Goal: Transaction & Acquisition: Book appointment/travel/reservation

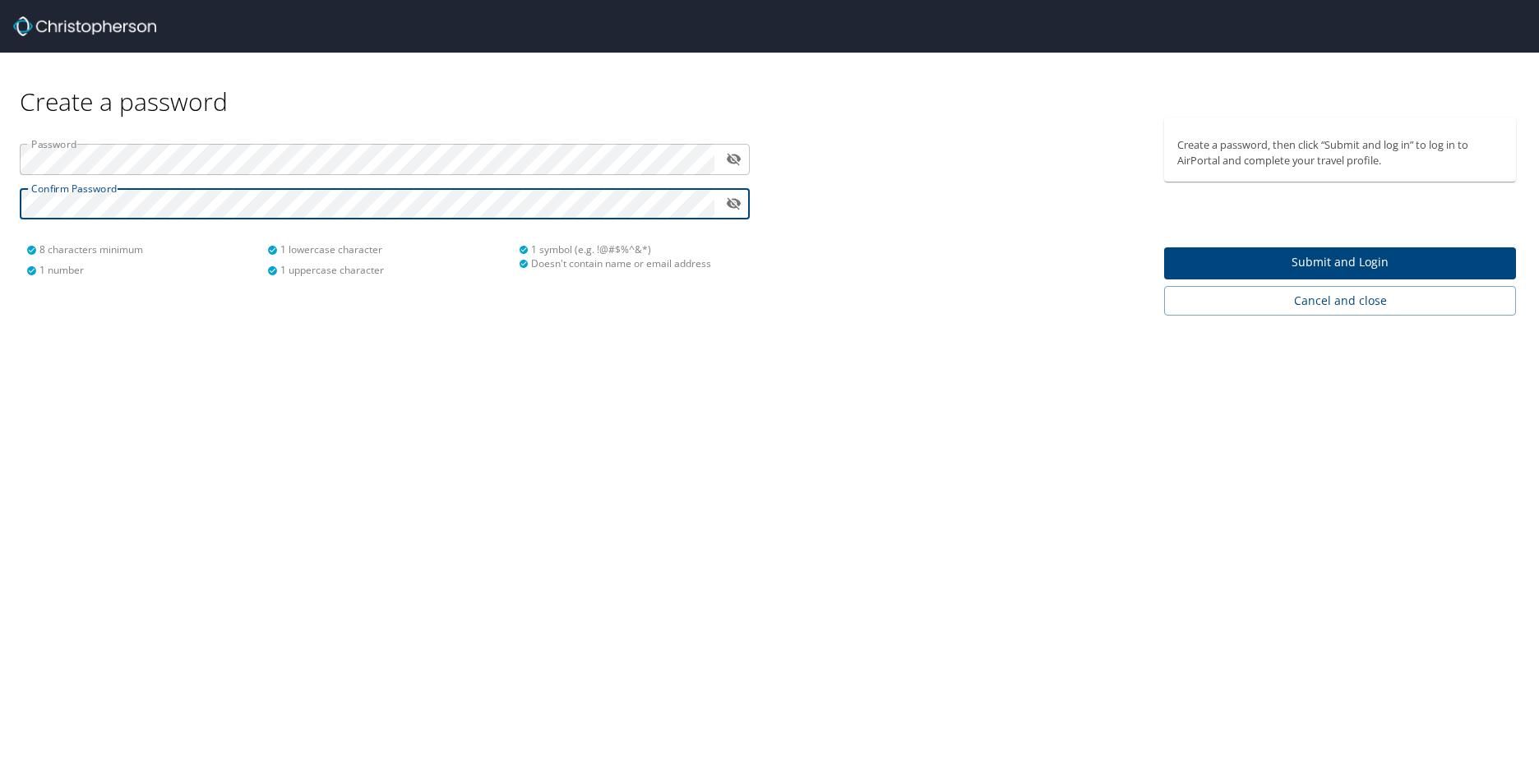
click at [1342, 259] on span "Submit and Login" at bounding box center [1339, 262] width 325 height 21
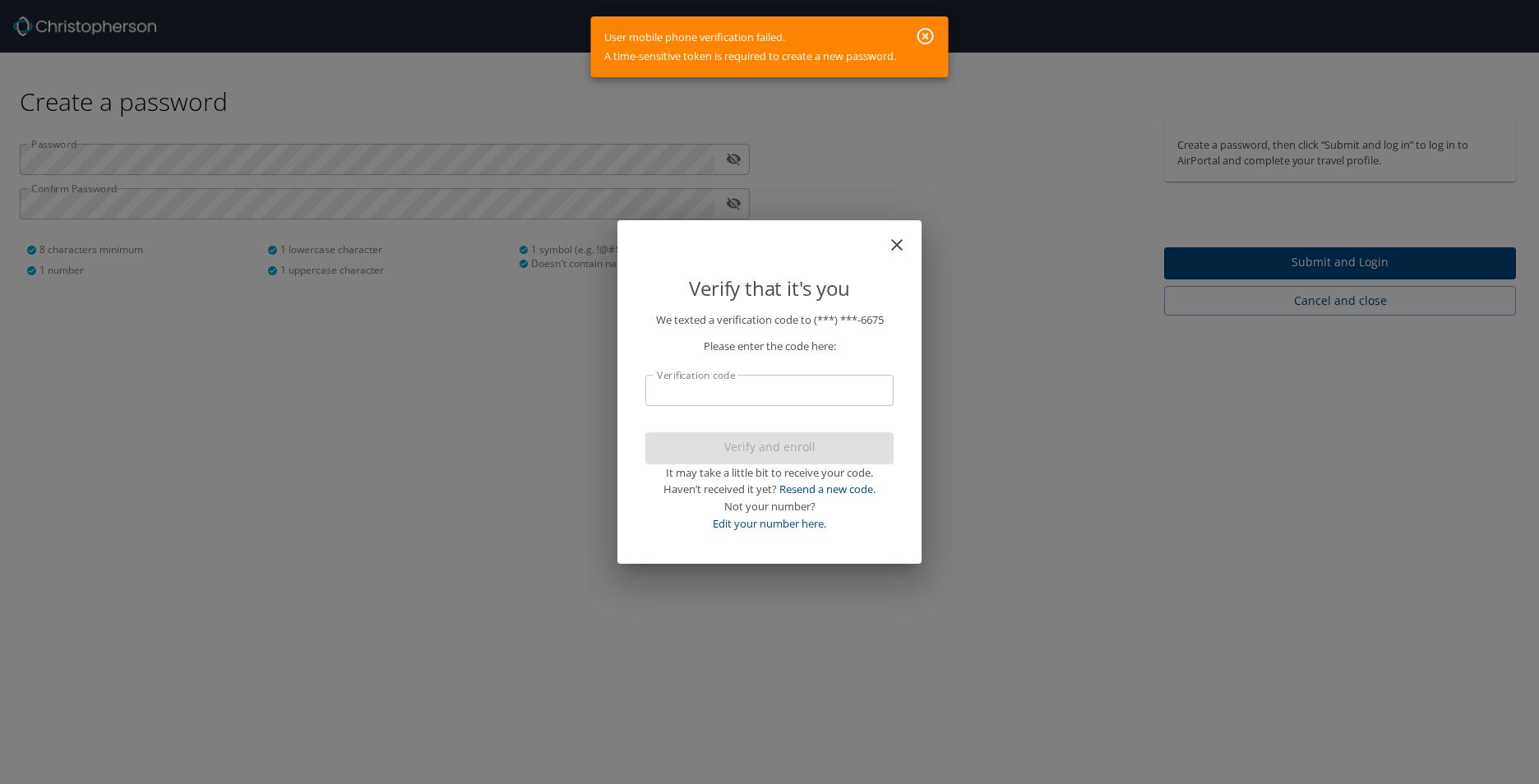
click at [789, 392] on input "Verification code" at bounding box center [770, 390] width 248 height 31
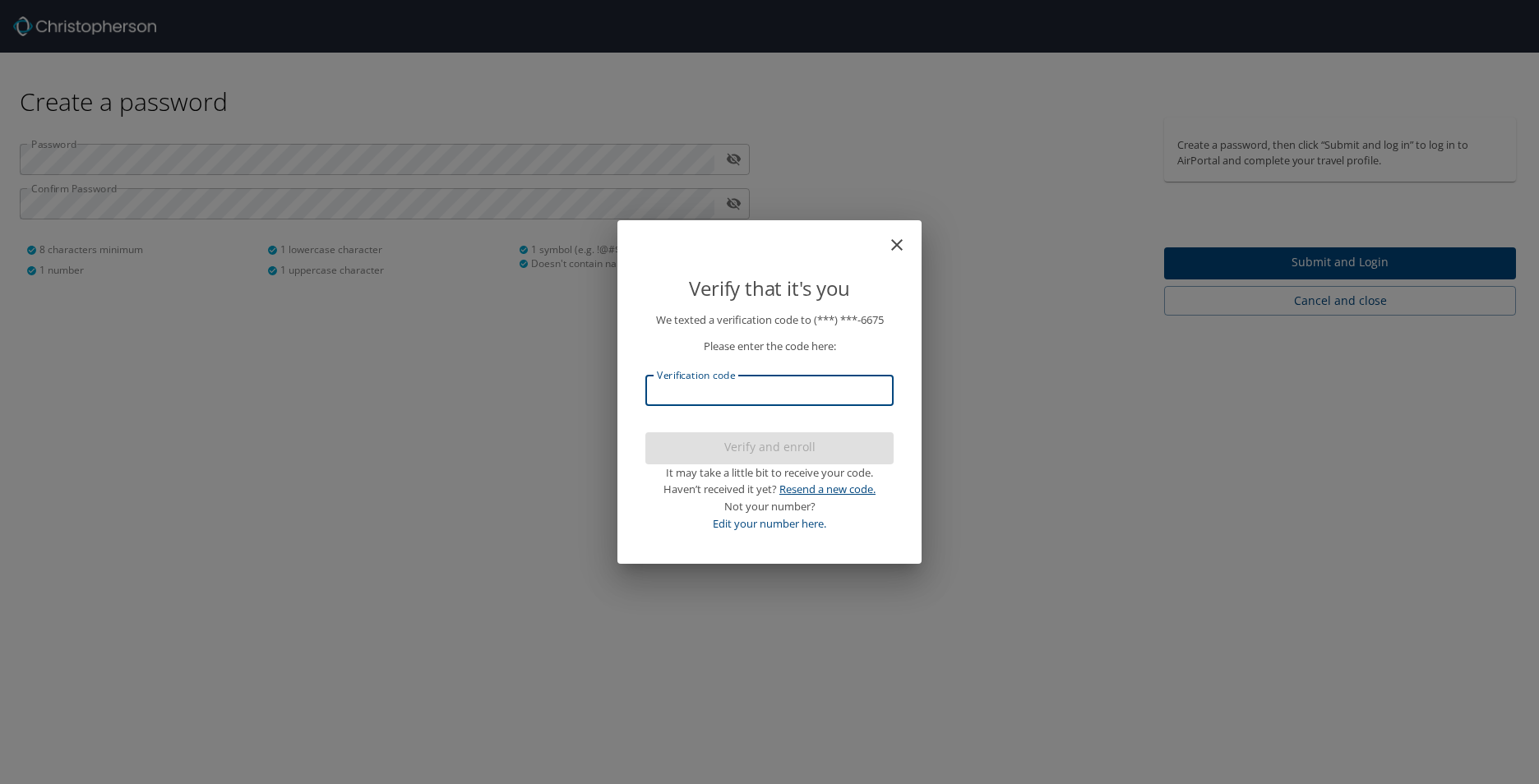
click at [828, 496] on link "Resend a new code." at bounding box center [828, 489] width 97 height 15
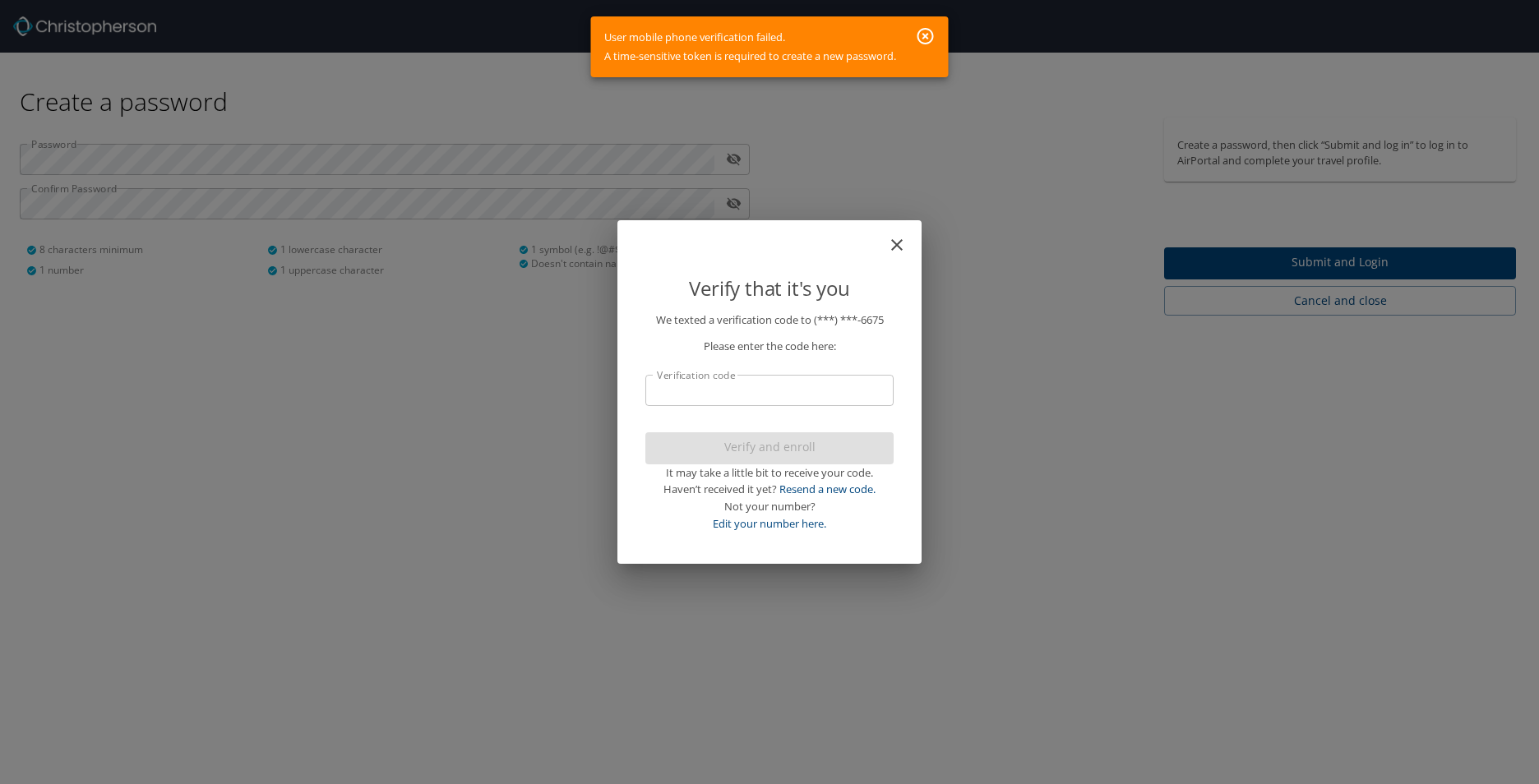
drag, startPoint x: 927, startPoint y: 29, endPoint x: 918, endPoint y: 58, distance: 30.4
click at [928, 29] on icon "button" at bounding box center [926, 37] width 17 height 17
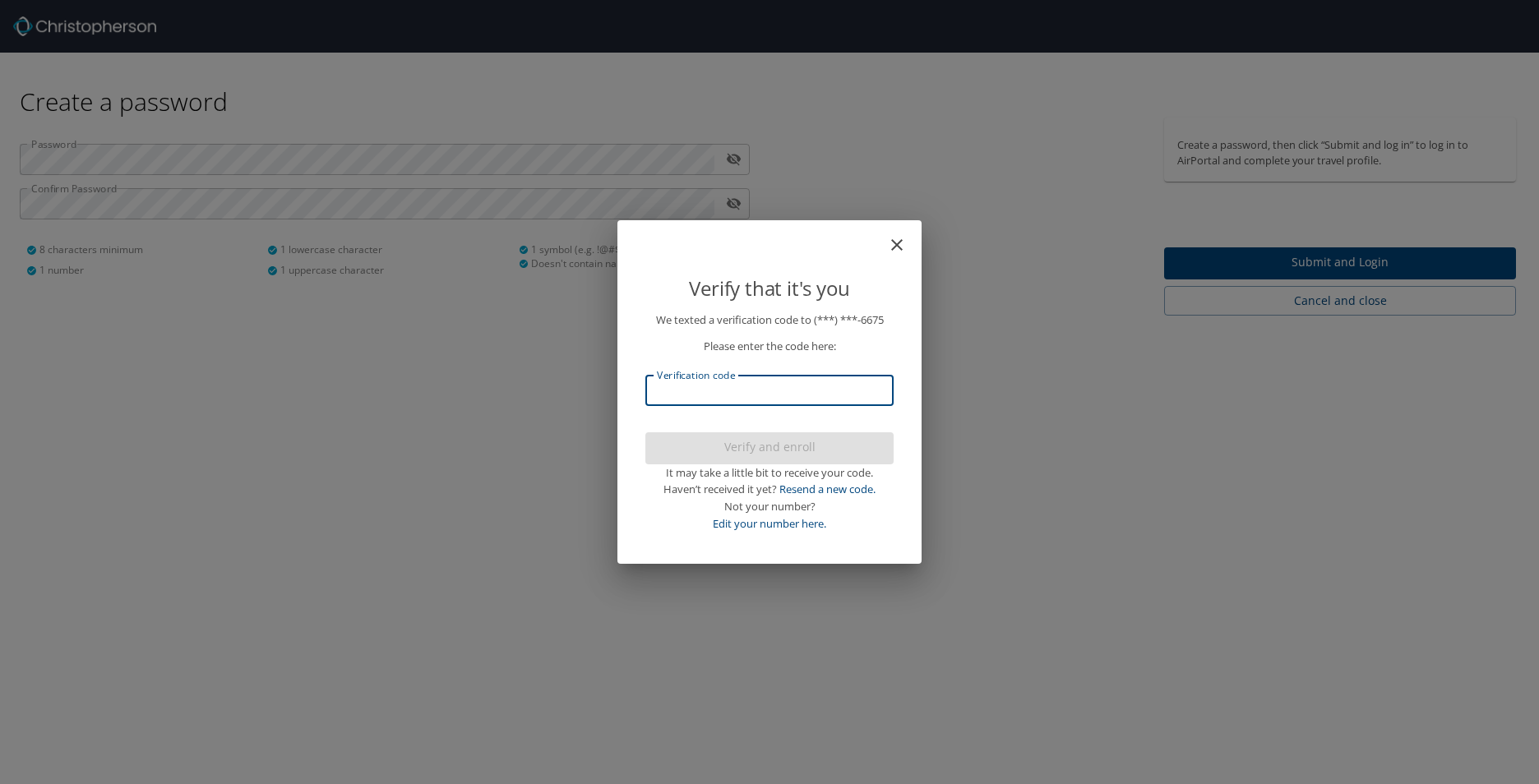
click at [775, 384] on input "Verification code" at bounding box center [770, 390] width 248 height 31
click at [847, 488] on link "Resend a new code." at bounding box center [828, 489] width 97 height 15
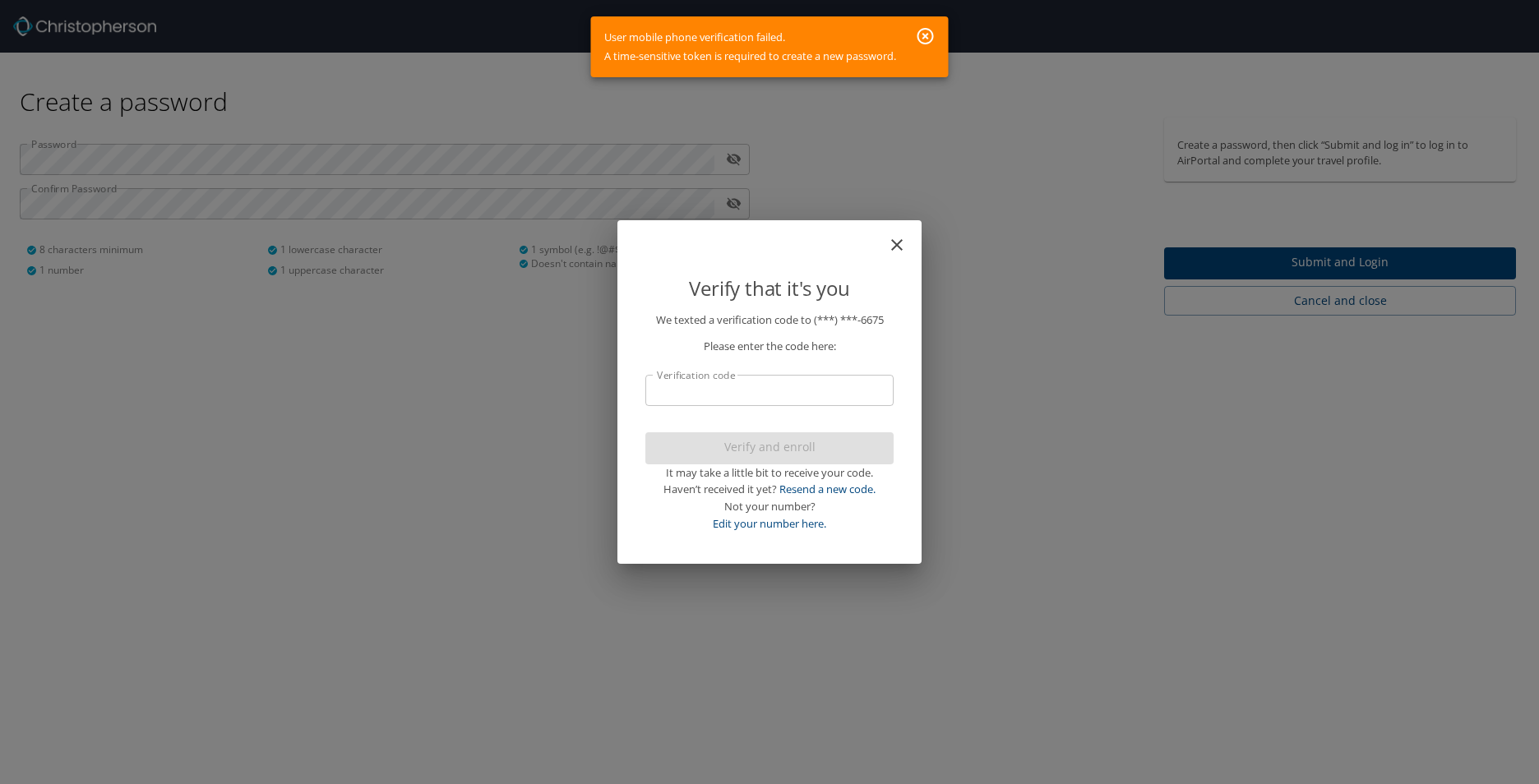
click at [929, 30] on icon "button" at bounding box center [926, 37] width 17 height 17
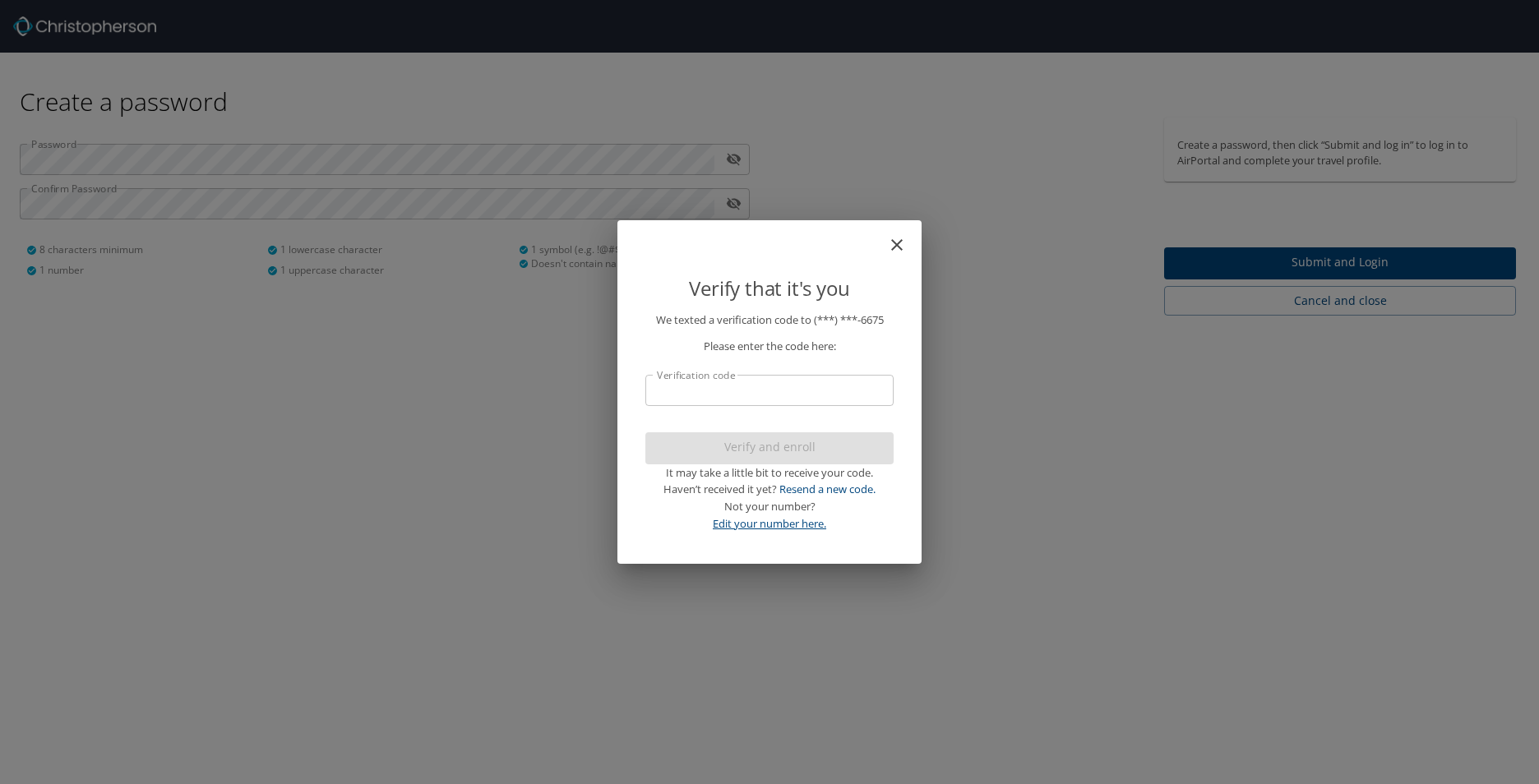
click at [807, 529] on link "Edit your number here." at bounding box center [770, 524] width 113 height 15
select select "US"
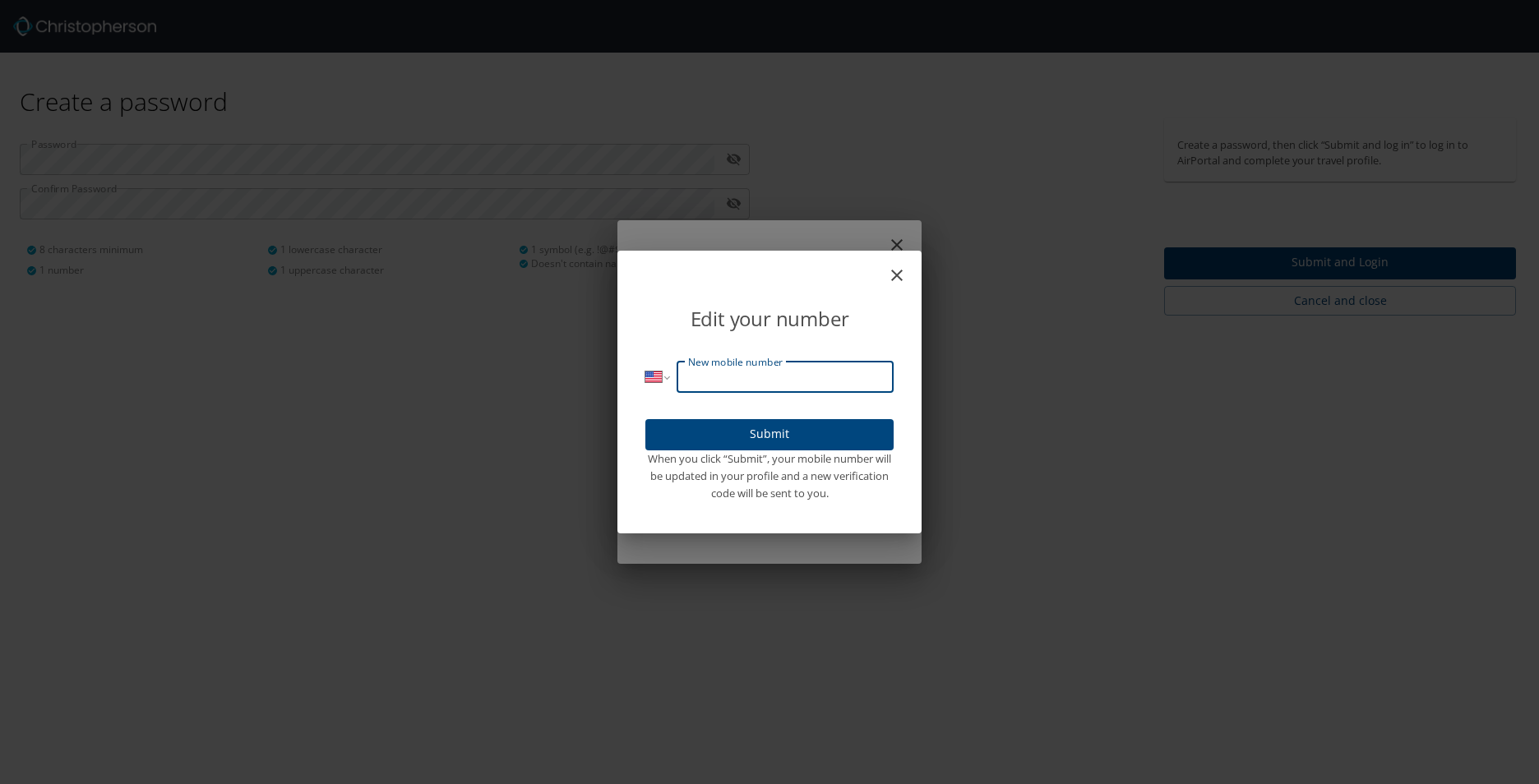
click at [821, 378] on input "New mobile number" at bounding box center [785, 377] width 217 height 31
type input "(225) 266-6675"
click at [754, 435] on span "Submit" at bounding box center [770, 435] width 222 height 21
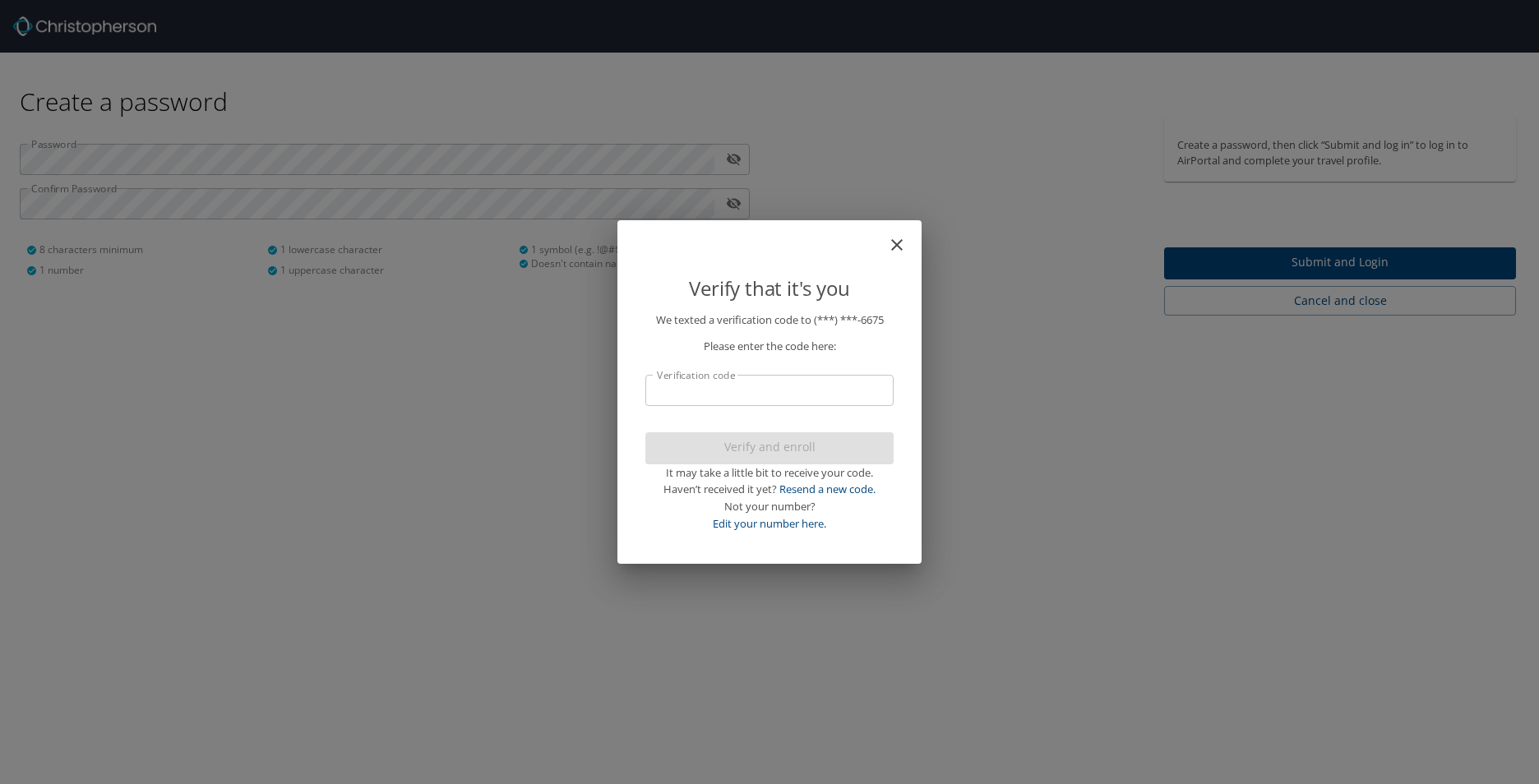
click at [1126, 242] on div "Verify that it's you We texted a verification code to (***) ***- 6675 Please en…" at bounding box center [770, 392] width 1539 height 784
click at [899, 242] on icon "close" at bounding box center [897, 244] width 20 height 20
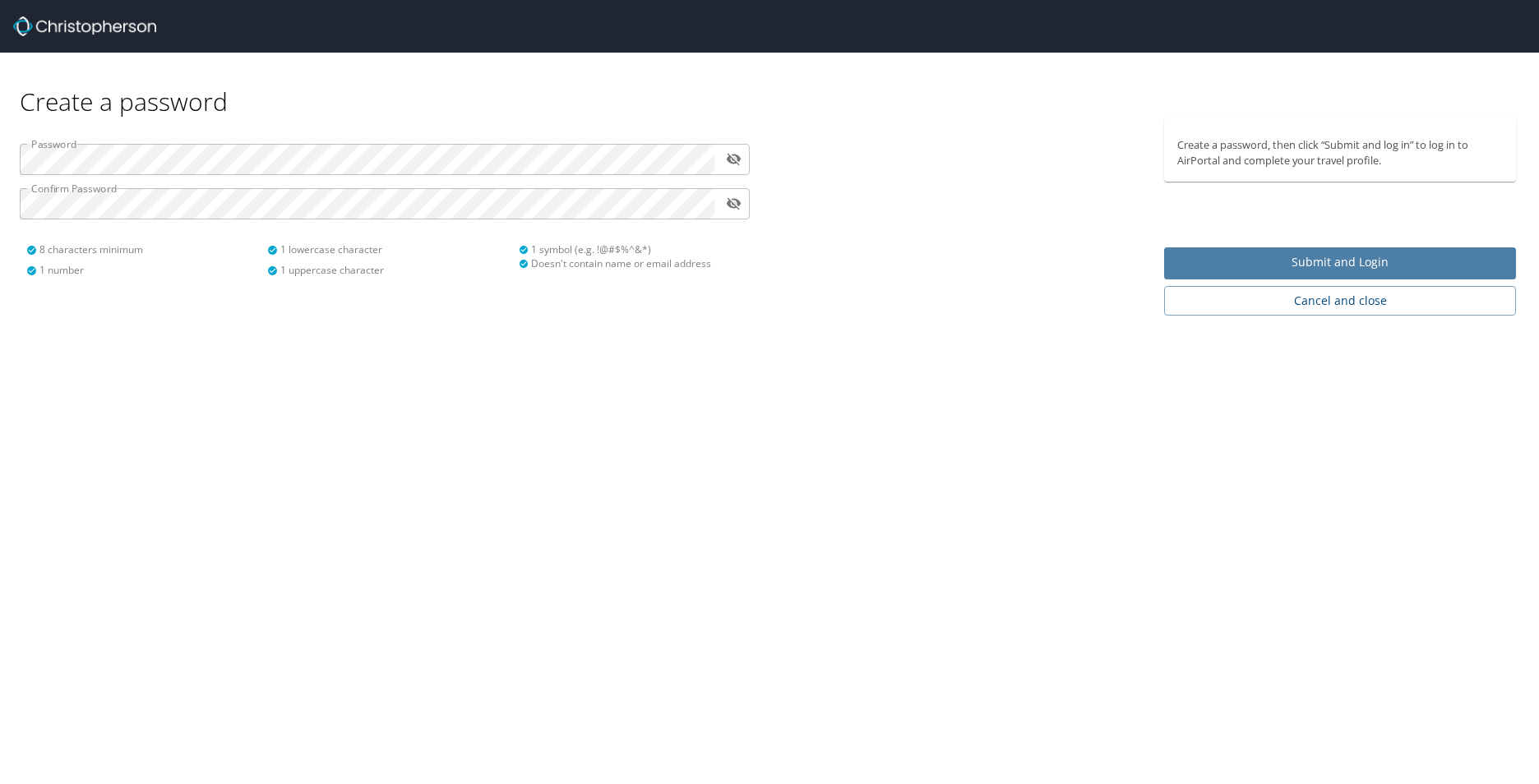
click at [1320, 265] on span "Submit and Login" at bounding box center [1339, 262] width 325 height 21
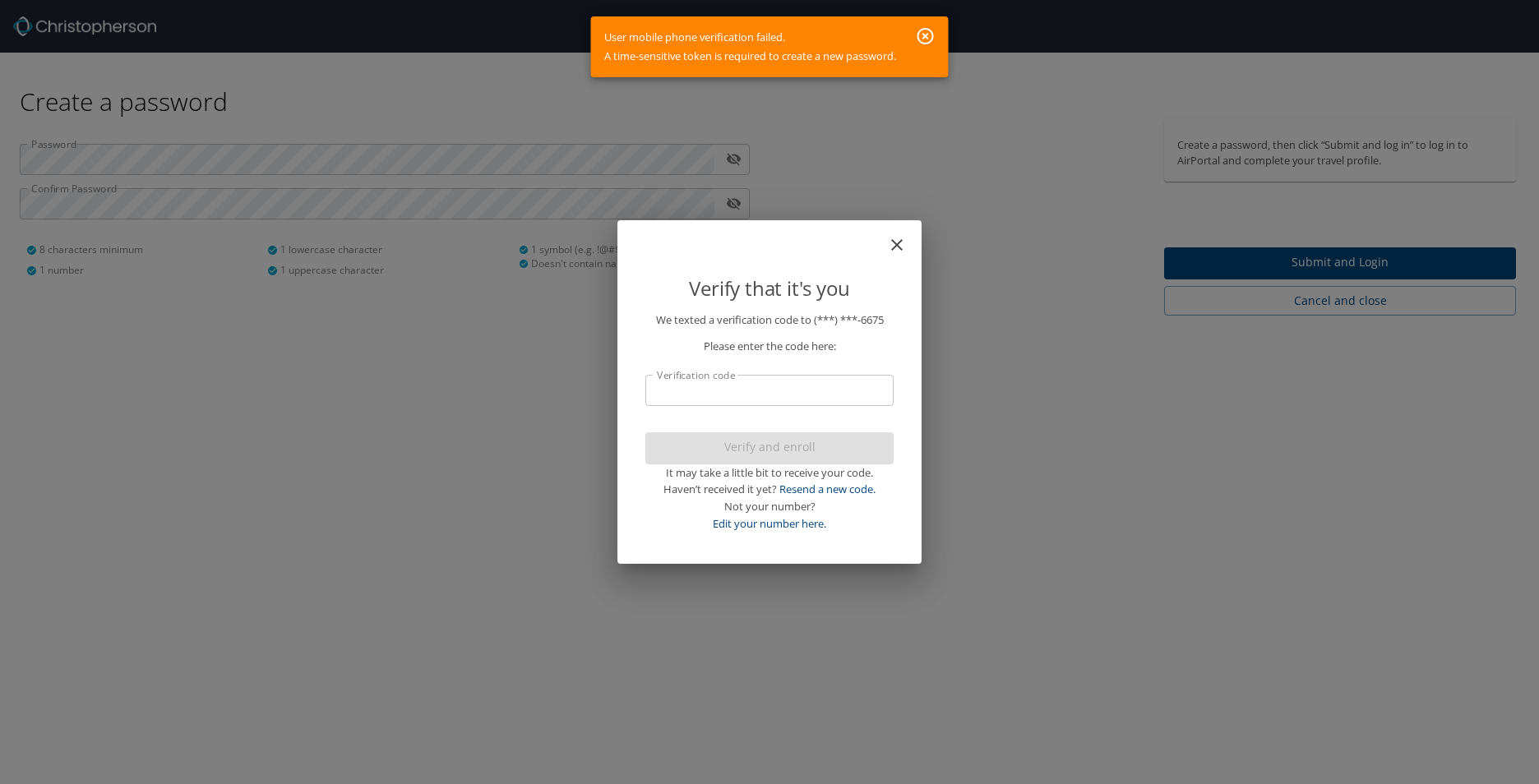
click at [928, 37] on icon "button" at bounding box center [926, 37] width 17 height 17
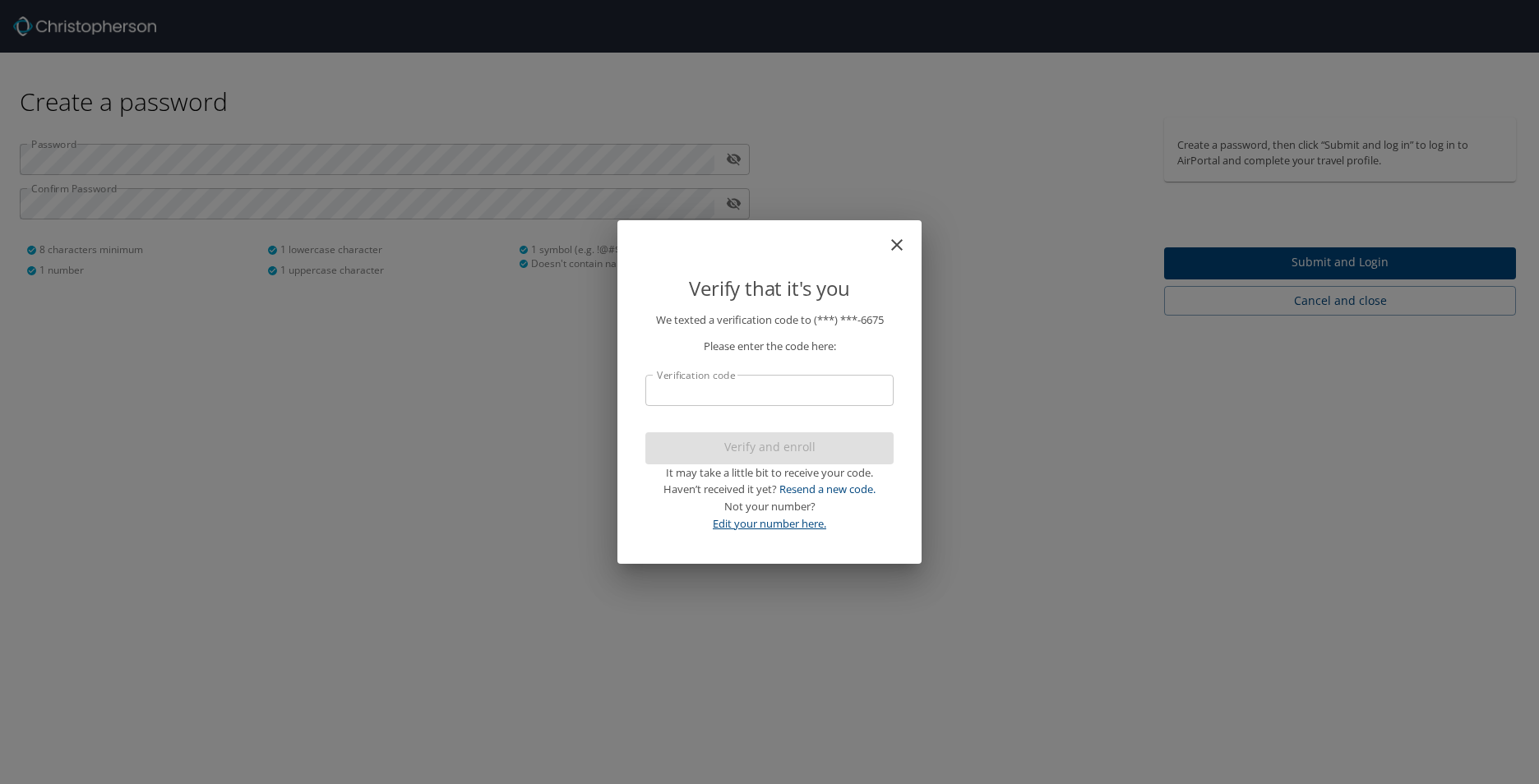
click at [809, 523] on link "Edit your number here." at bounding box center [770, 524] width 113 height 15
select select "US"
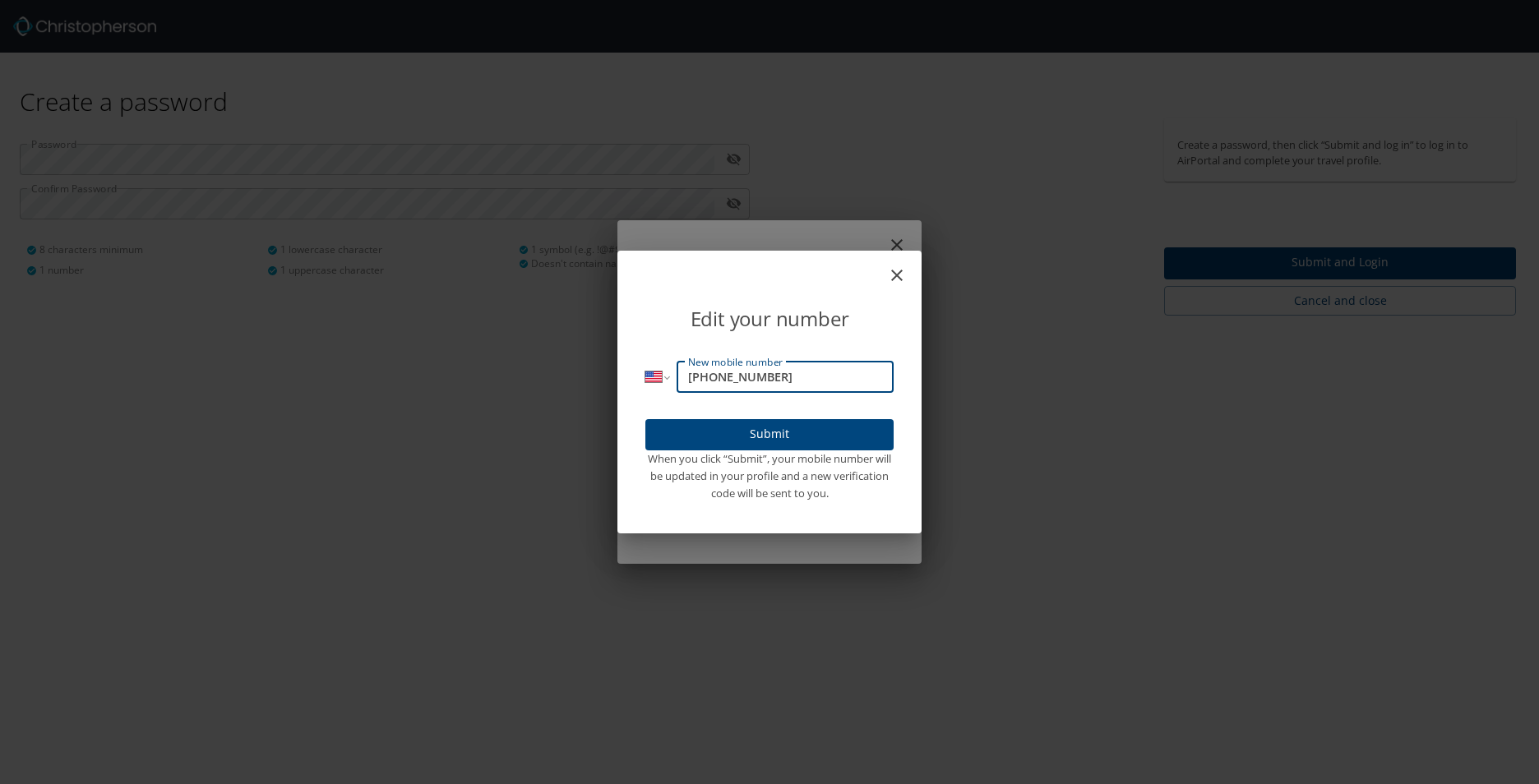
drag, startPoint x: 770, startPoint y: 378, endPoint x: 720, endPoint y: 381, distance: 50.1
click at [720, 381] on input "(225) 266-6675" at bounding box center [785, 377] width 217 height 31
type input "(225) 333-1074"
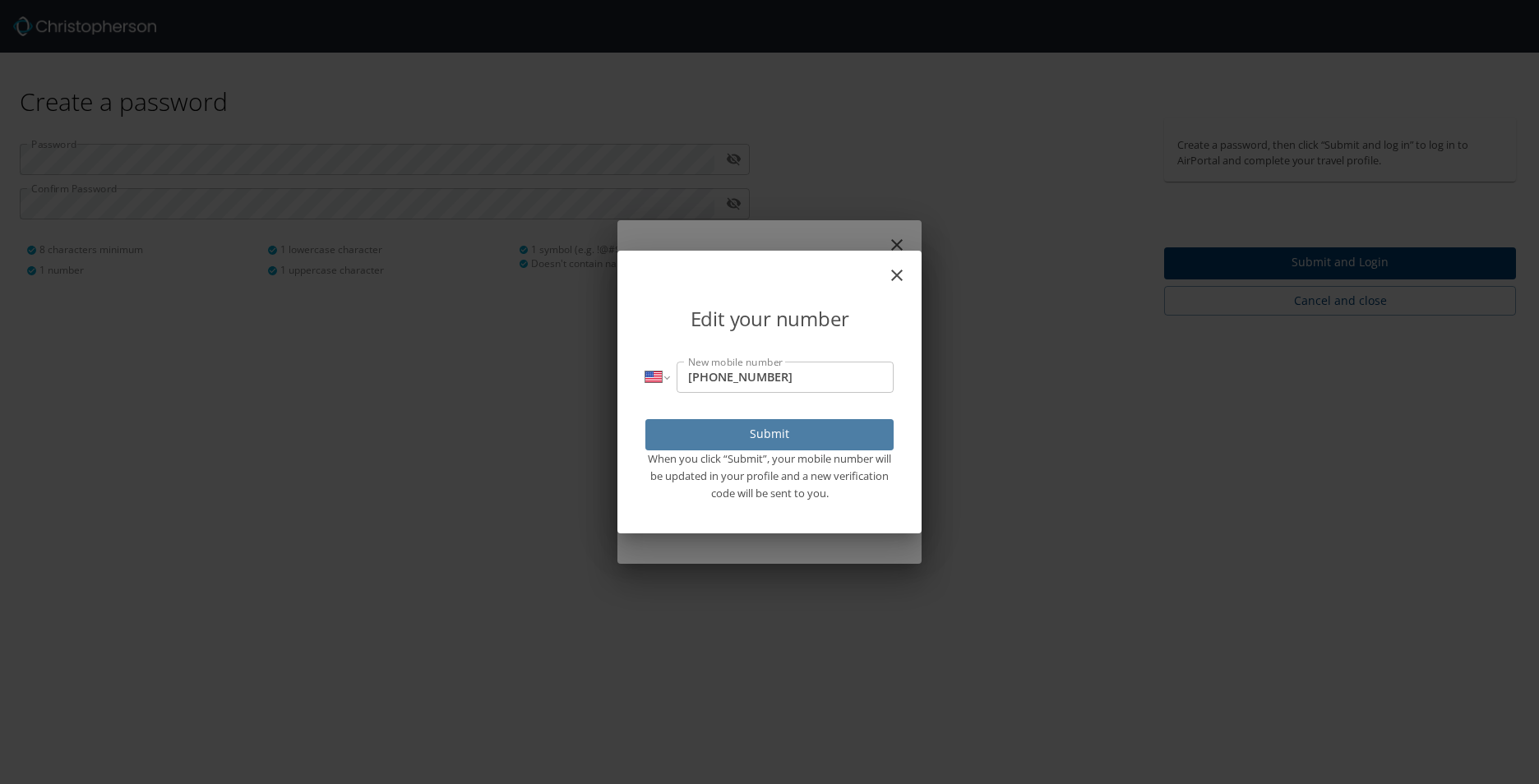
click at [775, 436] on span "Submit" at bounding box center [770, 435] width 222 height 21
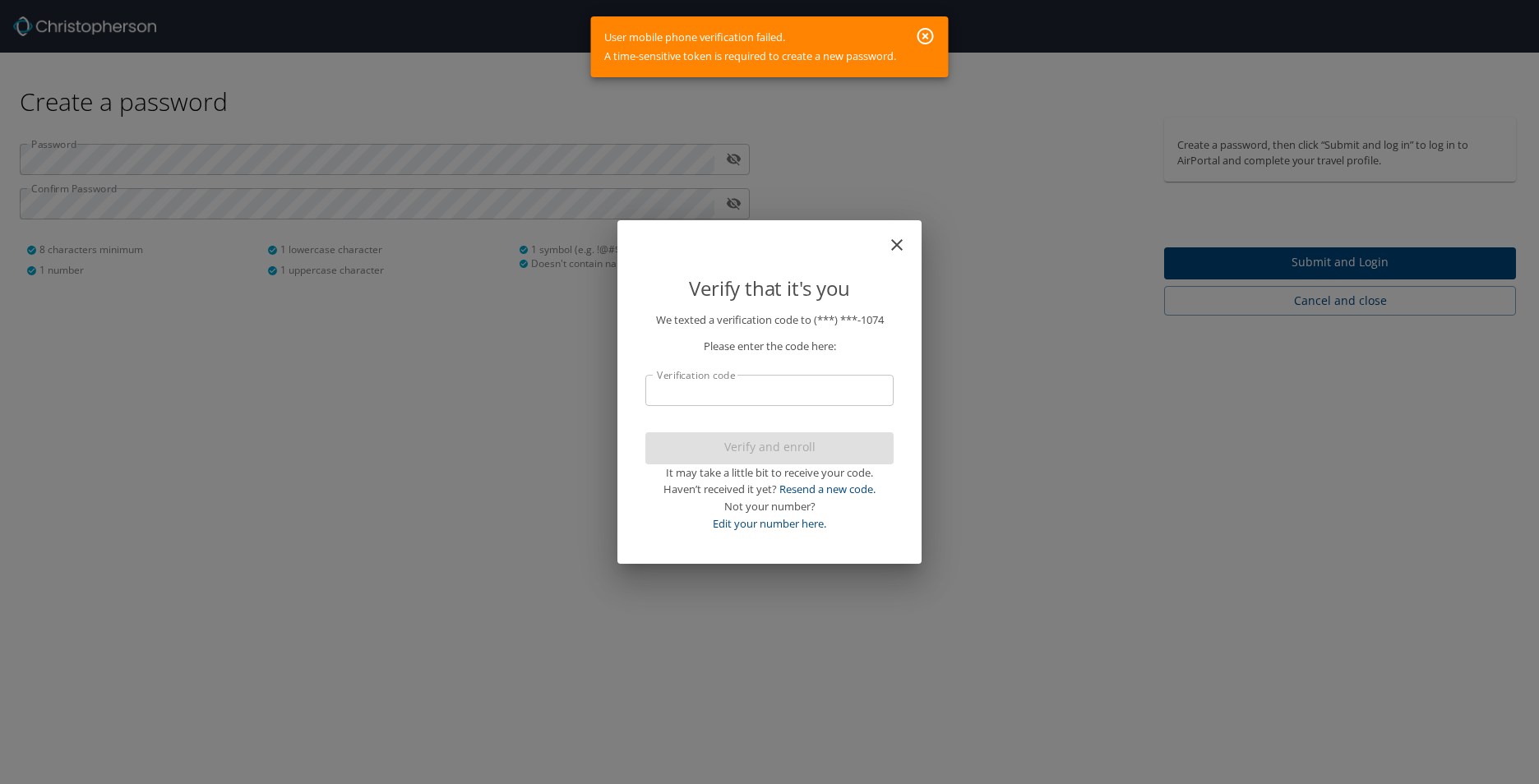
click at [933, 31] on icon "button" at bounding box center [926, 37] width 17 height 17
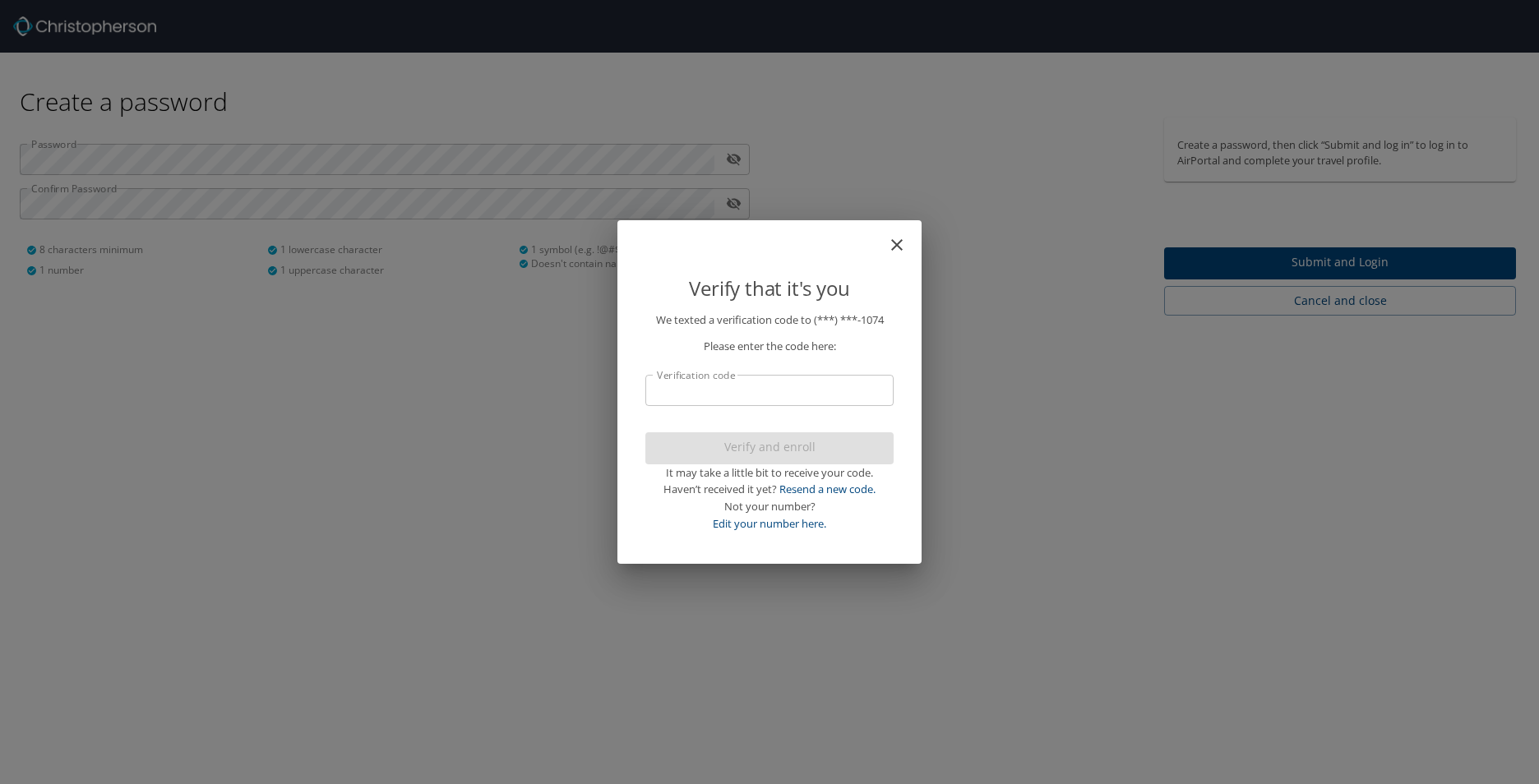
click at [1005, 279] on div "Verify that it's you We texted a verification code to (***) ***- 1074 Please en…" at bounding box center [770, 392] width 1539 height 784
click at [903, 242] on icon "close" at bounding box center [897, 244] width 20 height 20
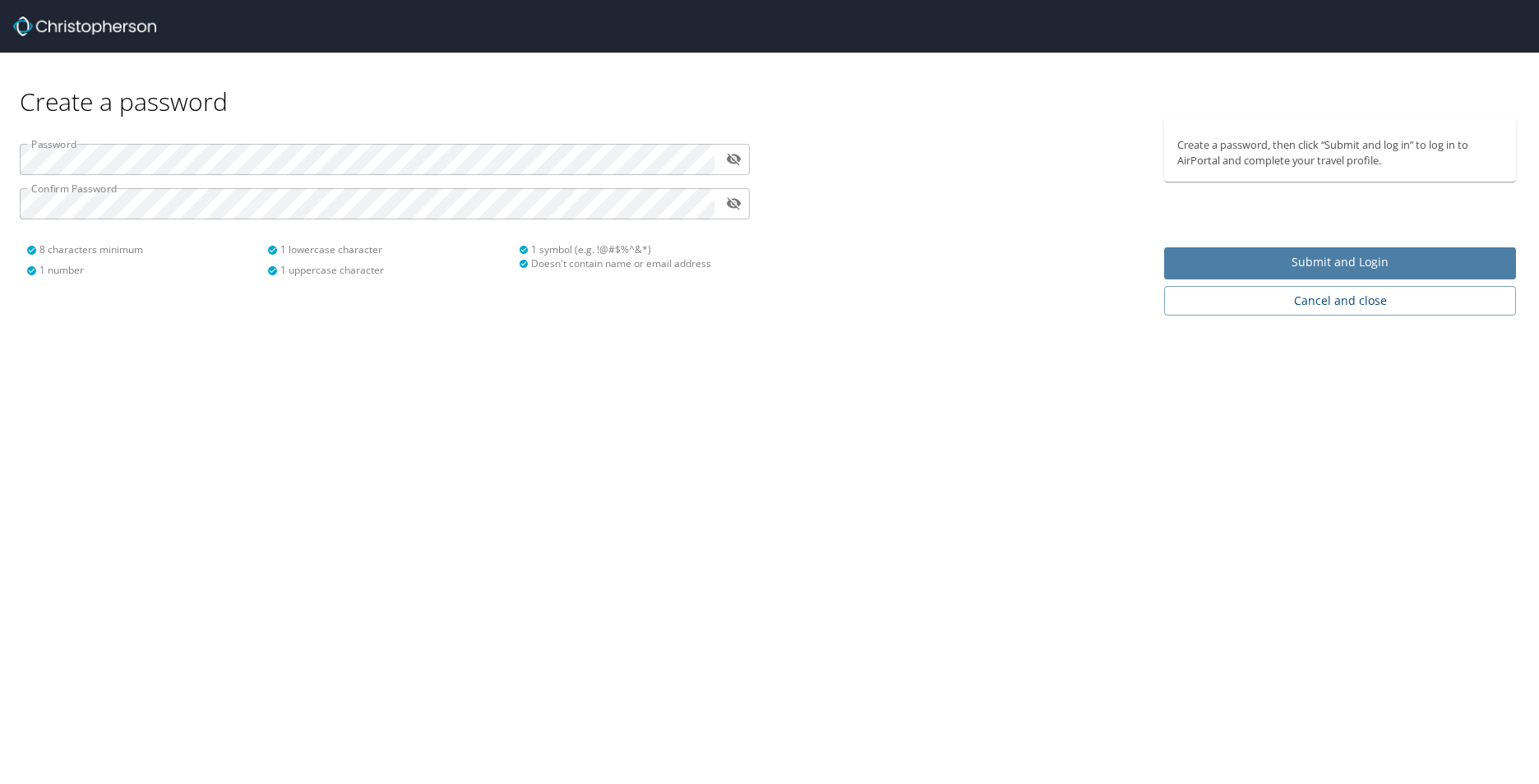
click at [1343, 269] on span "Submit and Login" at bounding box center [1339, 262] width 325 height 21
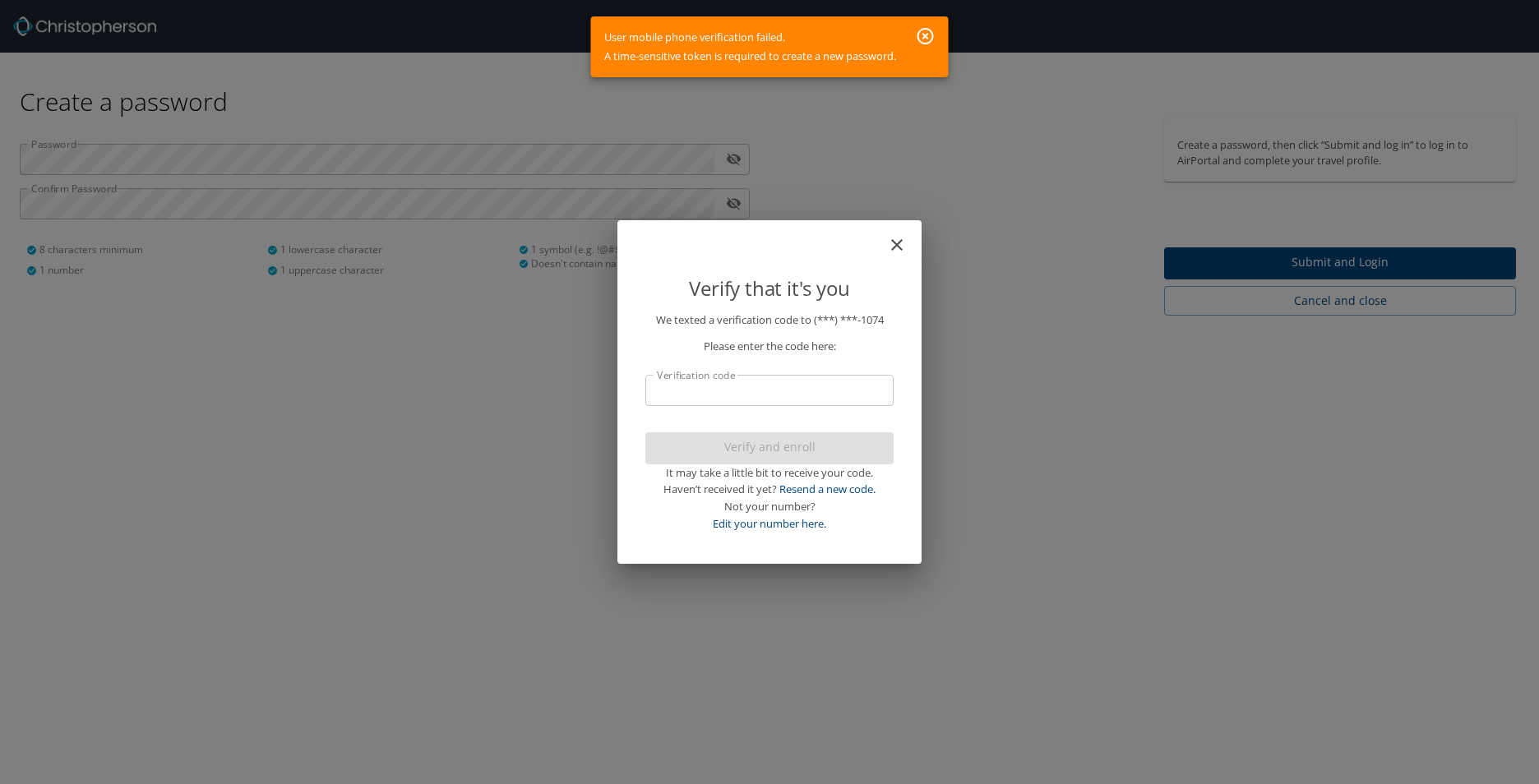
click at [927, 34] on icon "button" at bounding box center [925, 36] width 20 height 20
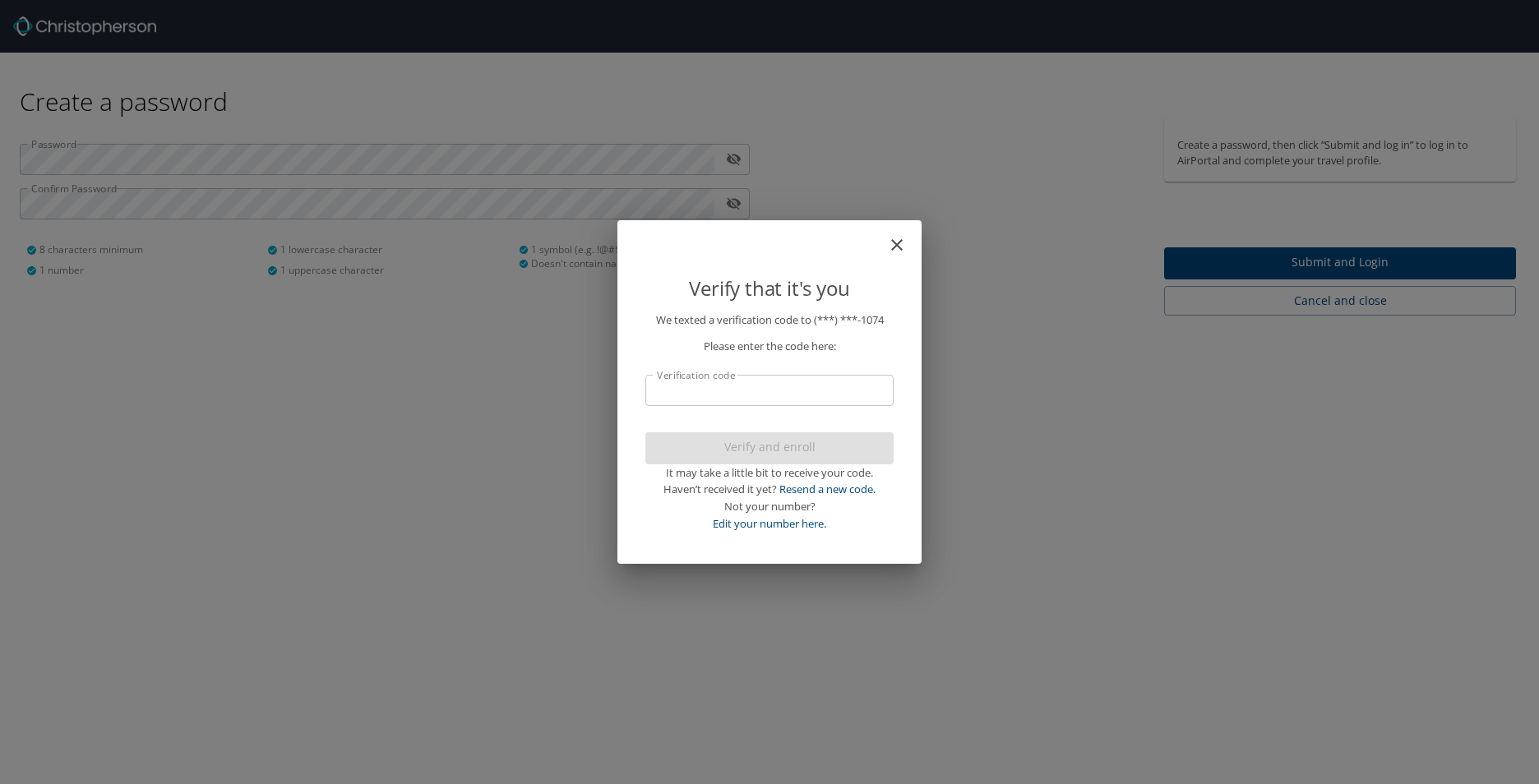
click at [898, 242] on icon "close" at bounding box center [897, 244] width 20 height 20
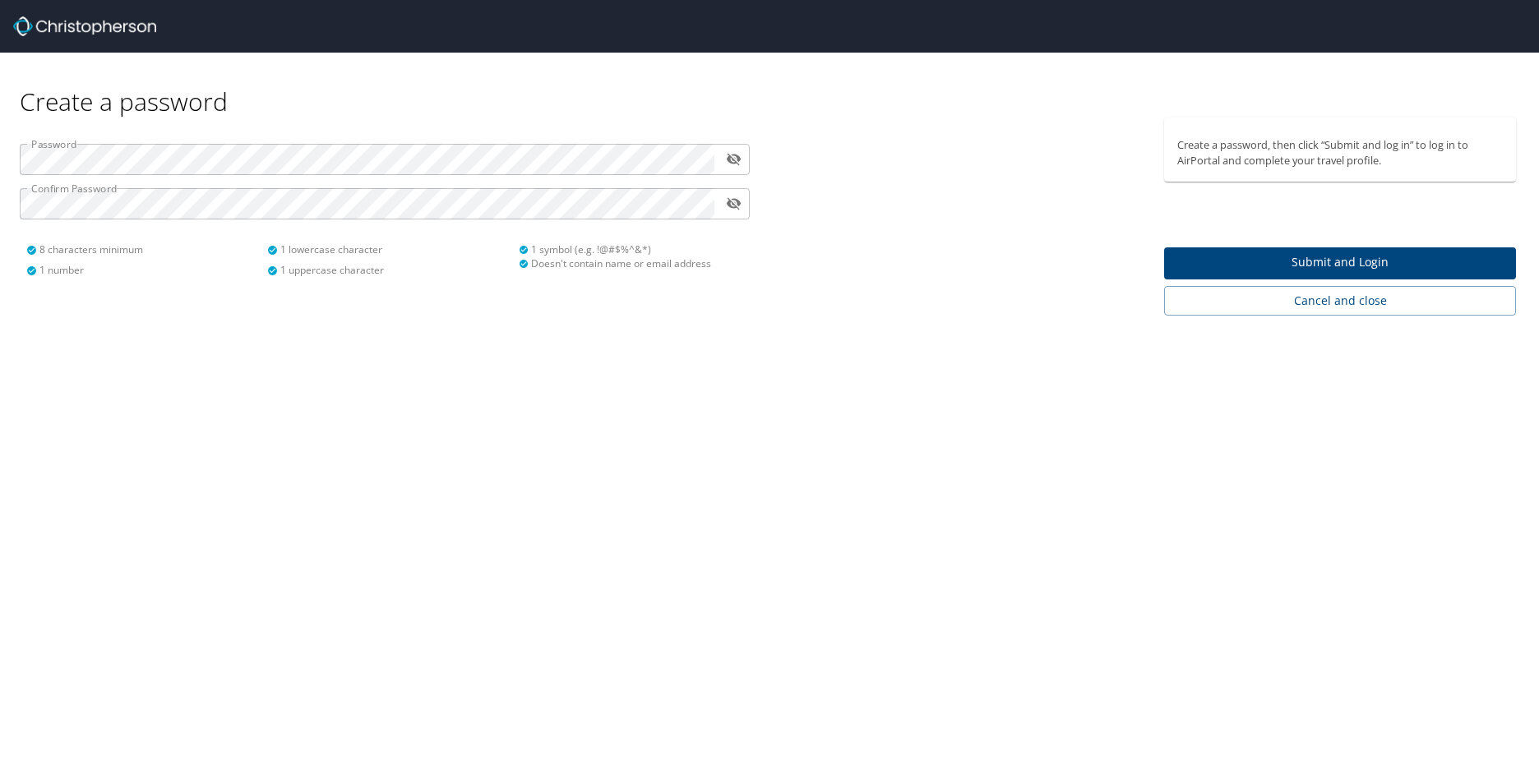
click at [904, 243] on div at bounding box center [962, 215] width 385 height 198
click at [1356, 264] on span "Submit and Login" at bounding box center [1339, 262] width 325 height 21
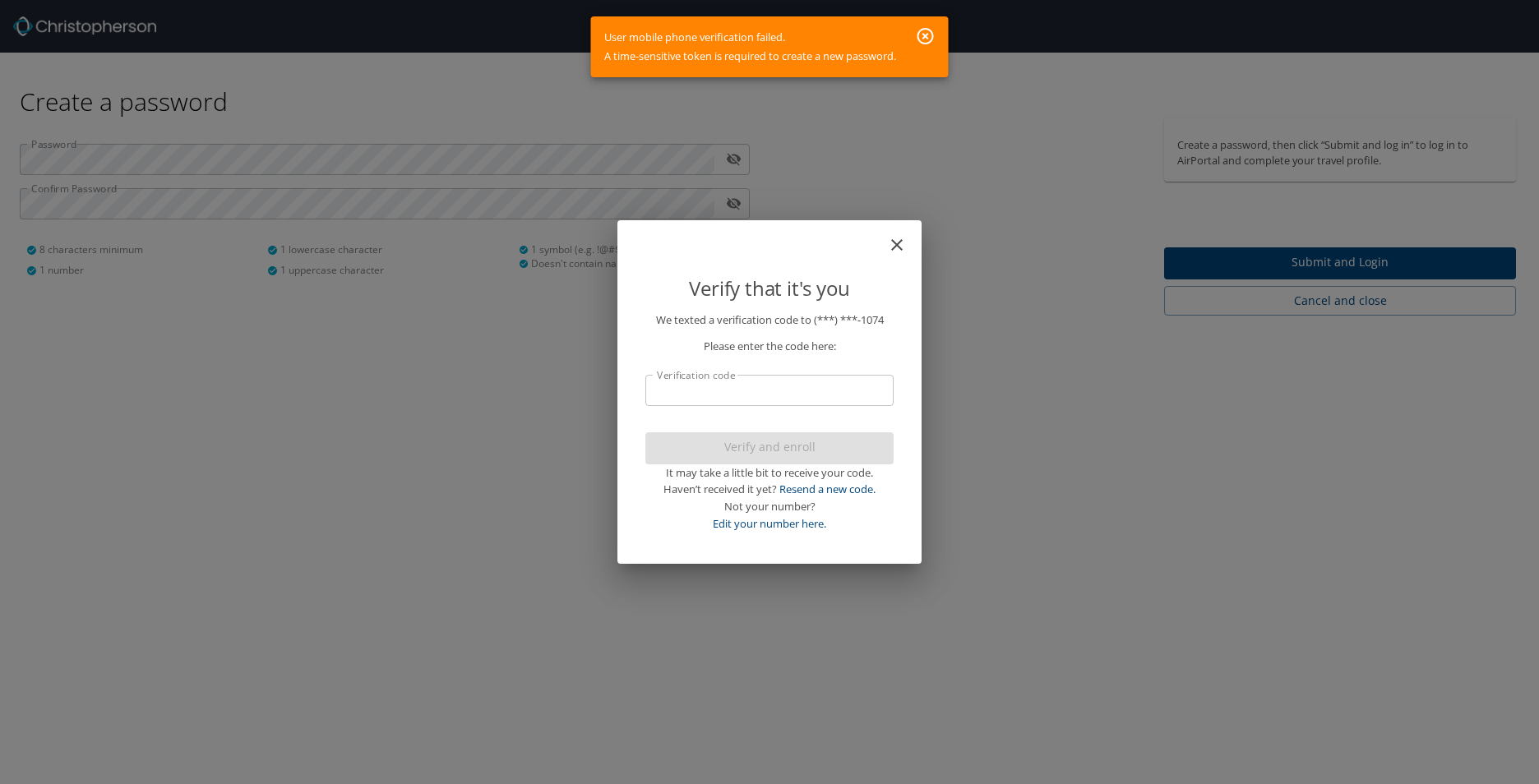
click at [932, 30] on icon "button" at bounding box center [926, 37] width 17 height 17
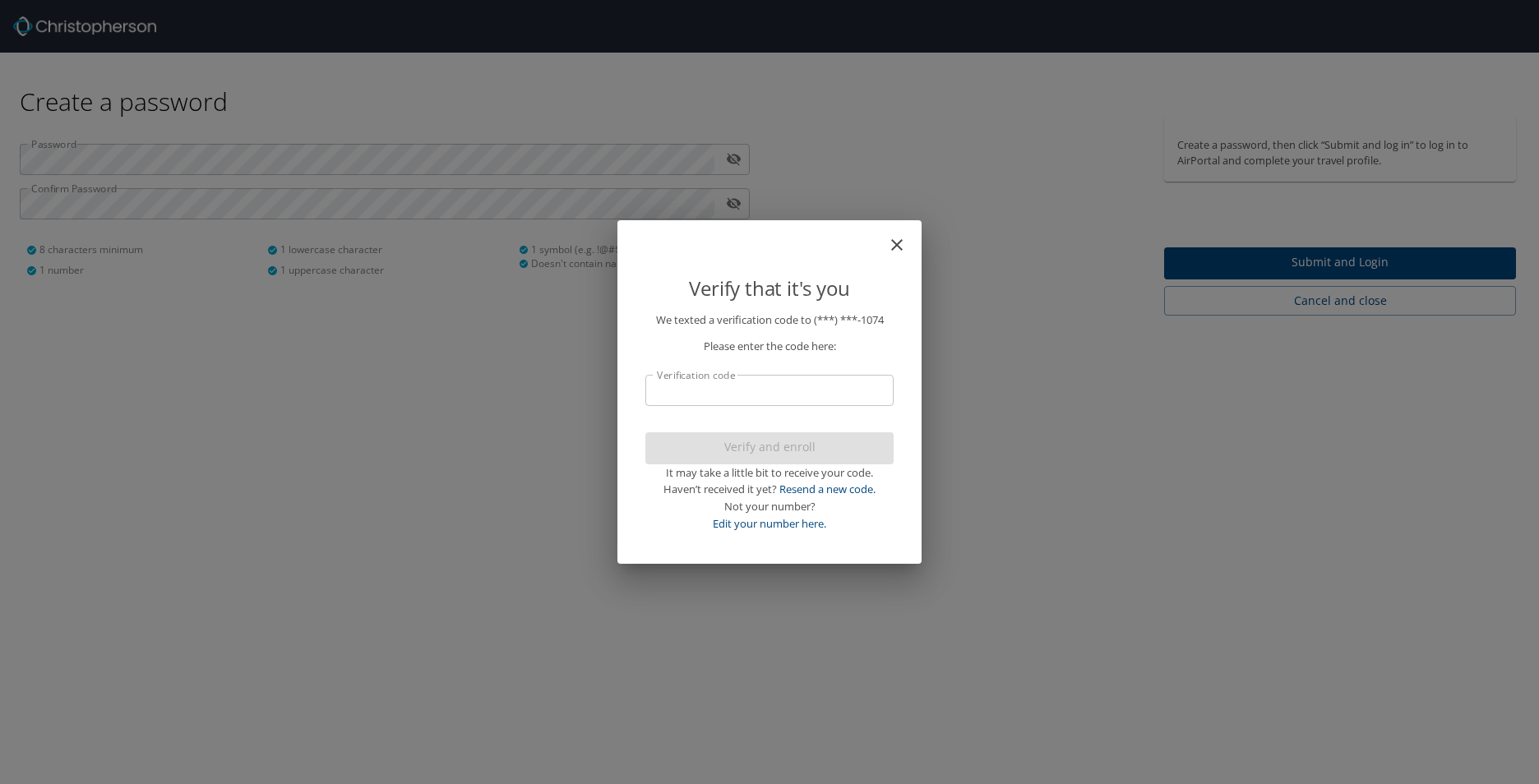
click at [898, 248] on icon "close" at bounding box center [897, 244] width 20 height 20
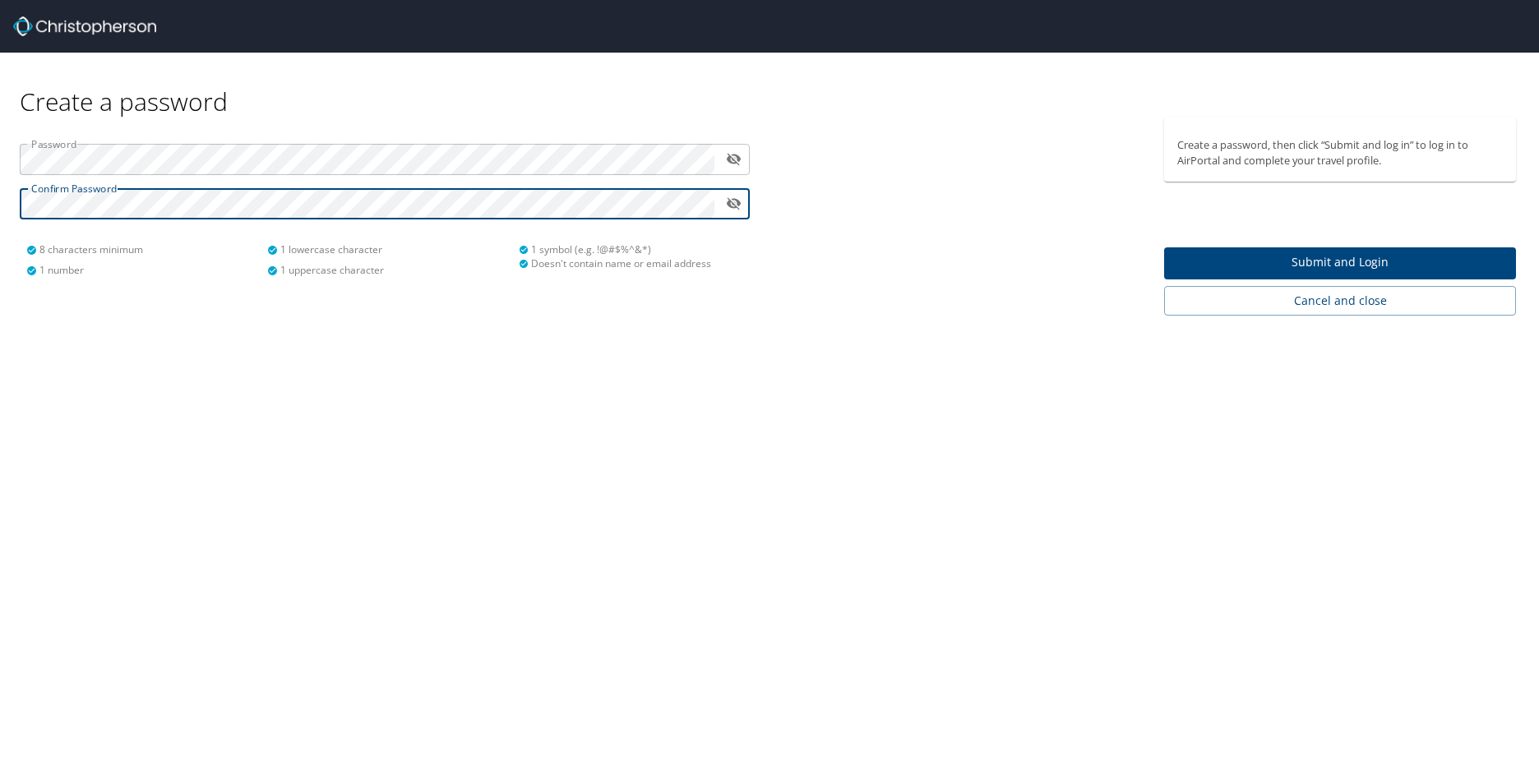
click at [1427, 259] on span "Submit and Login" at bounding box center [1339, 262] width 325 height 21
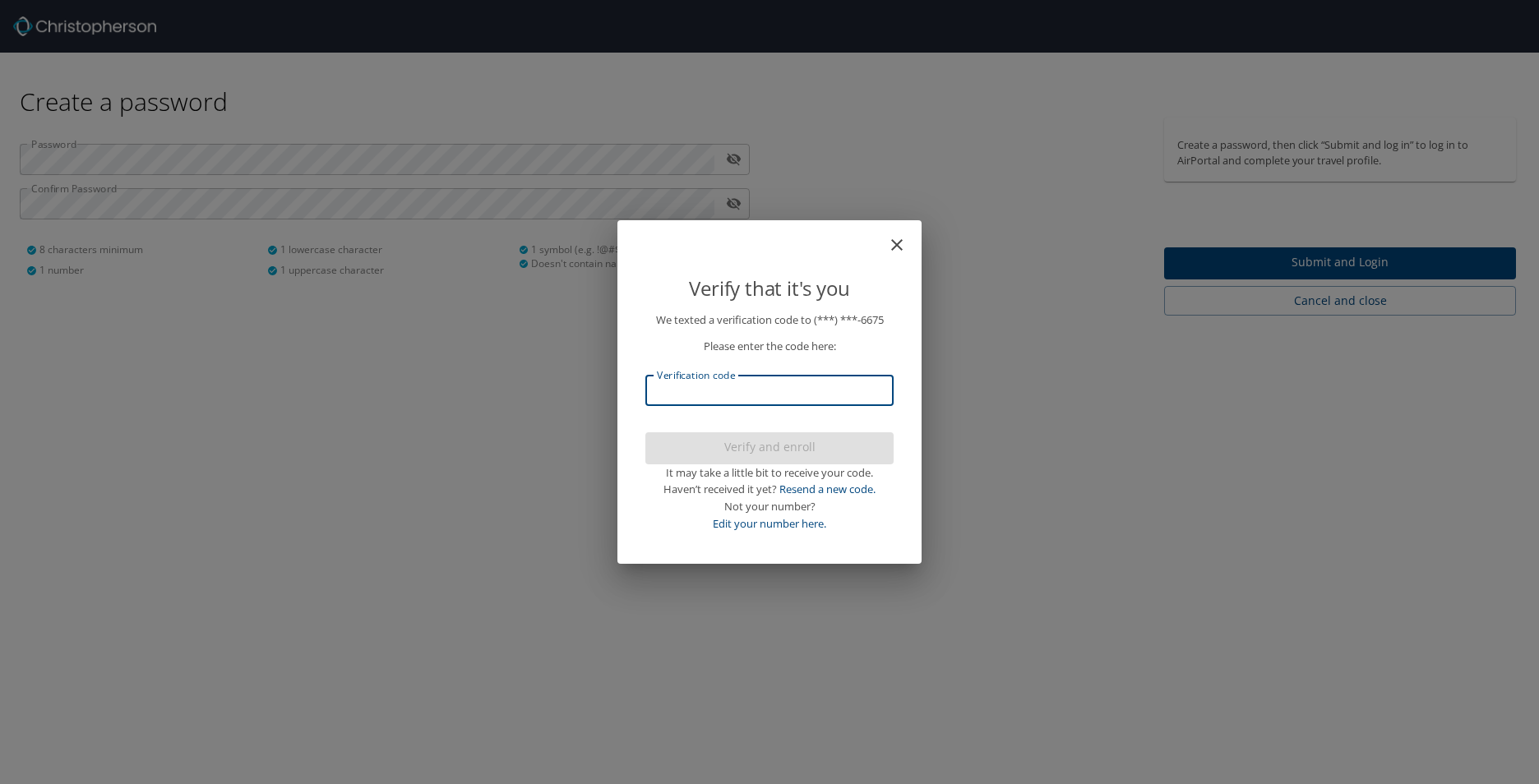
click at [787, 392] on input "Verification code" at bounding box center [770, 390] width 248 height 31
type input "776955"
click at [759, 456] on span "Verify and enroll" at bounding box center [770, 448] width 222 height 21
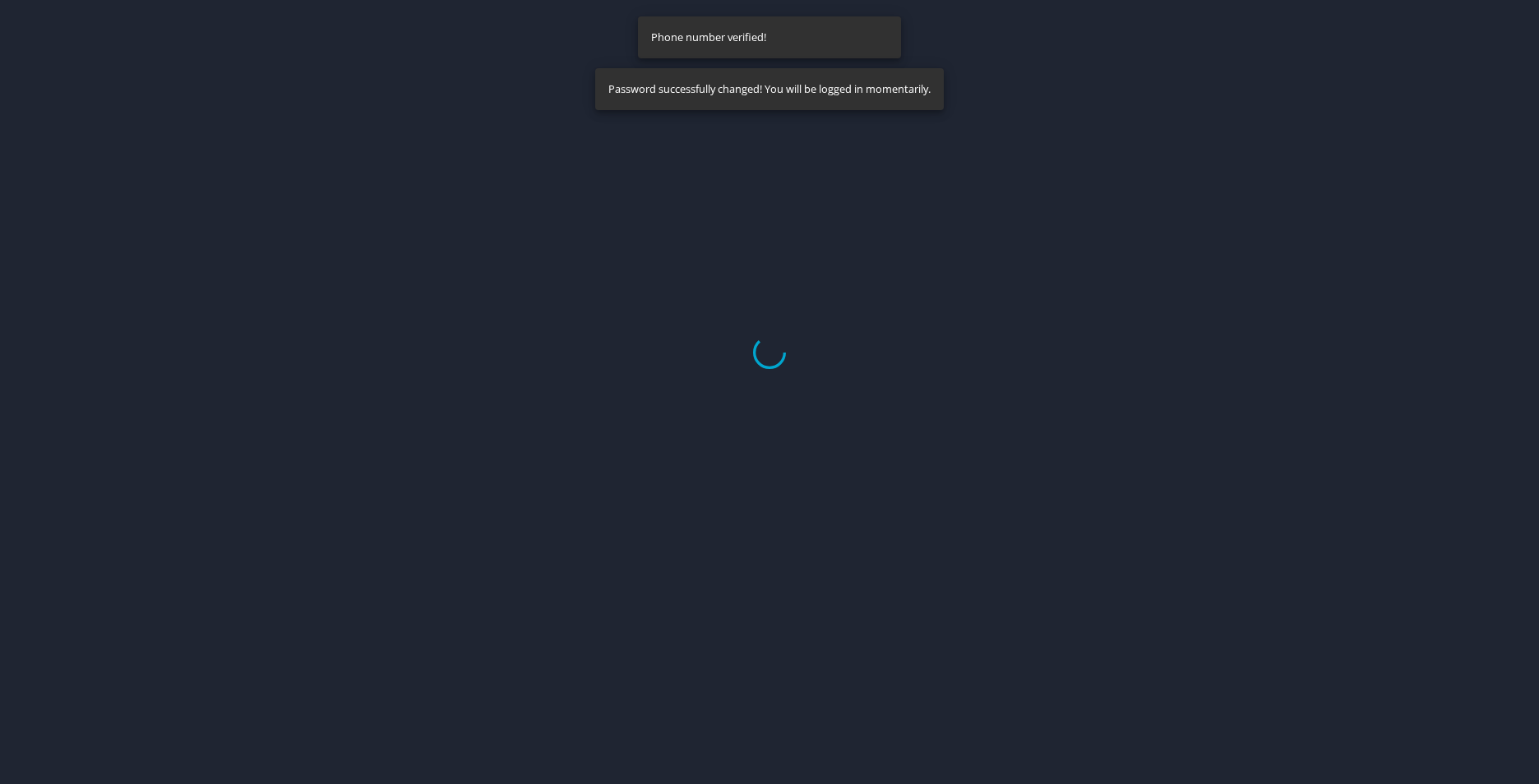
select select "US"
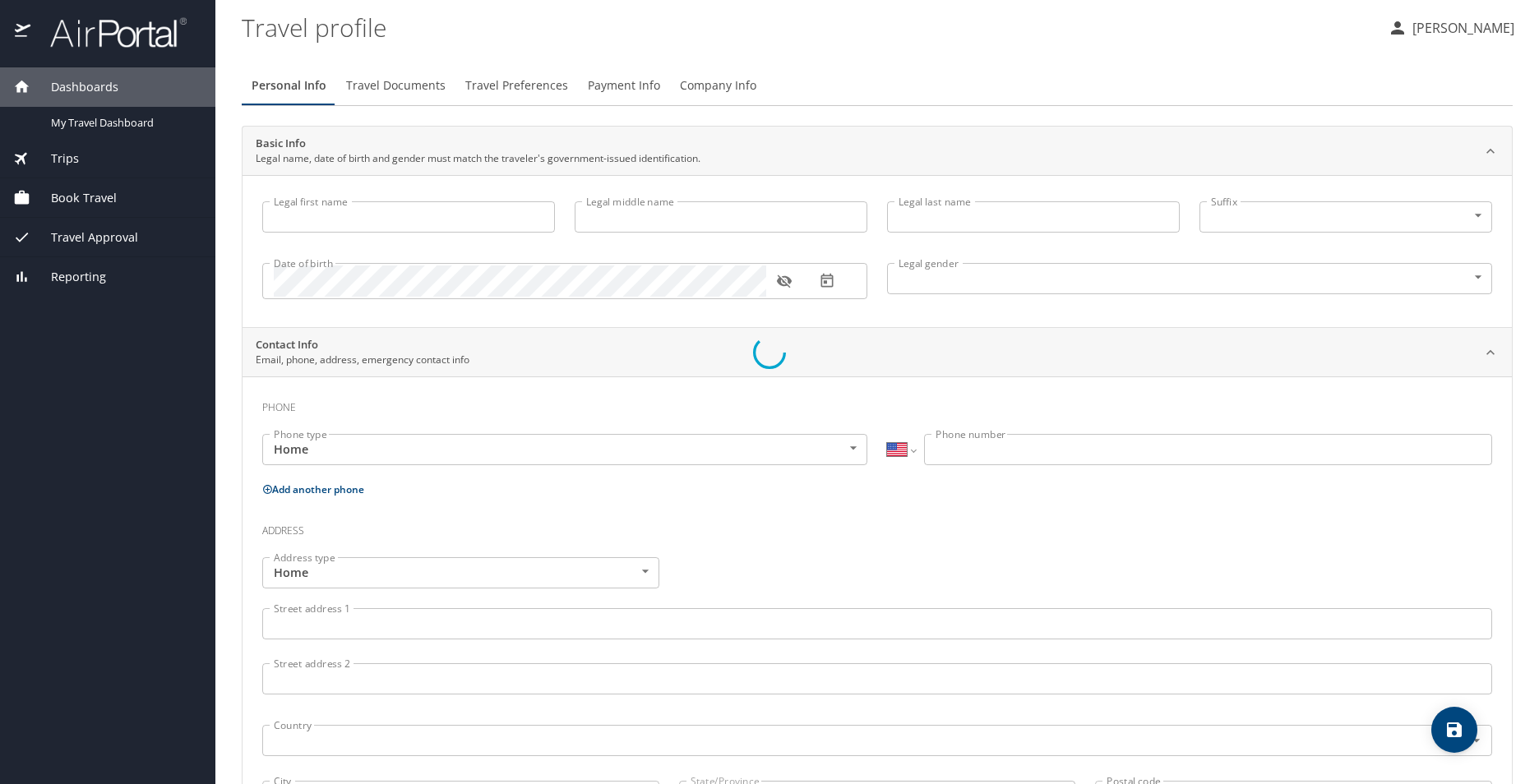
type input "Angelique"
type input "Duhon"
type input "Freel"
type input "Female"
select select "US"
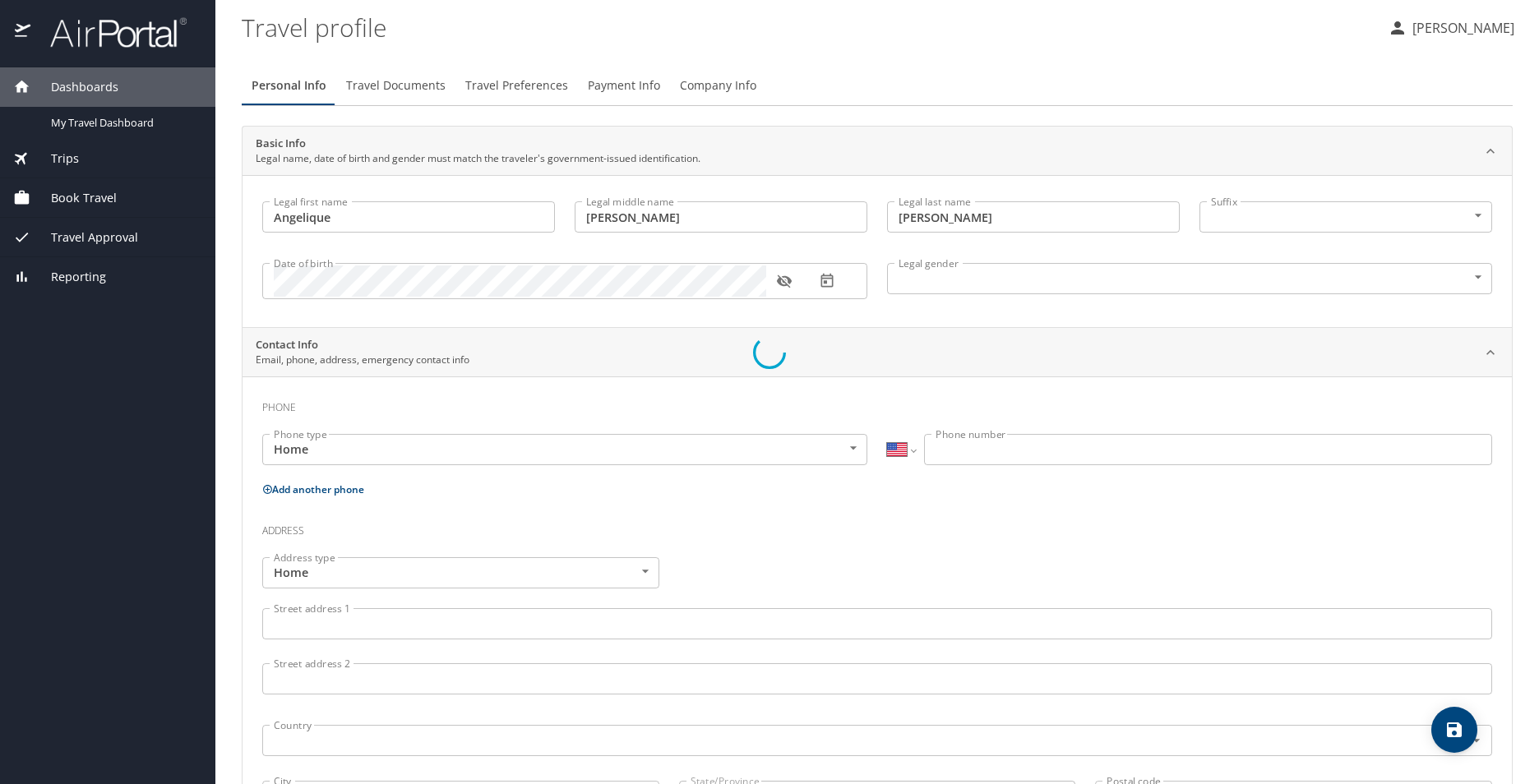
select select "US"
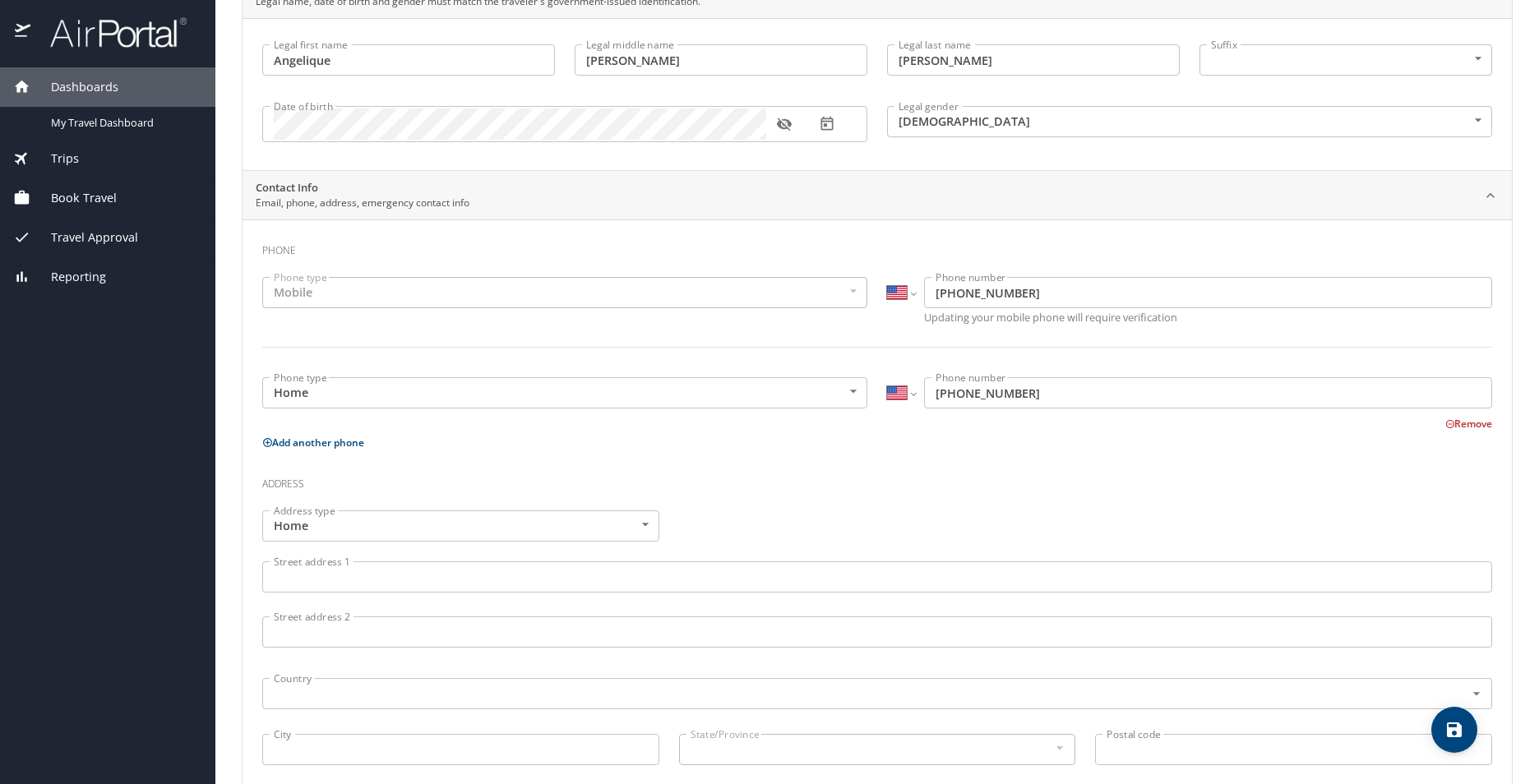
scroll to position [164, 0]
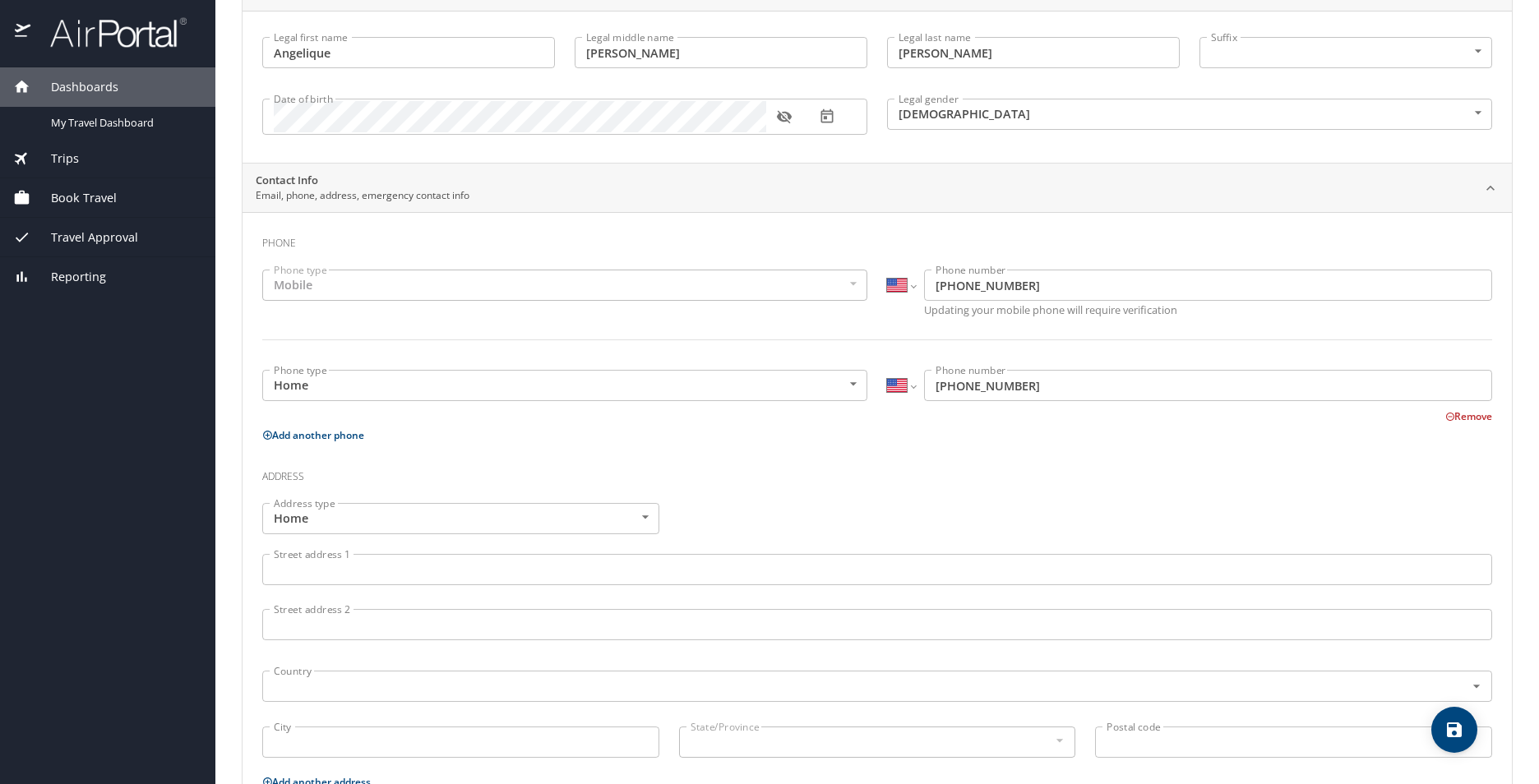
click at [408, 566] on input "Street address 1" at bounding box center [877, 569] width 1230 height 31
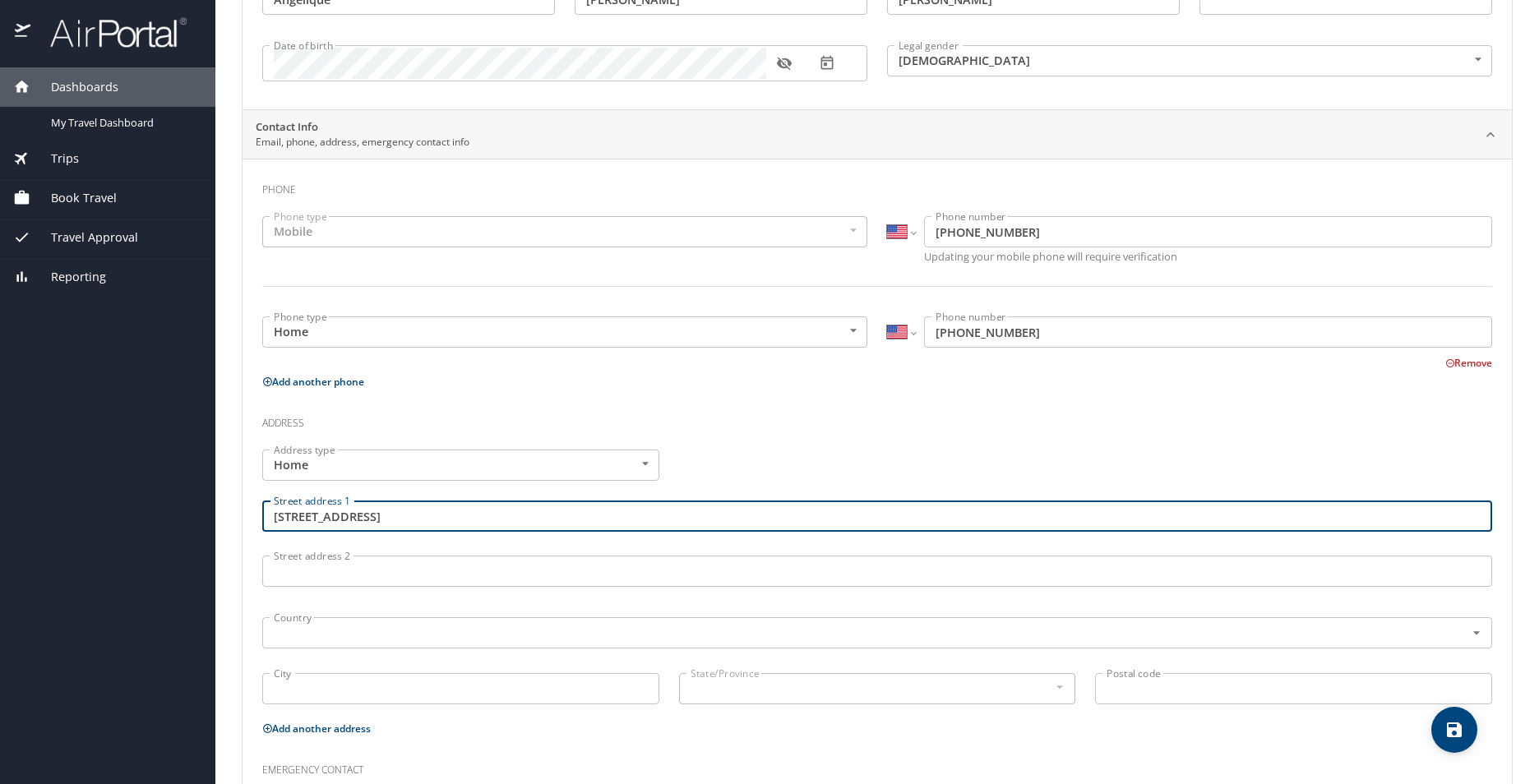
scroll to position [246, 0]
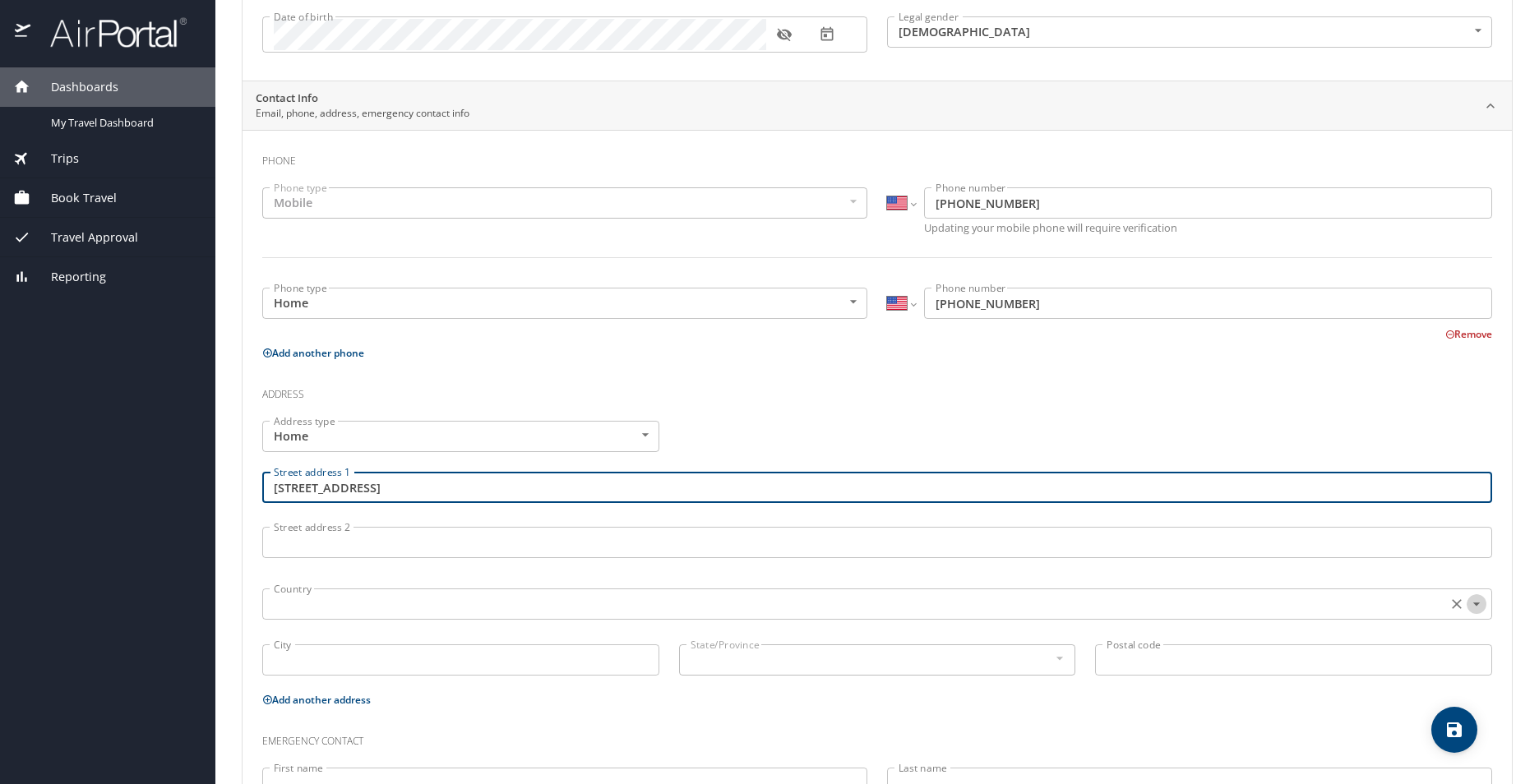
click at [1470, 601] on icon "Open" at bounding box center [1477, 604] width 17 height 17
type input "15205 Copping Dr."
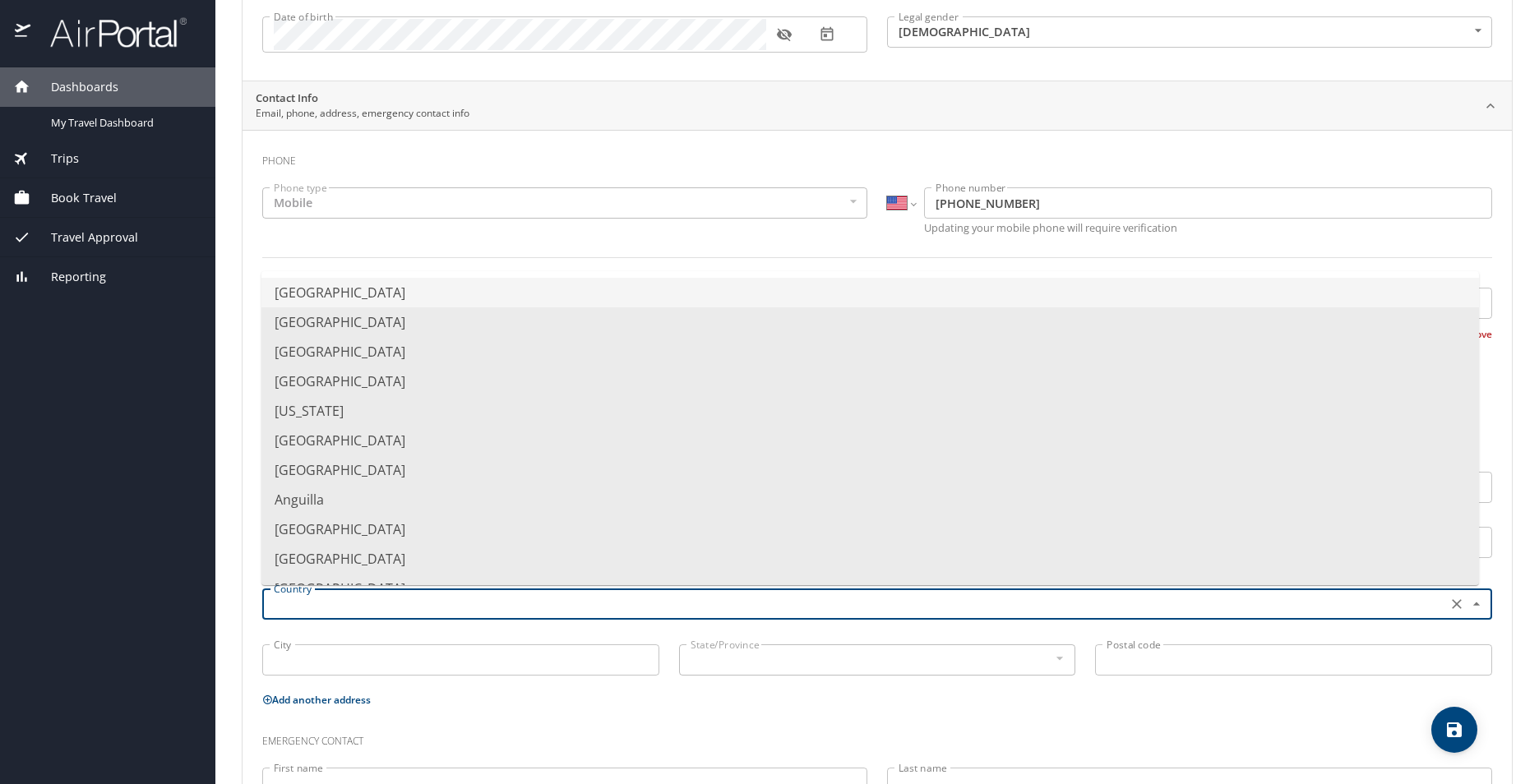
click at [443, 289] on li "United States of America" at bounding box center [870, 293] width 1218 height 30
type input "United States of America"
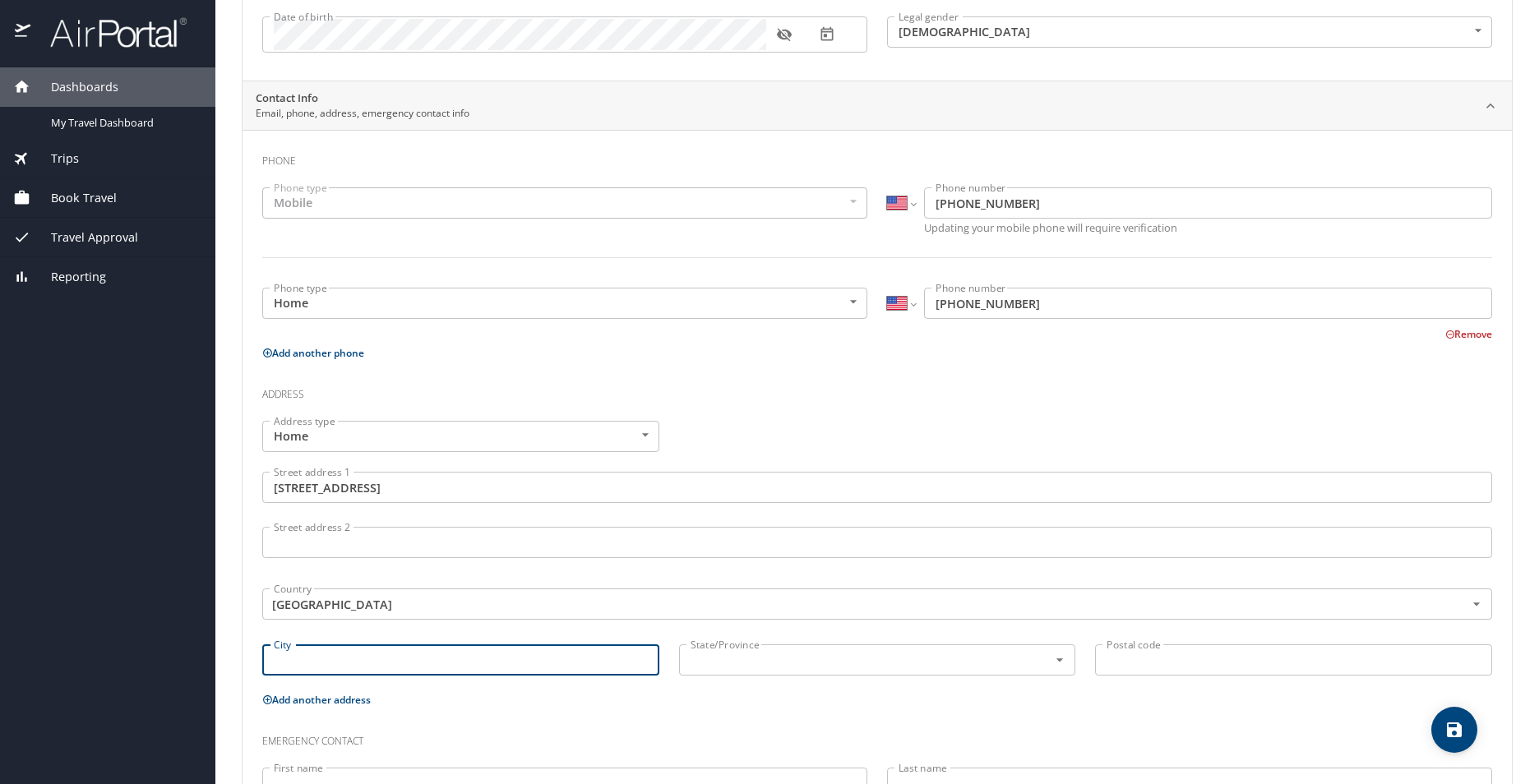
click at [351, 659] on input "City" at bounding box center [461, 659] width 397 height 31
click at [1056, 659] on icon "Open" at bounding box center [1059, 661] width 7 height 4
type input "Baton Rouge"
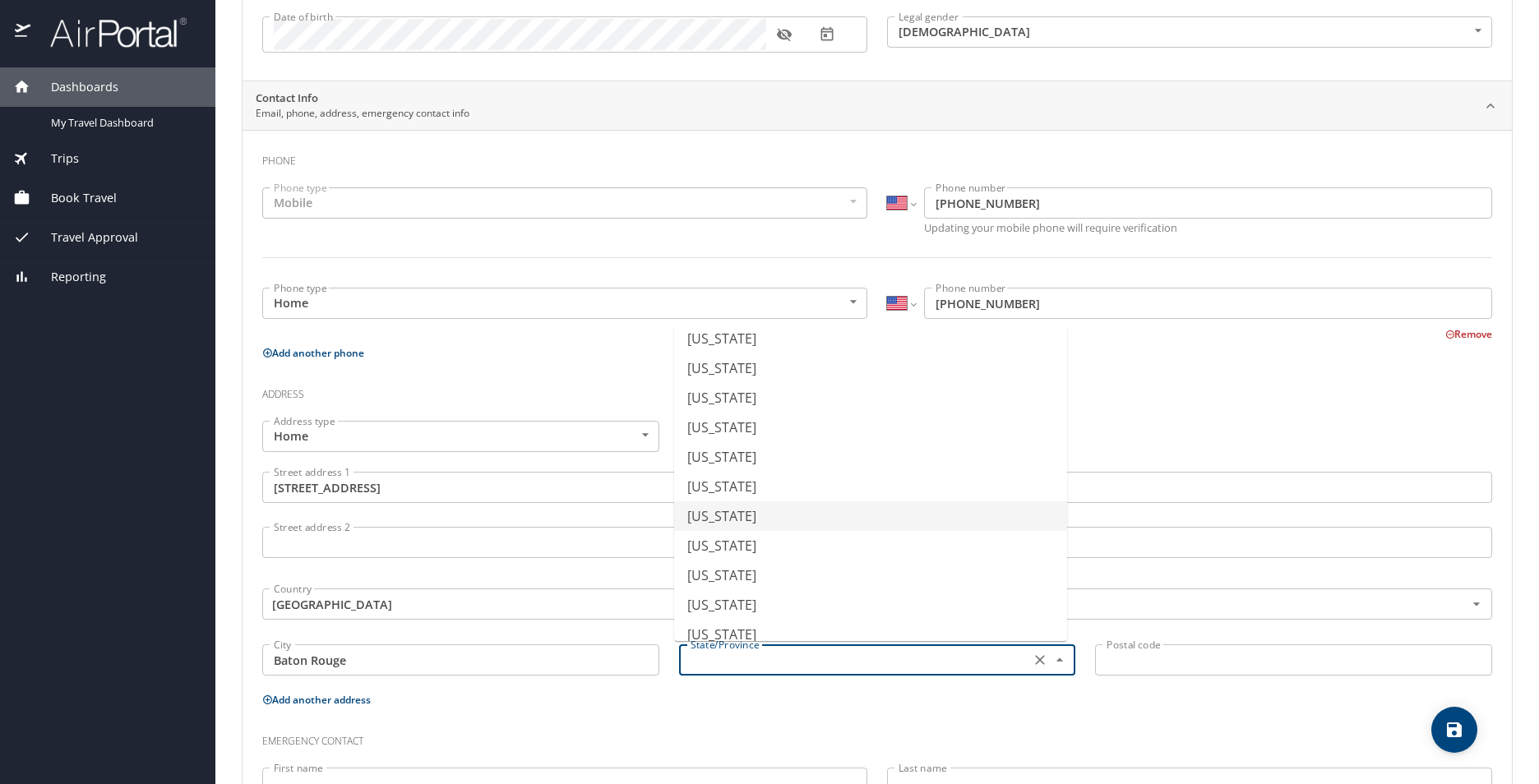
scroll to position [329, 0]
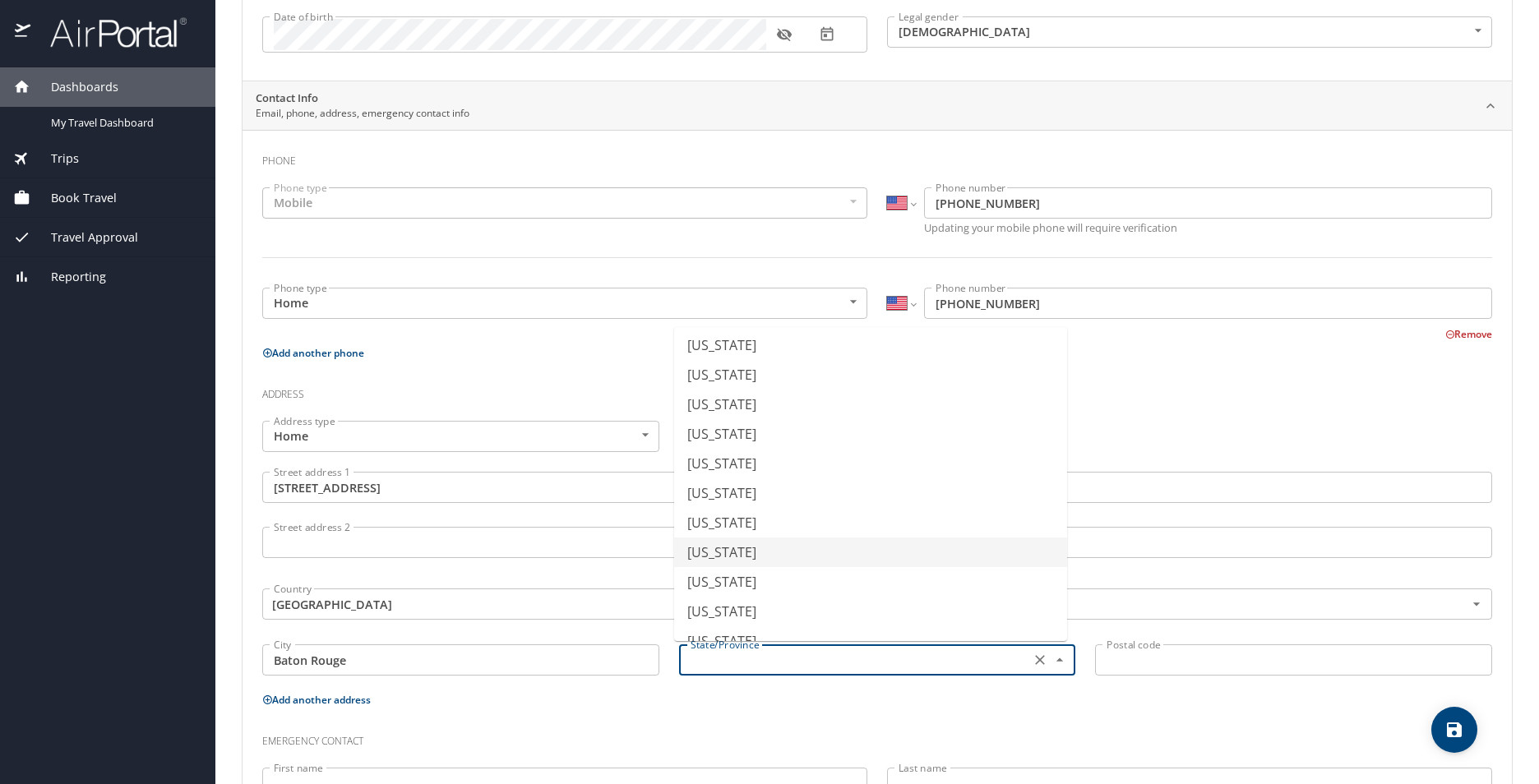
click at [750, 545] on li "Louisiana" at bounding box center [870, 553] width 393 height 30
type input "Louisiana"
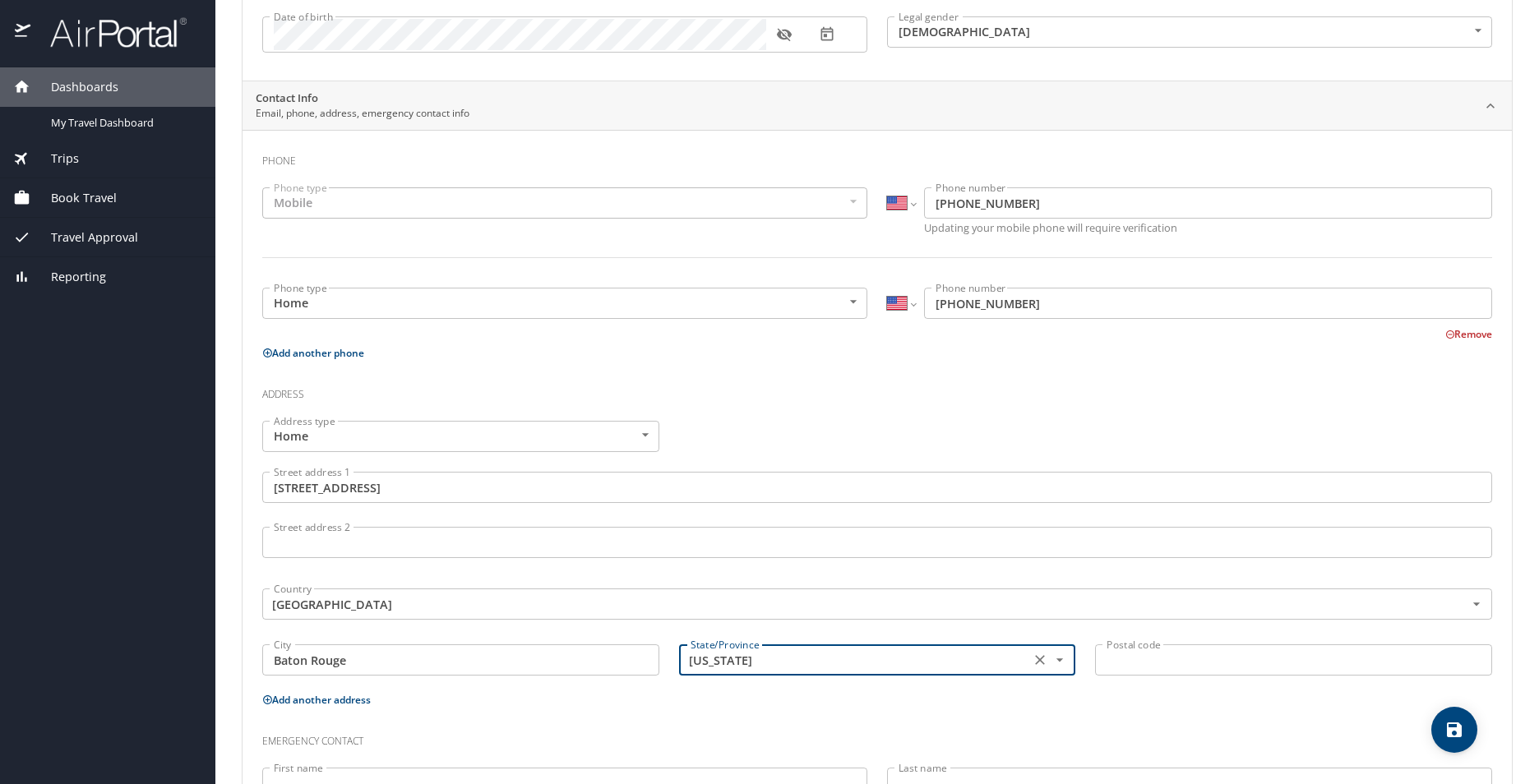
click at [1271, 664] on input "Postal code" at bounding box center [1294, 659] width 397 height 31
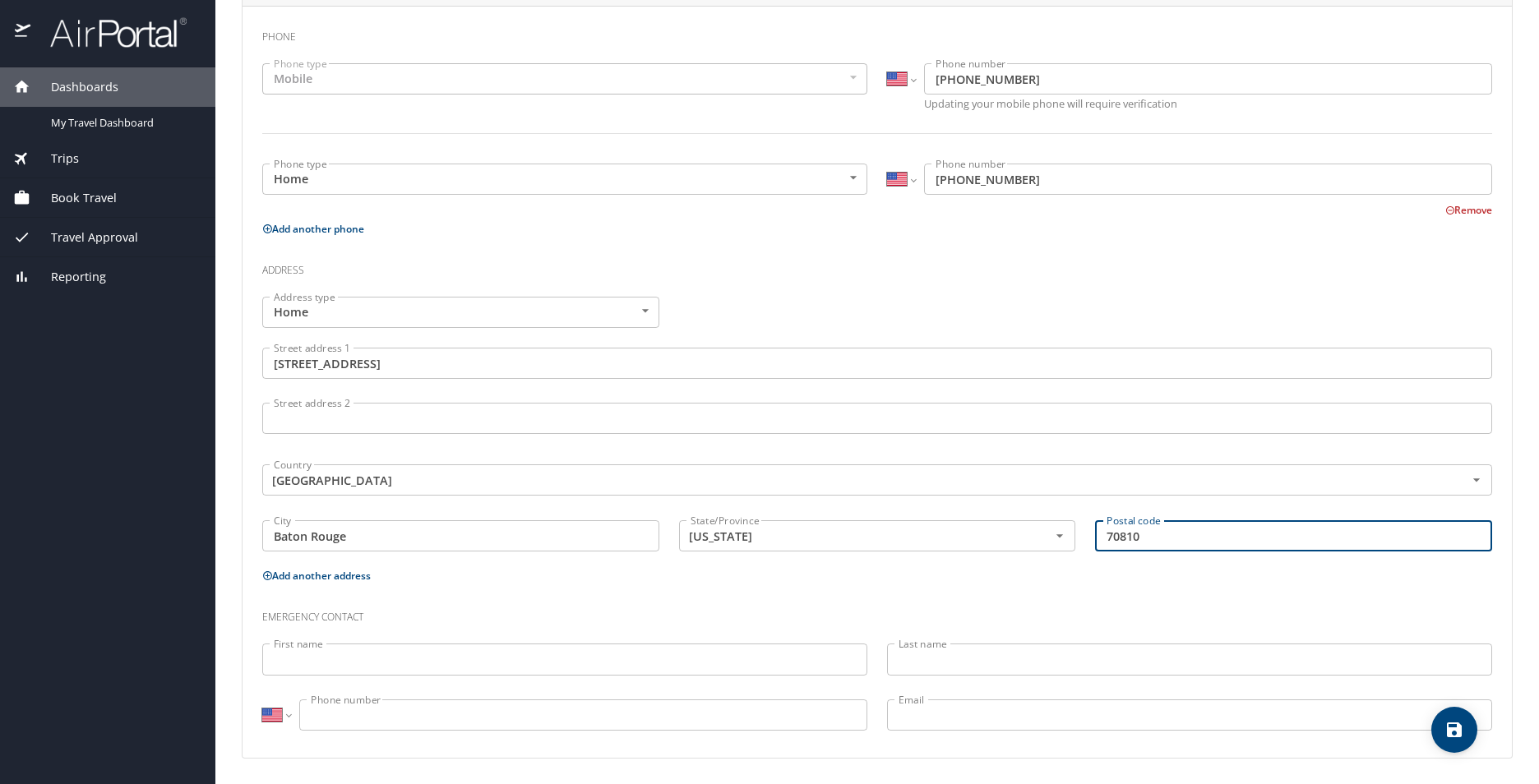
scroll to position [372, 0]
type input "70810"
click at [611, 667] on input "First name" at bounding box center [565, 658] width 605 height 31
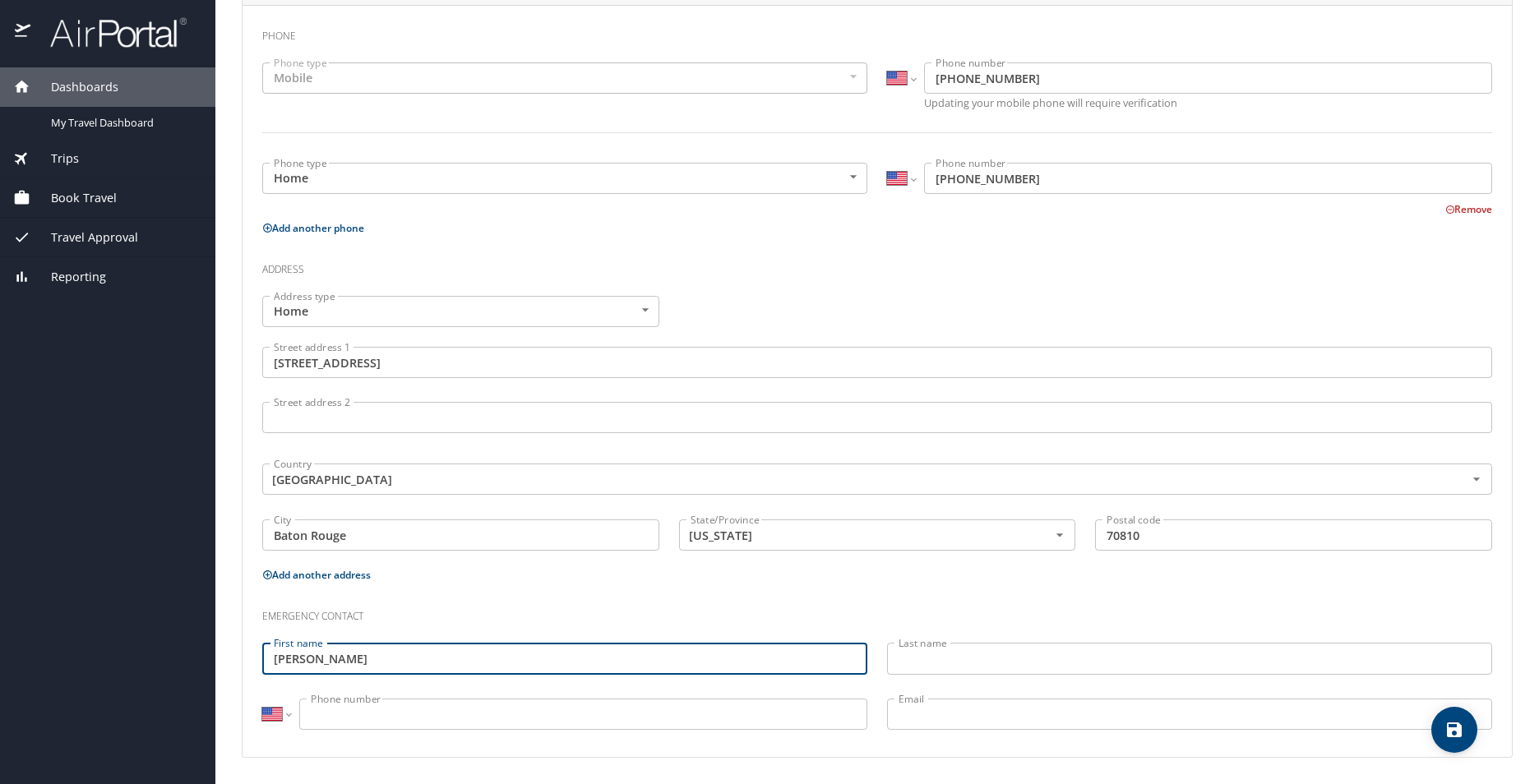
type input "Andrew"
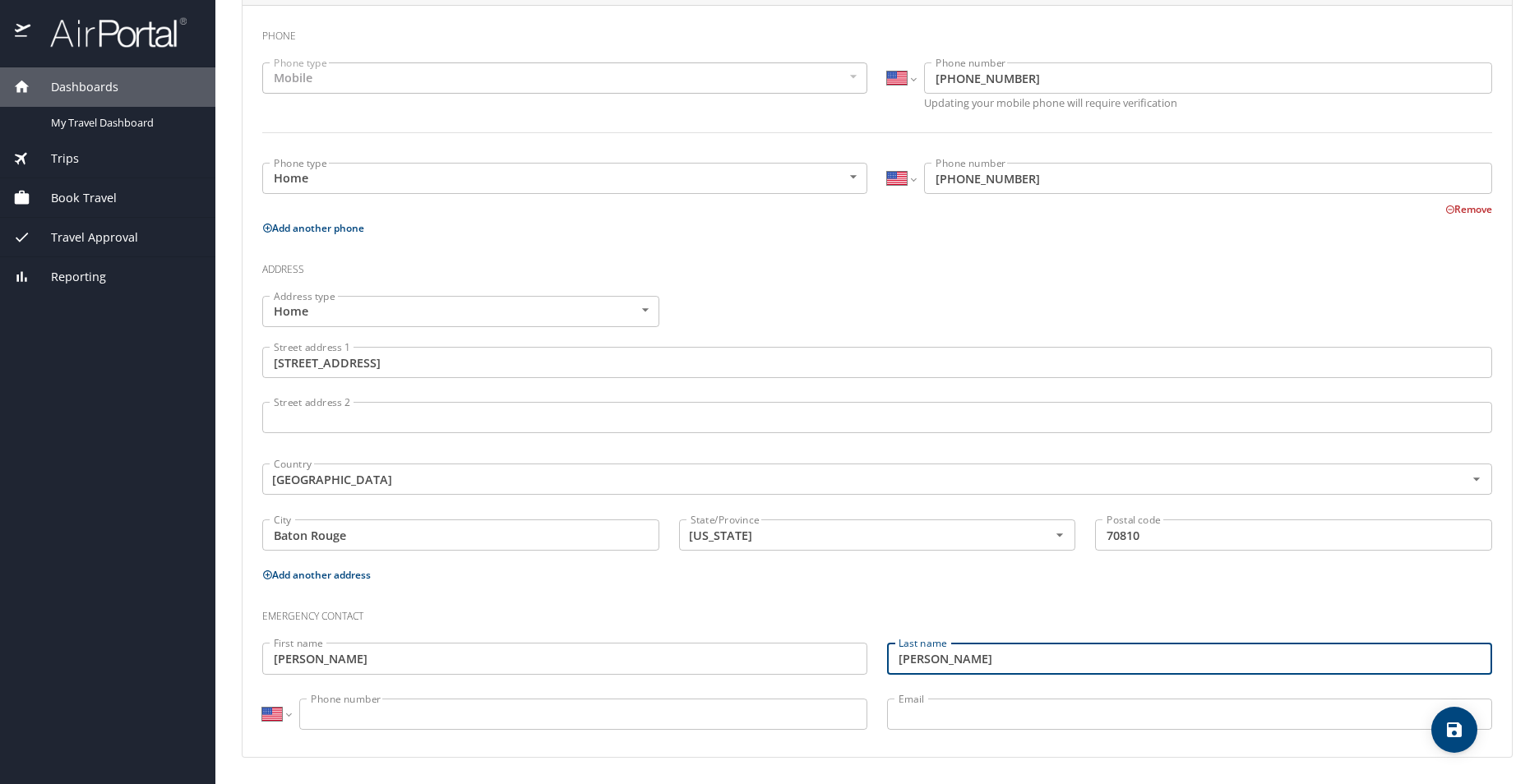
type input "Freel"
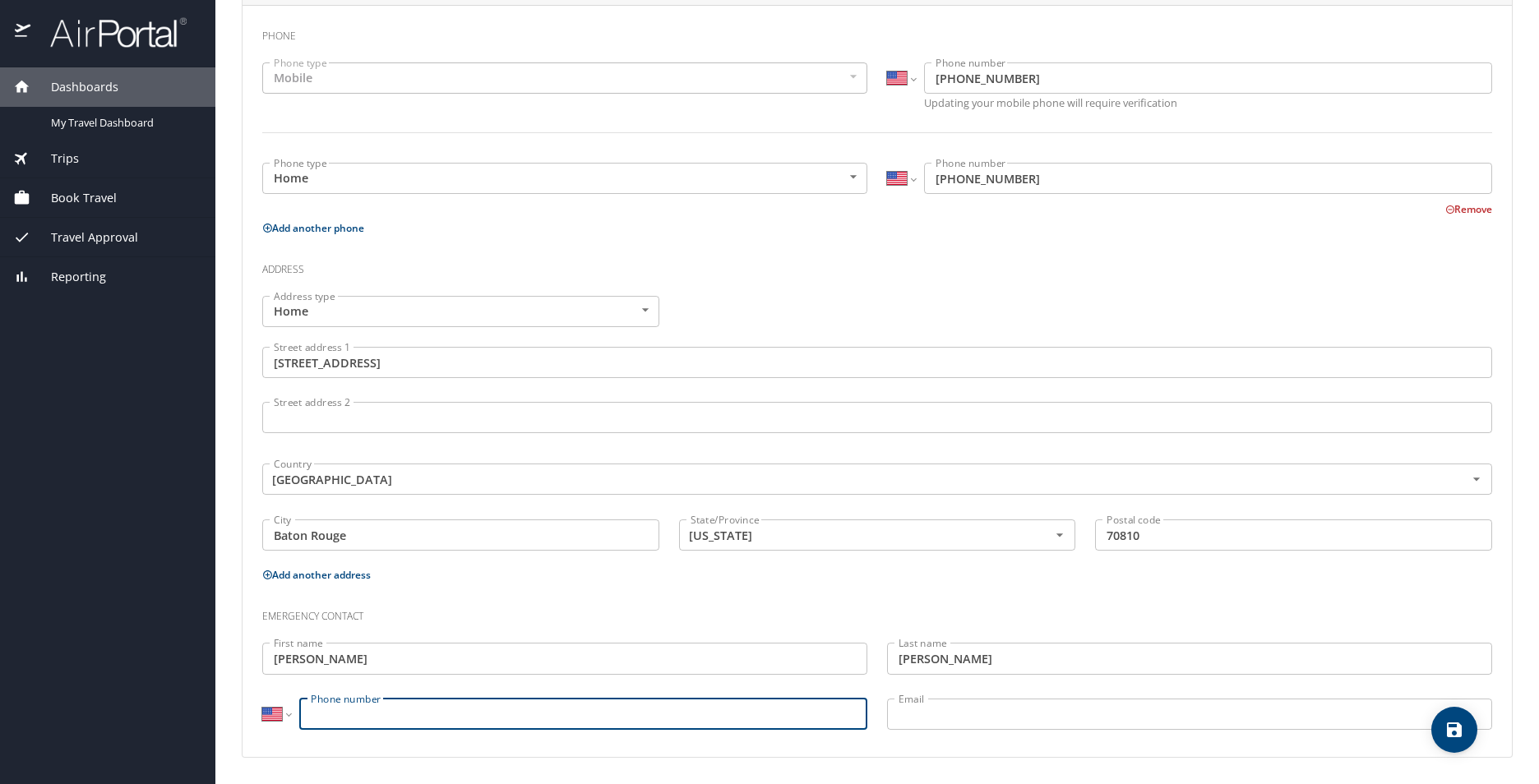
click at [471, 710] on input "Phone number" at bounding box center [583, 714] width 568 height 31
type input "(225) 397-2571"
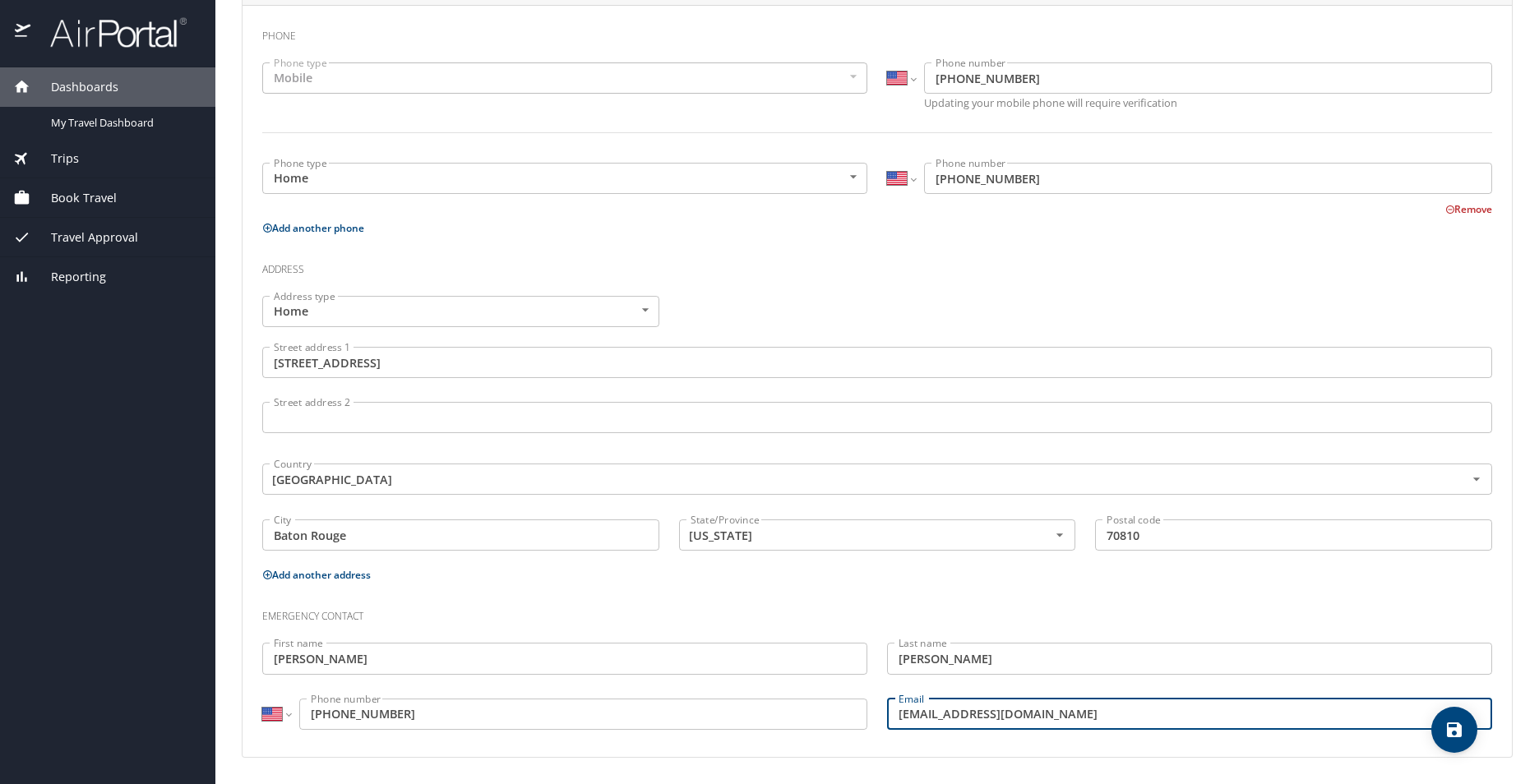
type input "andrewfreelmd@gmail.com"
click at [1500, 740] on div "Contact Info Email, phone, address, emergency contact info Phone Phone type Mob…" at bounding box center [877, 357] width 1271 height 802
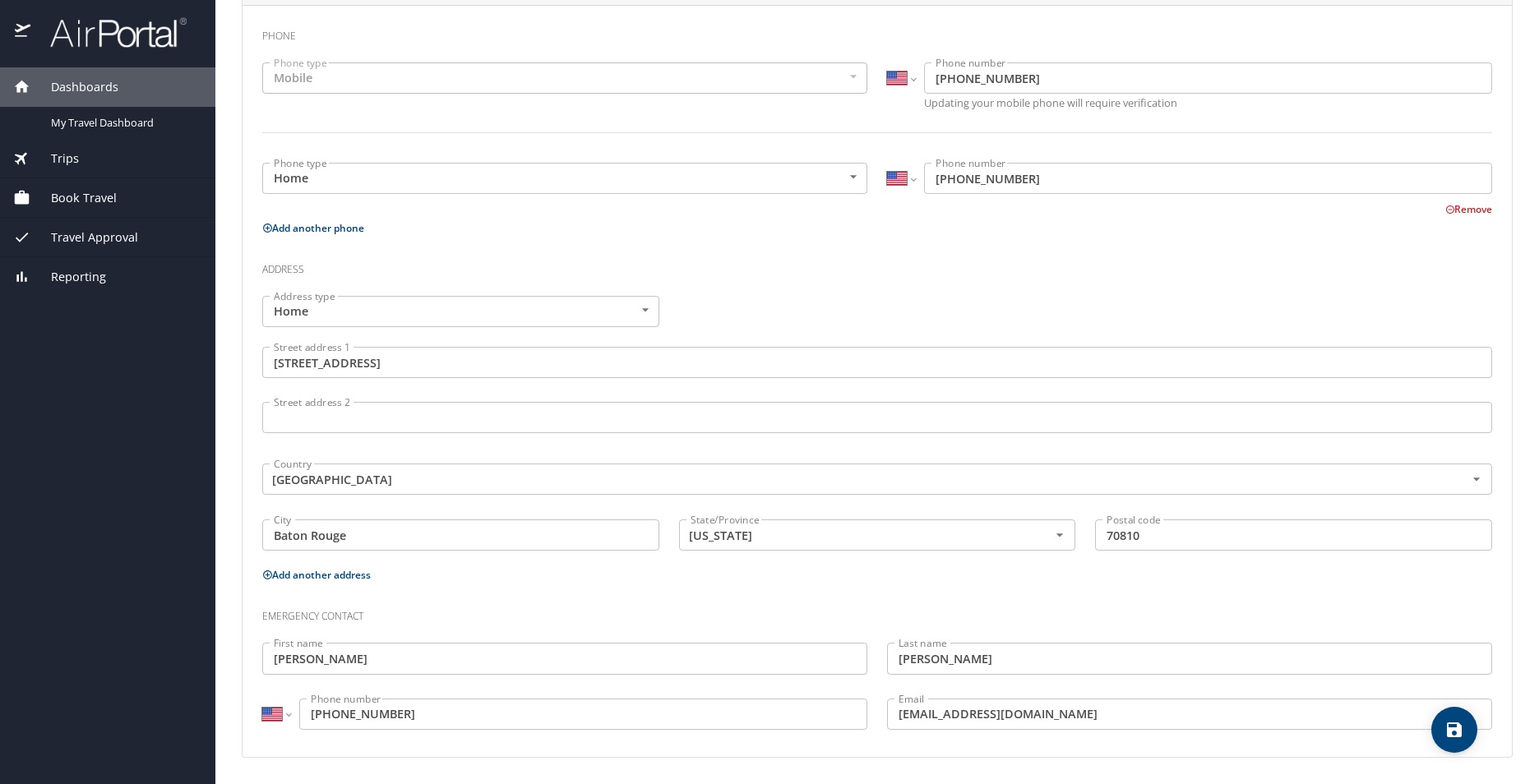
click at [1349, 748] on div "Phone Phone type Mobile Mobile Phone type International Afghanistan Åland Islan…" at bounding box center [877, 380] width 1270 height 752
click at [1457, 733] on icon "save" at bounding box center [1454, 729] width 20 height 20
select select "US"
click at [1457, 732] on icon "save" at bounding box center [1454, 729] width 20 height 20
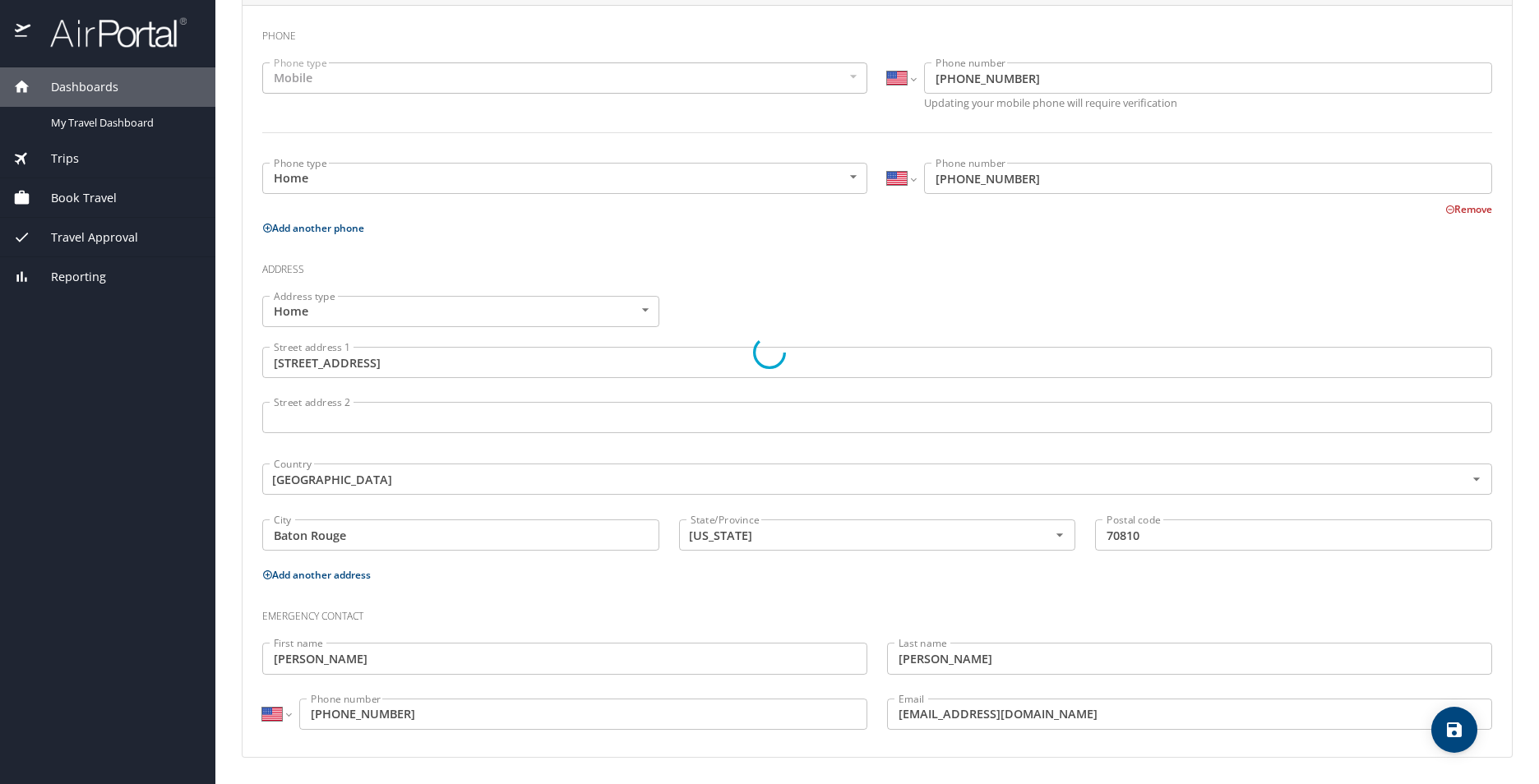
select select "US"
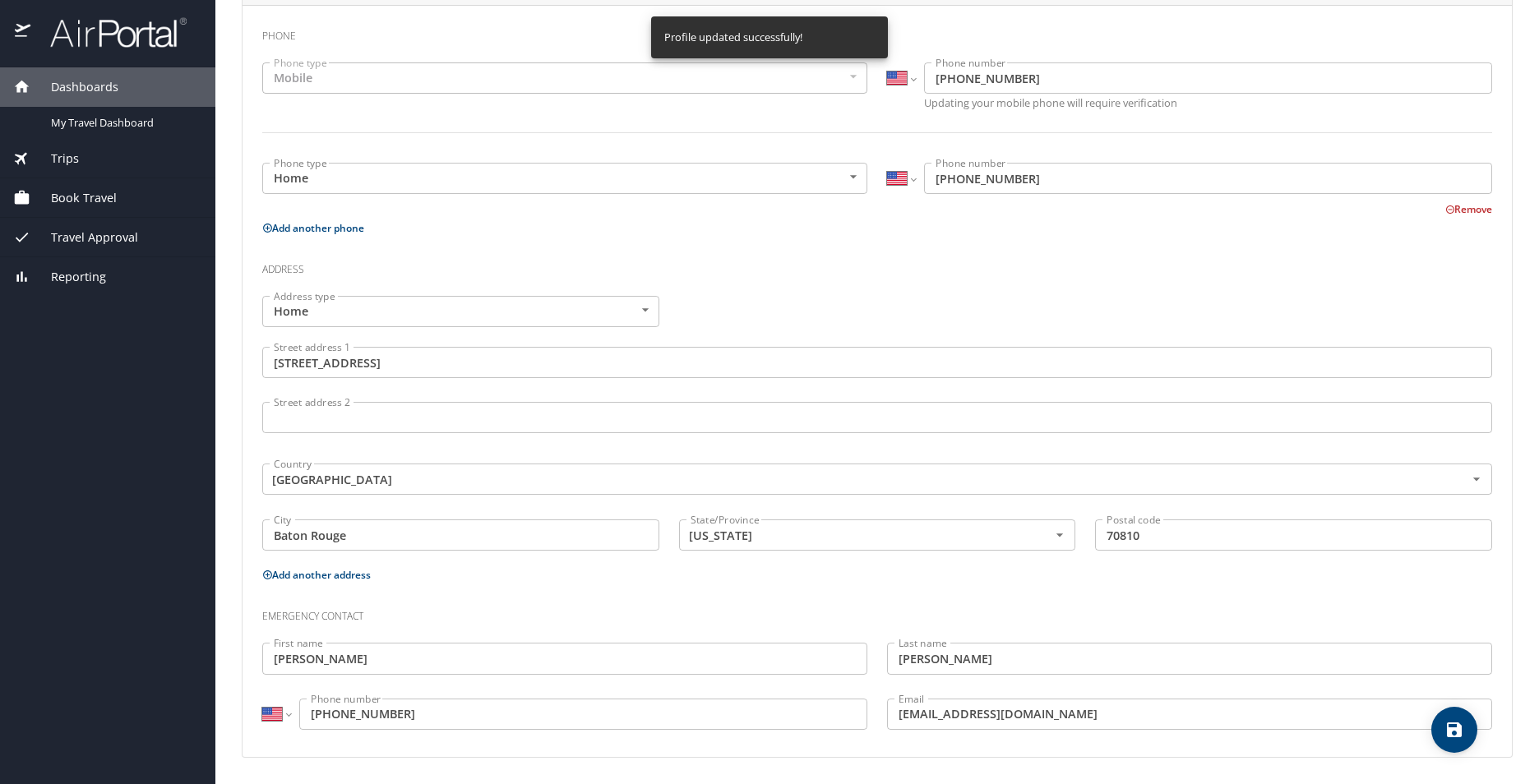
select select "US"
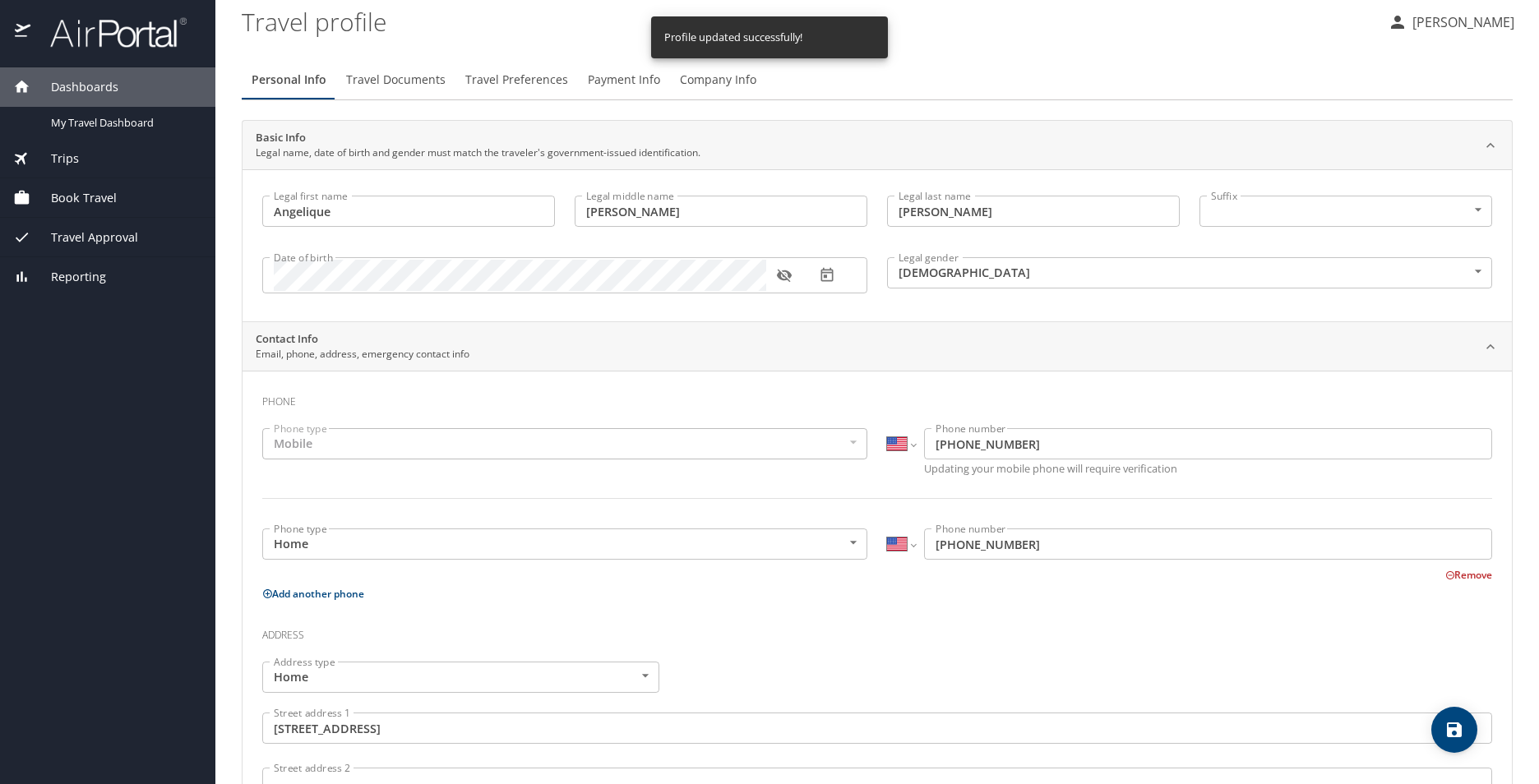
scroll to position [0, 0]
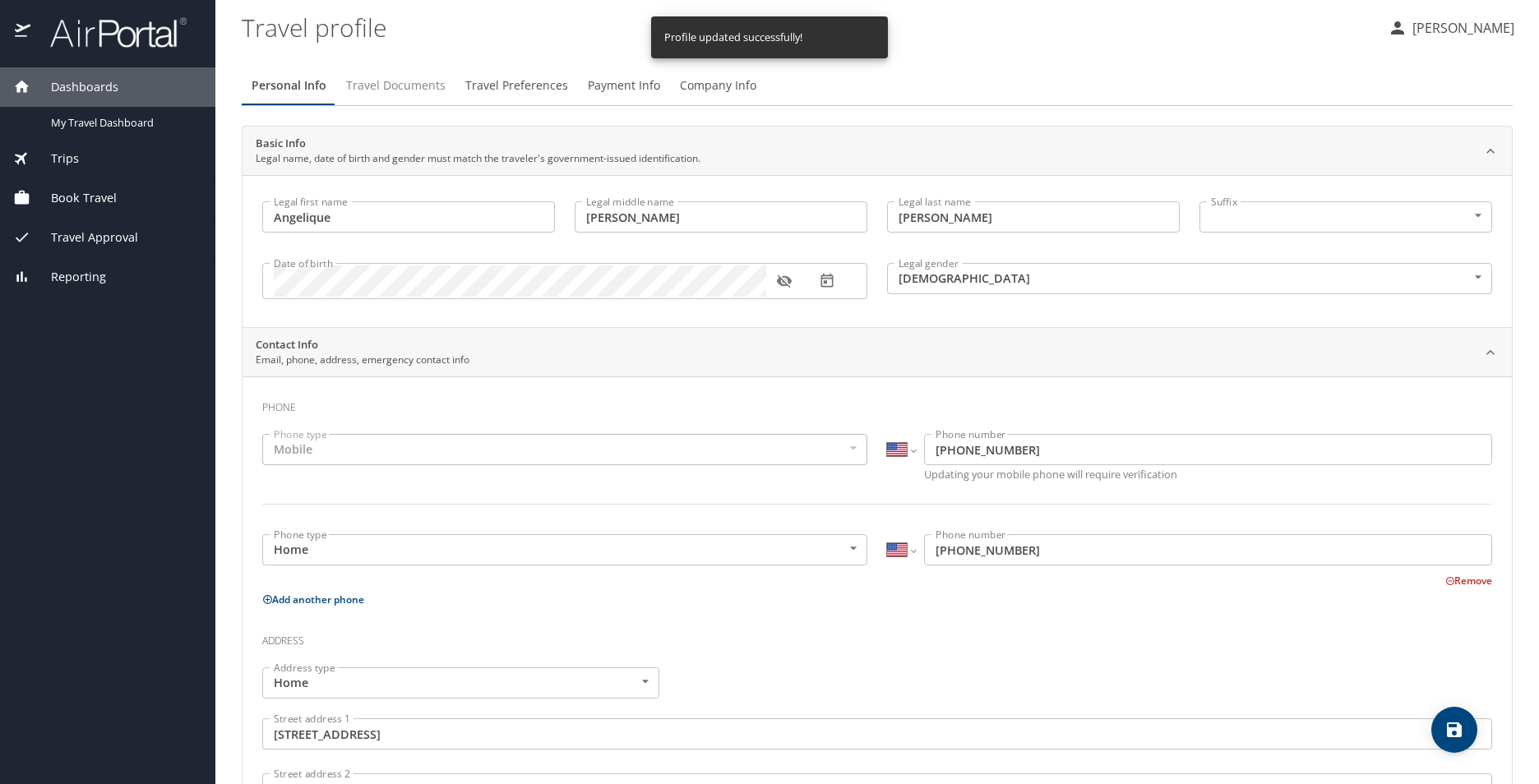
click at [374, 91] on span "Travel Documents" at bounding box center [396, 86] width 99 height 21
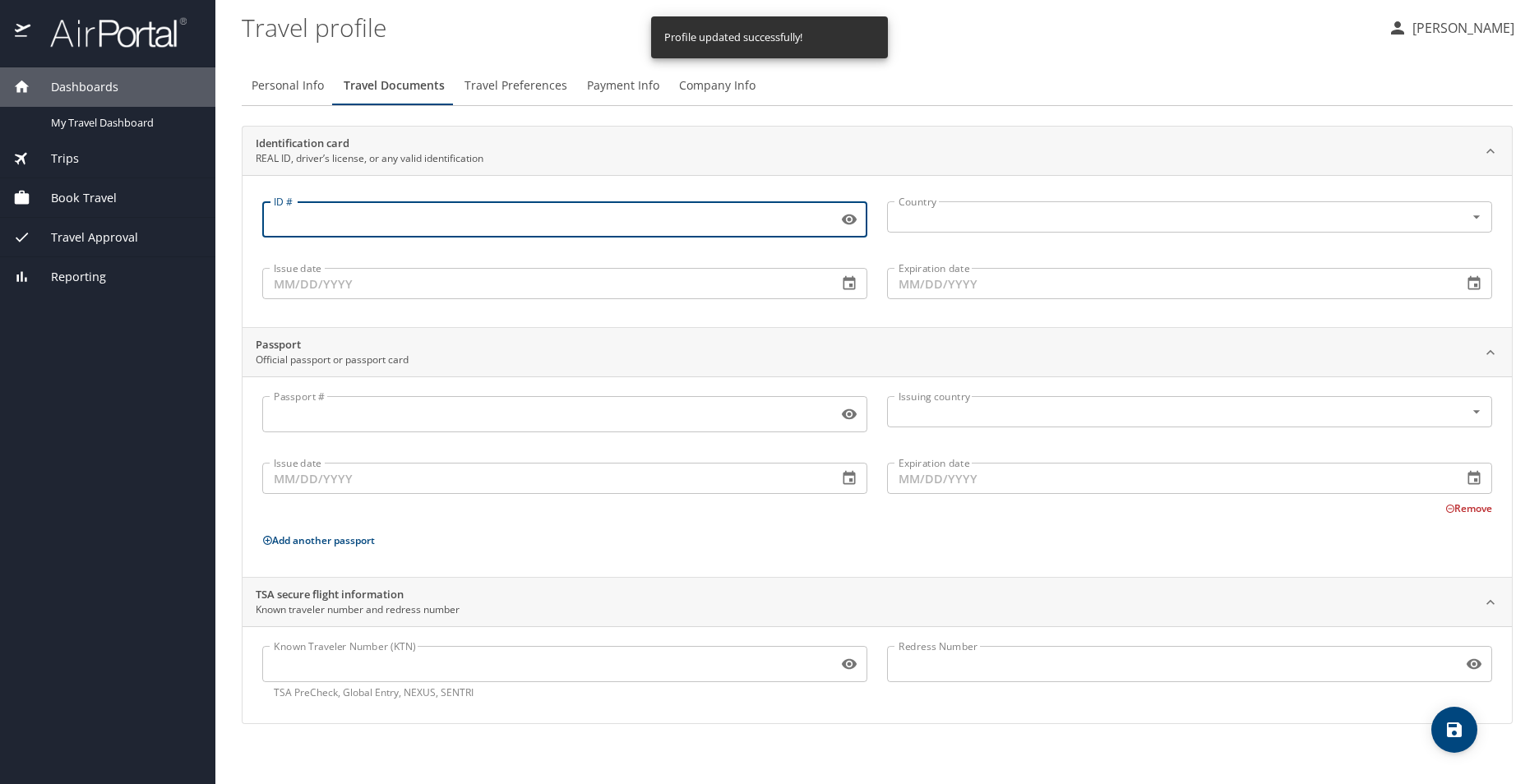
click at [401, 217] on input "ID #" at bounding box center [546, 219] width 569 height 31
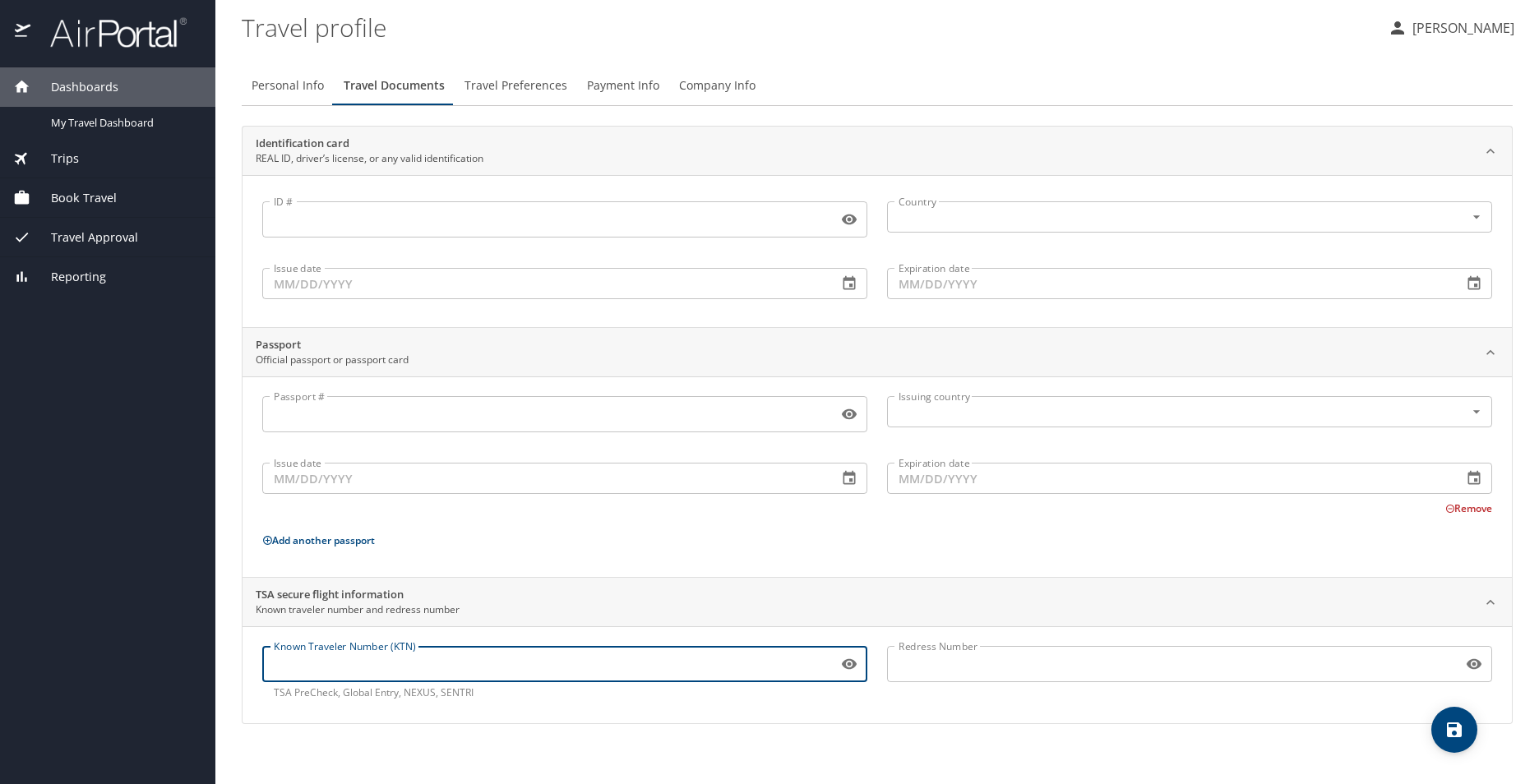
click at [508, 661] on input "Known Traveler Number (KTN)" at bounding box center [546, 663] width 569 height 31
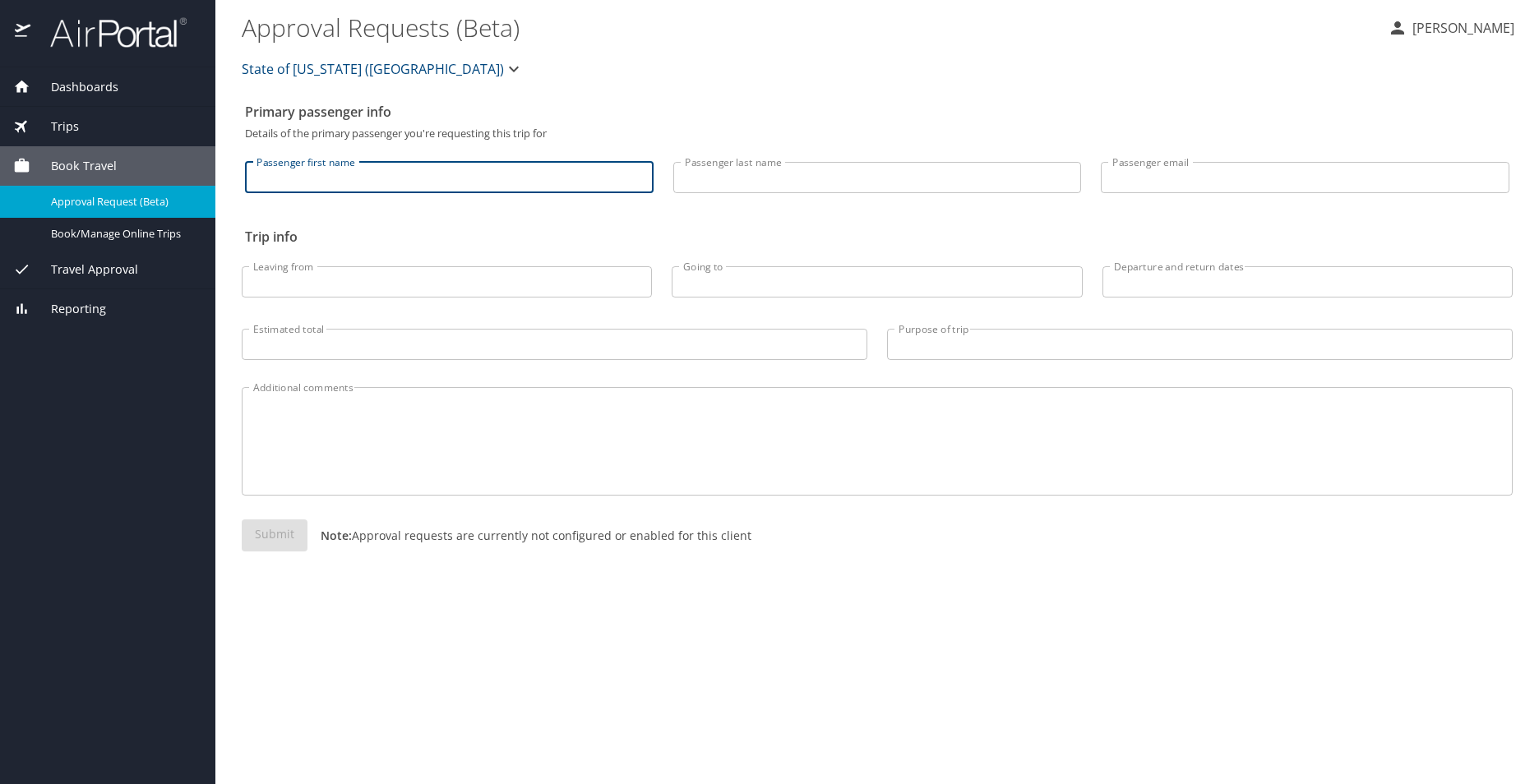
click at [400, 170] on input "Passenger first name" at bounding box center [449, 177] width 409 height 31
click at [526, 121] on h2 "Primary passenger info" at bounding box center [876, 111] width 1264 height 26
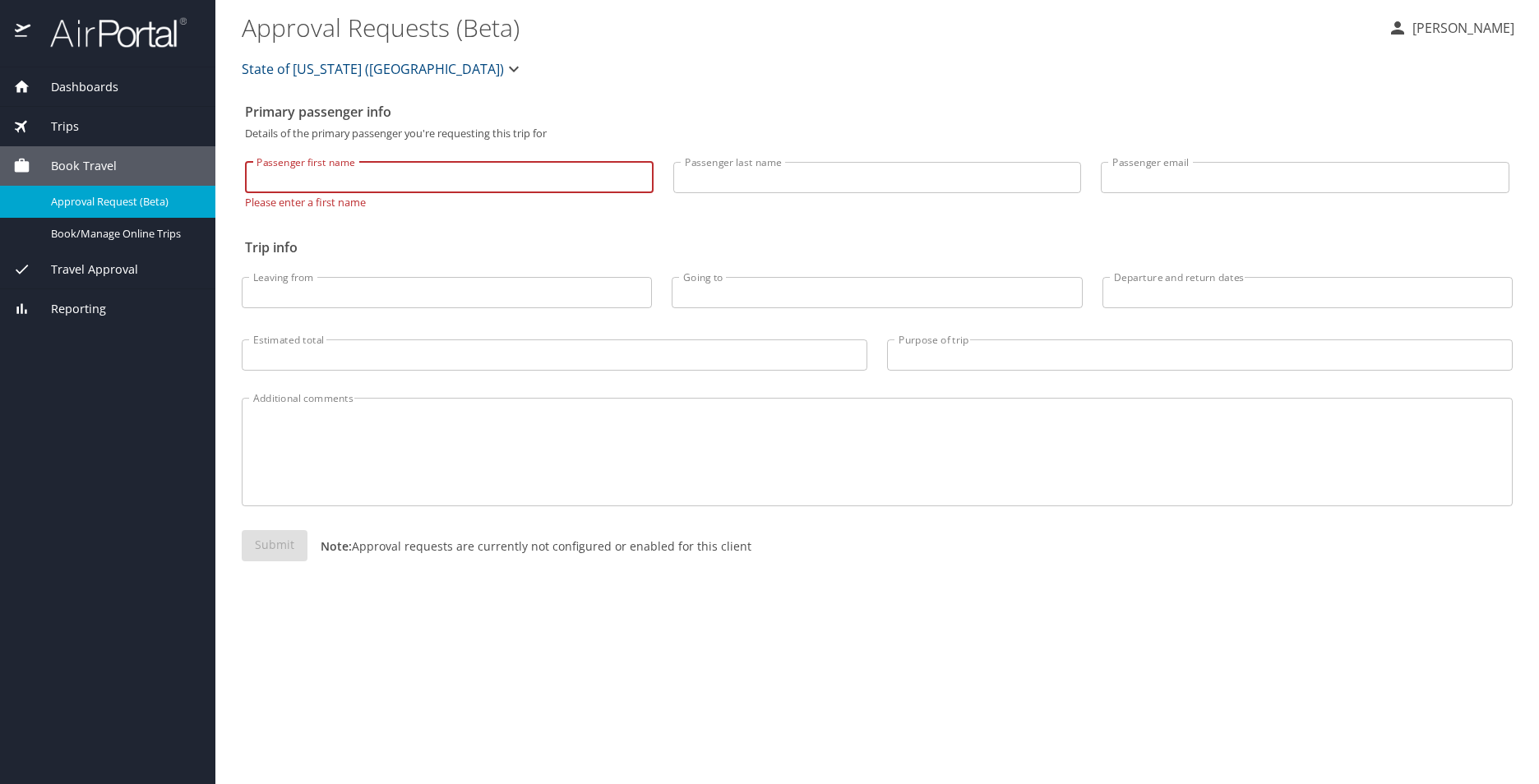
click at [437, 181] on input "Passenger first name" at bounding box center [449, 177] width 409 height 31
type input "Angelique"
type input "Freel"
type input "angeliquedfreel@gmail.com"
click at [382, 291] on input "Leaving from" at bounding box center [447, 292] width 411 height 31
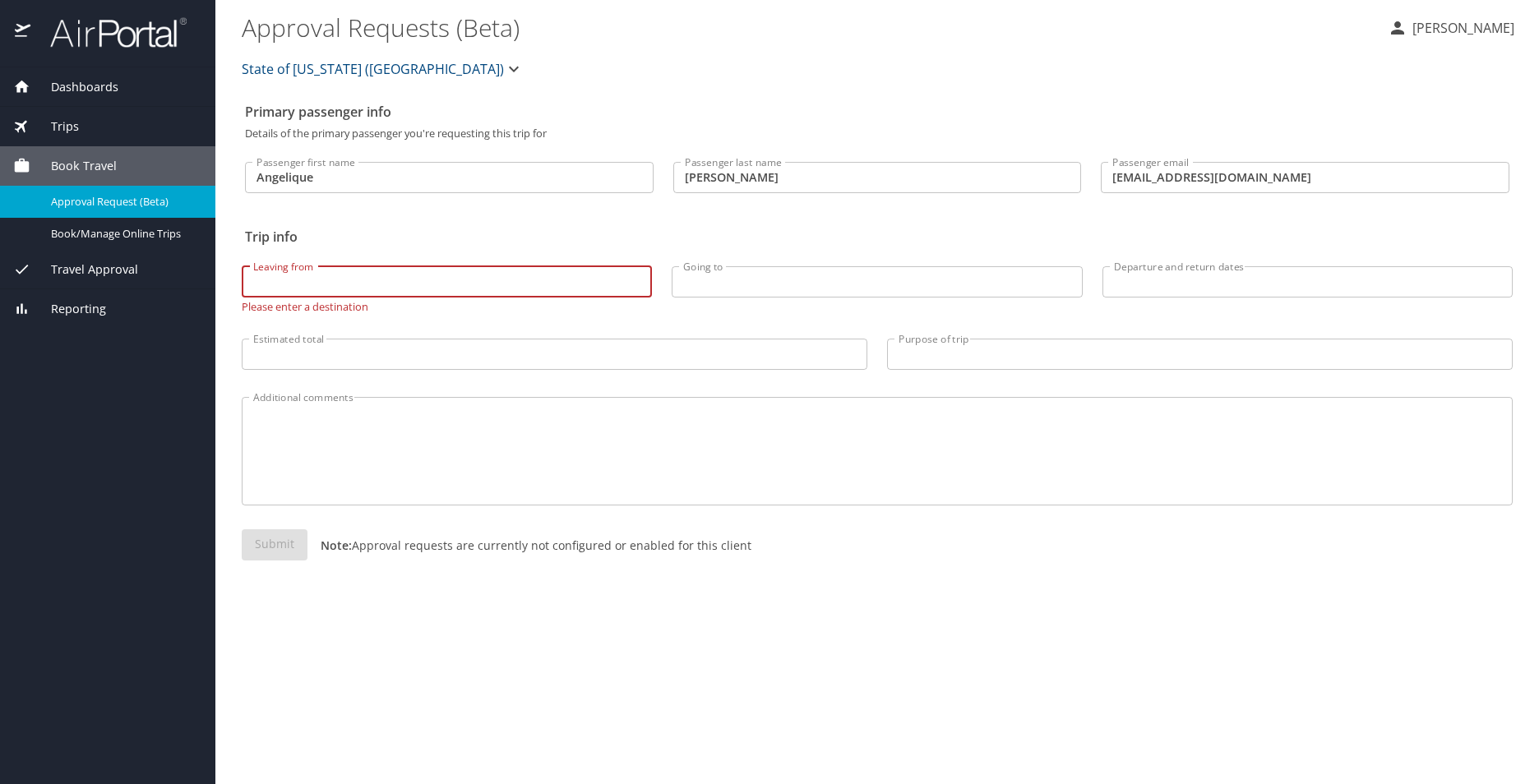
click at [354, 282] on input "Leaving from" at bounding box center [447, 281] width 411 height 31
type input "BTR"
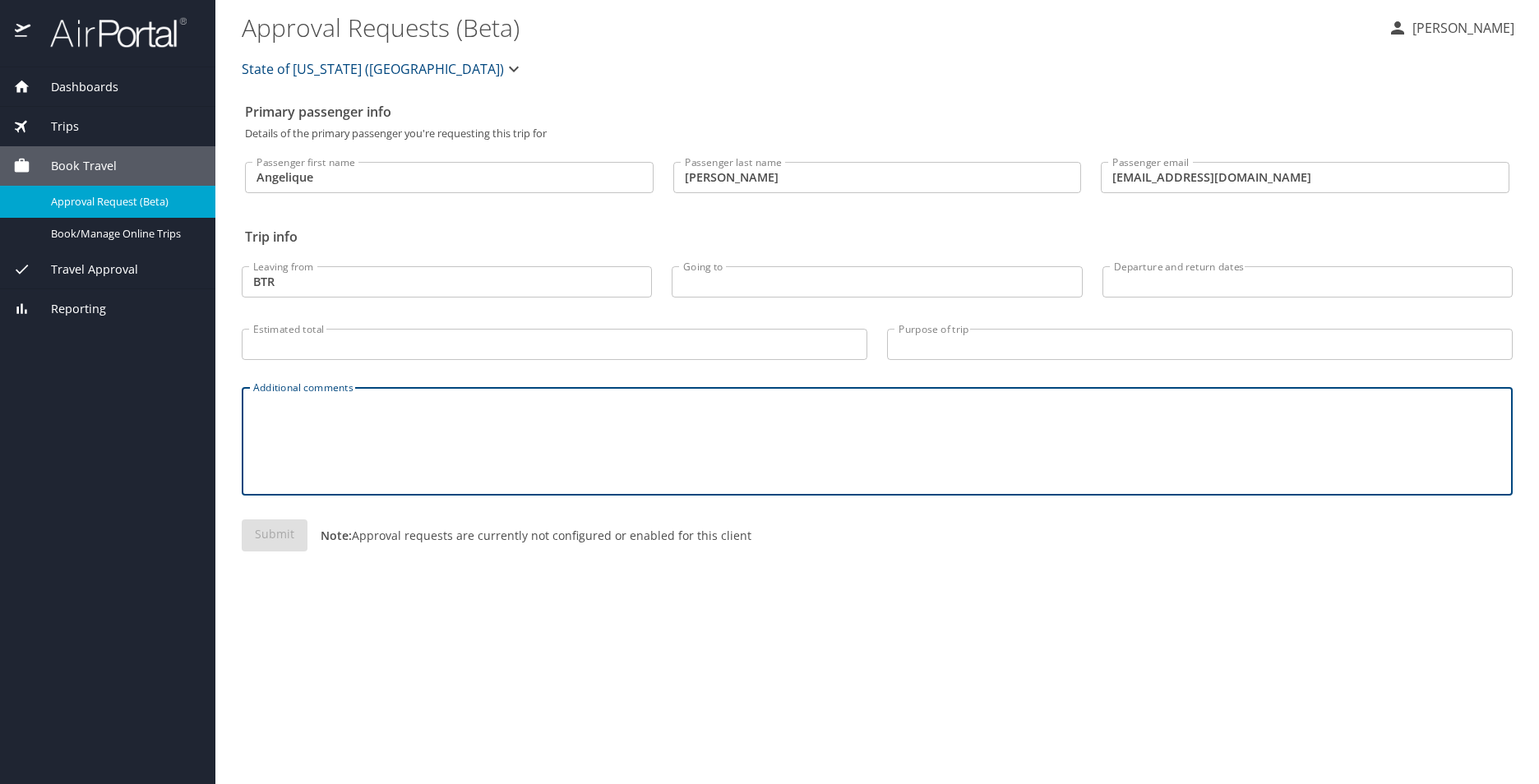
click at [335, 467] on textarea "Additional comments" at bounding box center [877, 441] width 1248 height 78
click at [756, 275] on input "Going to" at bounding box center [877, 281] width 411 height 31
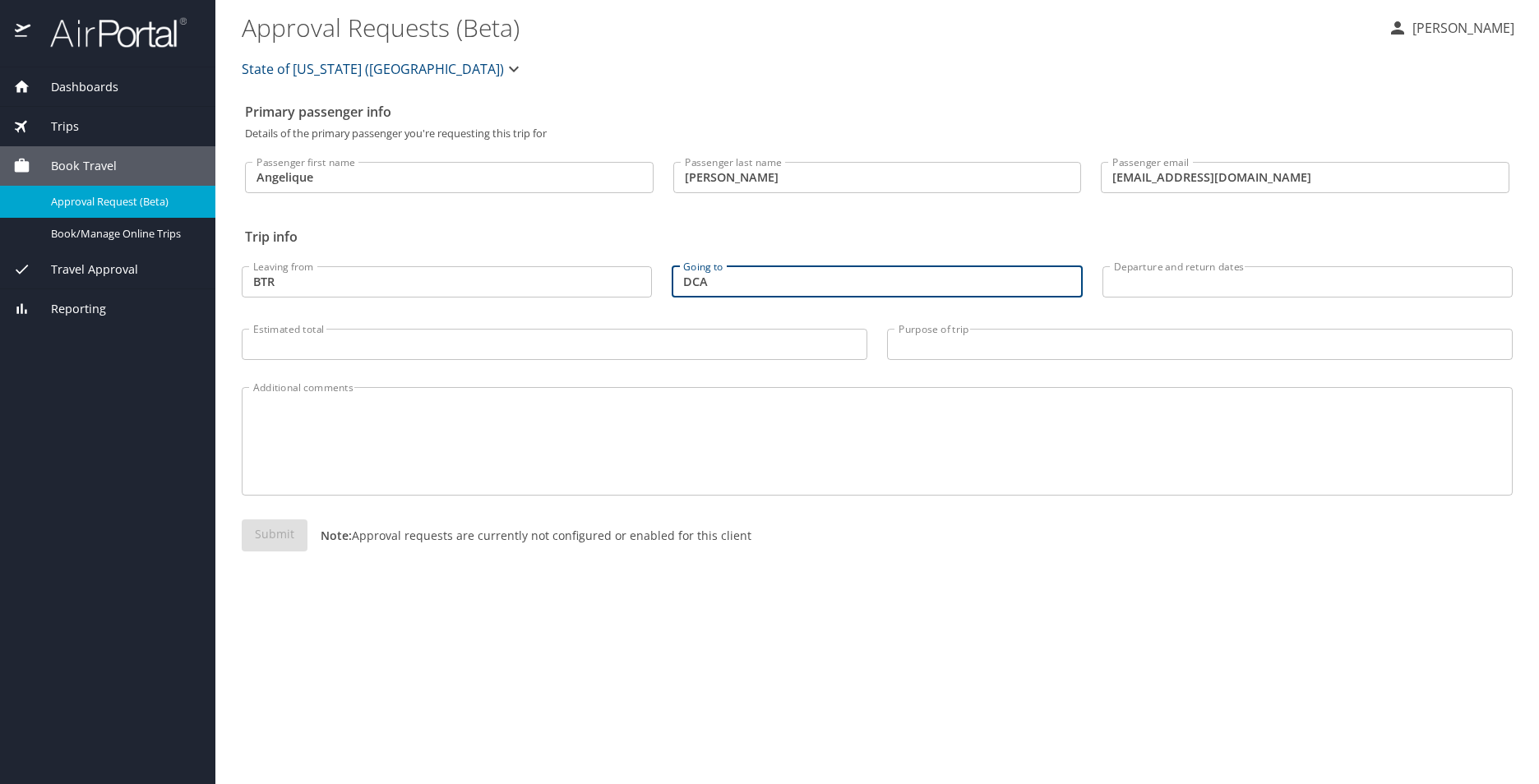
type input "DCA"
click at [725, 445] on textarea "Additional comments" at bounding box center [877, 441] width 1248 height 78
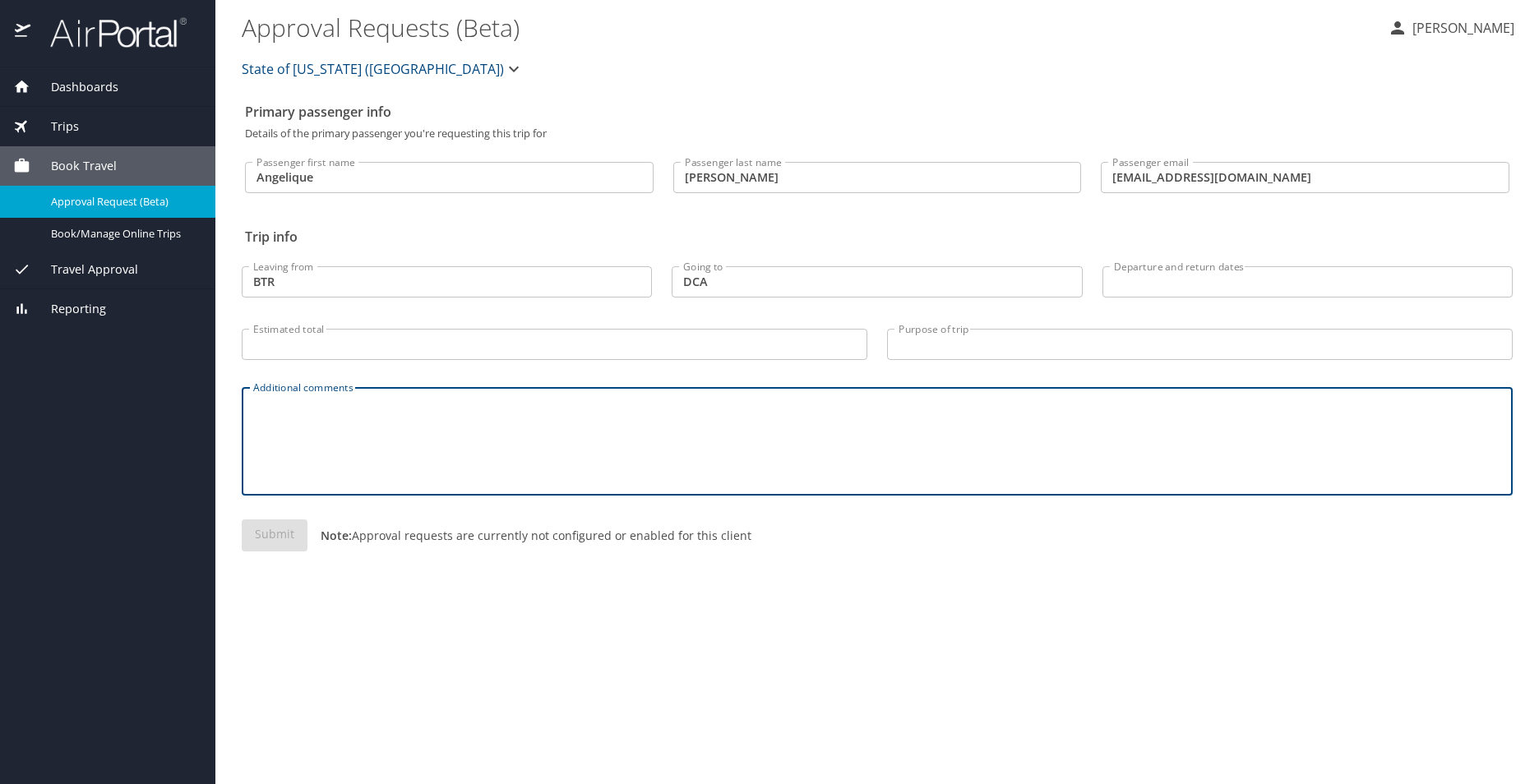
click at [1151, 283] on input "Departure and return dates" at bounding box center [1307, 281] width 411 height 31
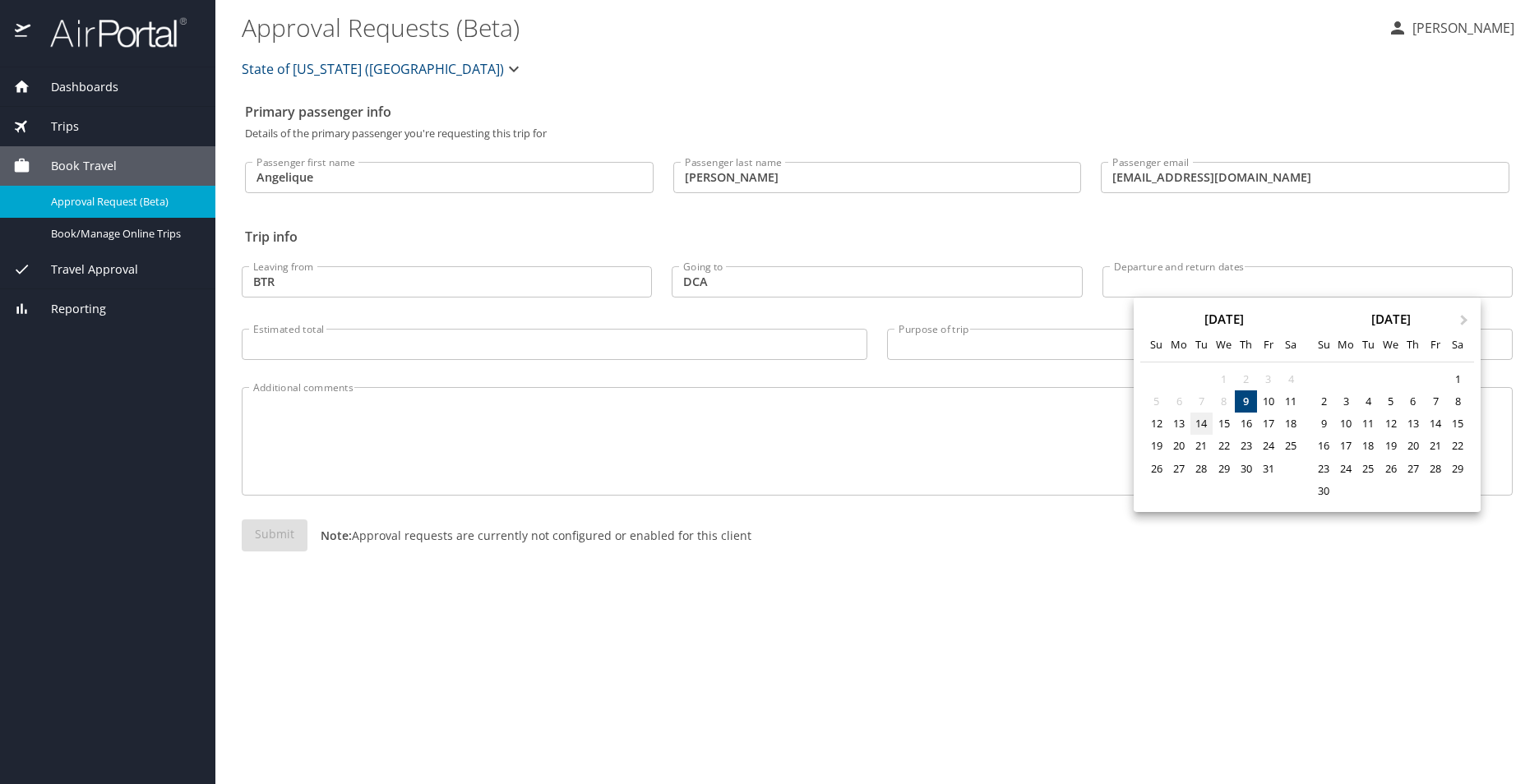
click at [1196, 424] on div "14" at bounding box center [1202, 423] width 22 height 22
click at [1252, 426] on div "16" at bounding box center [1247, 423] width 22 height 22
type input "10/14/2025 🠦 10/16/2025"
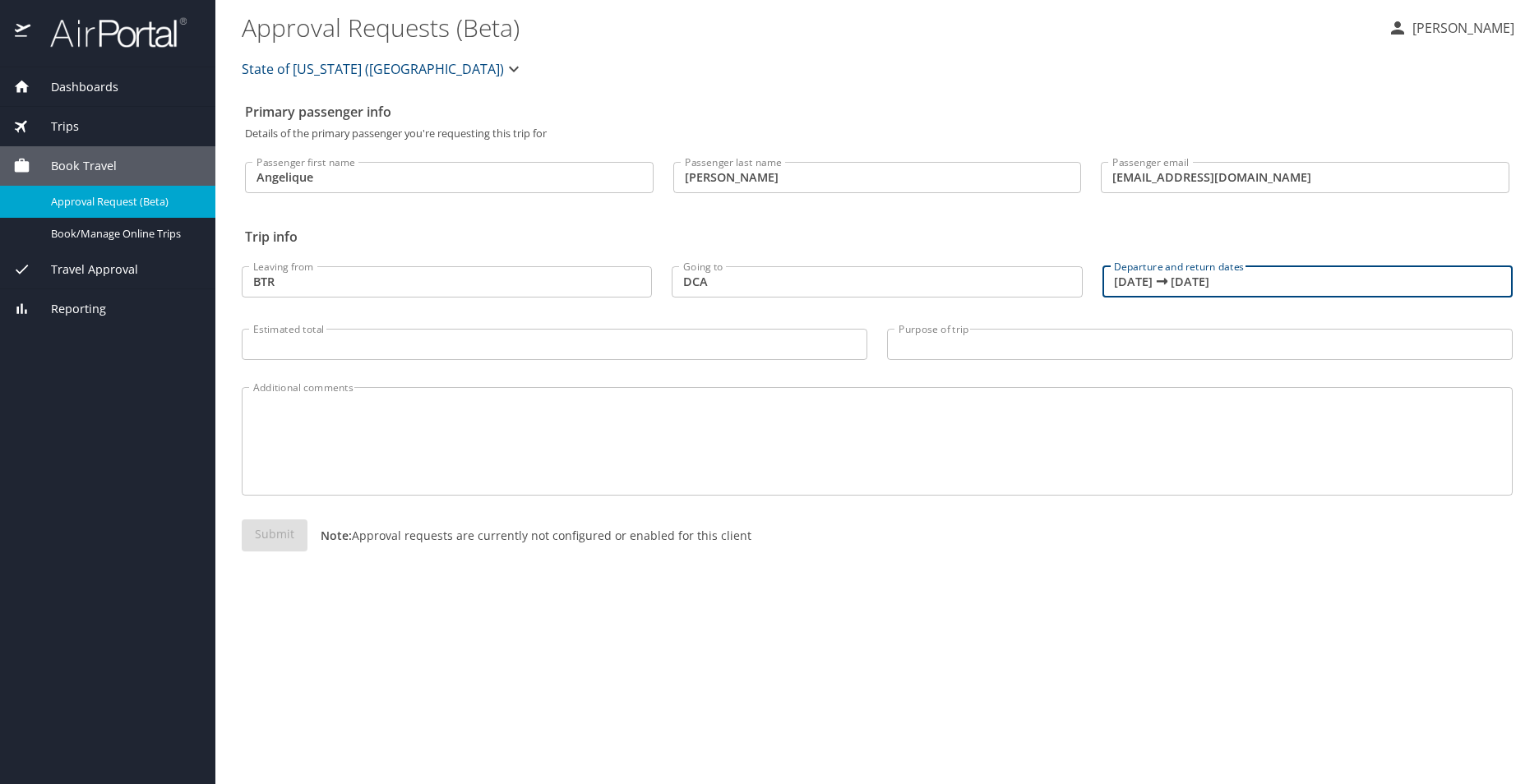
click at [1031, 442] on textarea "Additional comments" at bounding box center [877, 441] width 1248 height 78
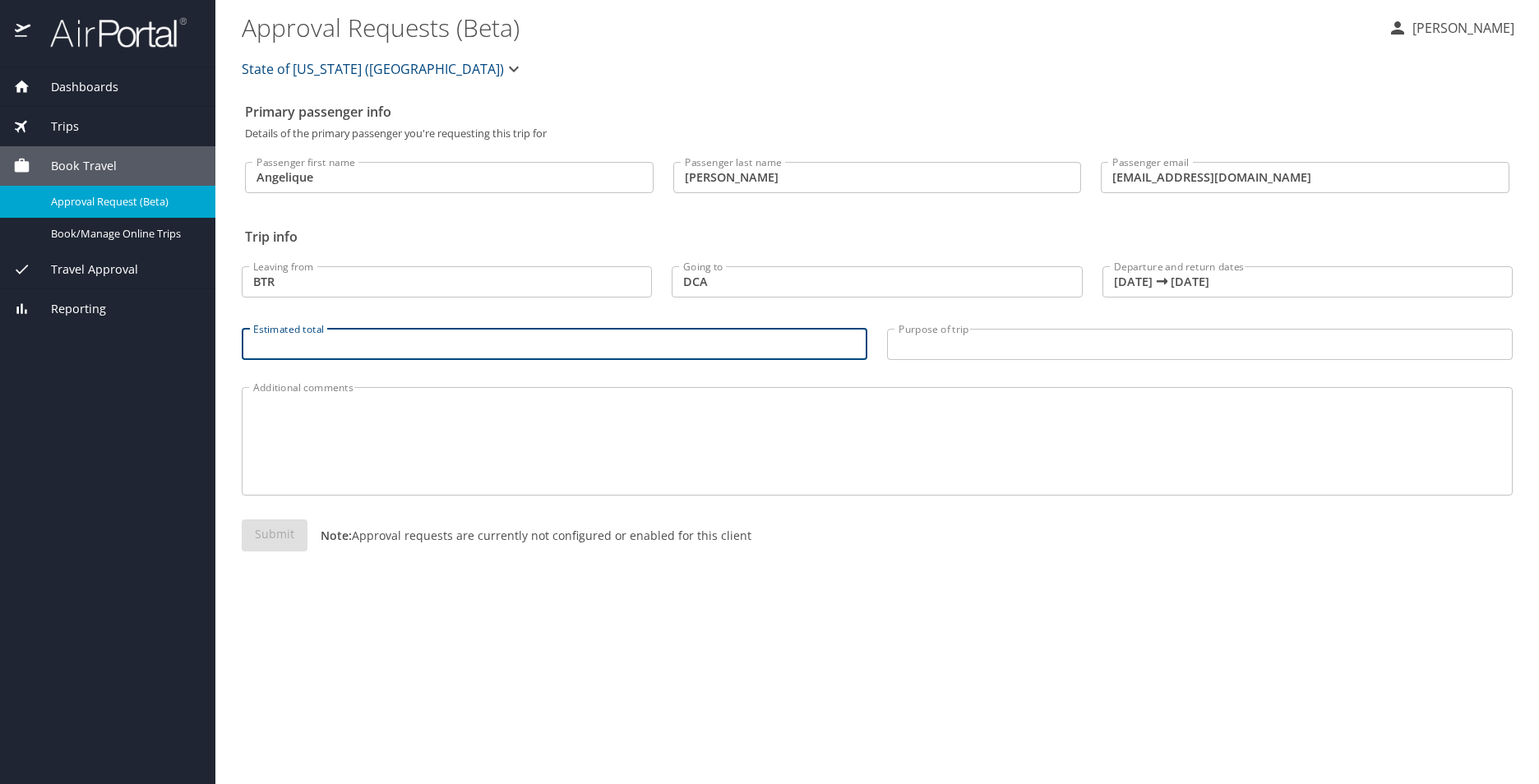
click at [368, 337] on input "Estimated total" at bounding box center [555, 344] width 626 height 31
click at [425, 344] on input "Estimated total" at bounding box center [555, 344] width 626 height 31
type input "1,000.00"
click at [935, 350] on input "Purpose of trip" at bounding box center [1201, 344] width 626 height 31
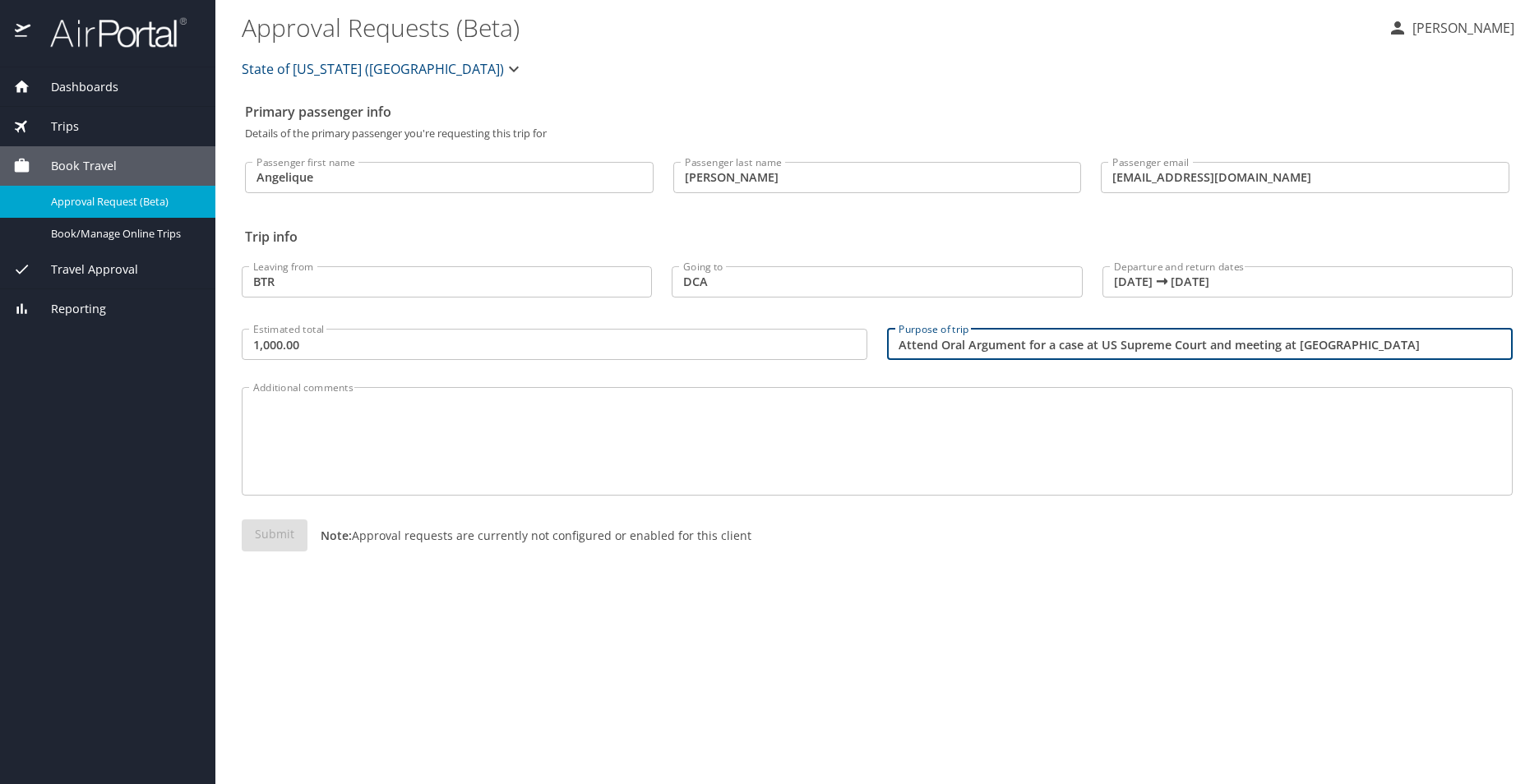
type input "Attend Oral Argument for a case at US Supreme Court and meeting at White House"
click at [432, 461] on textarea "Additional comments" at bounding box center [877, 441] width 1248 height 78
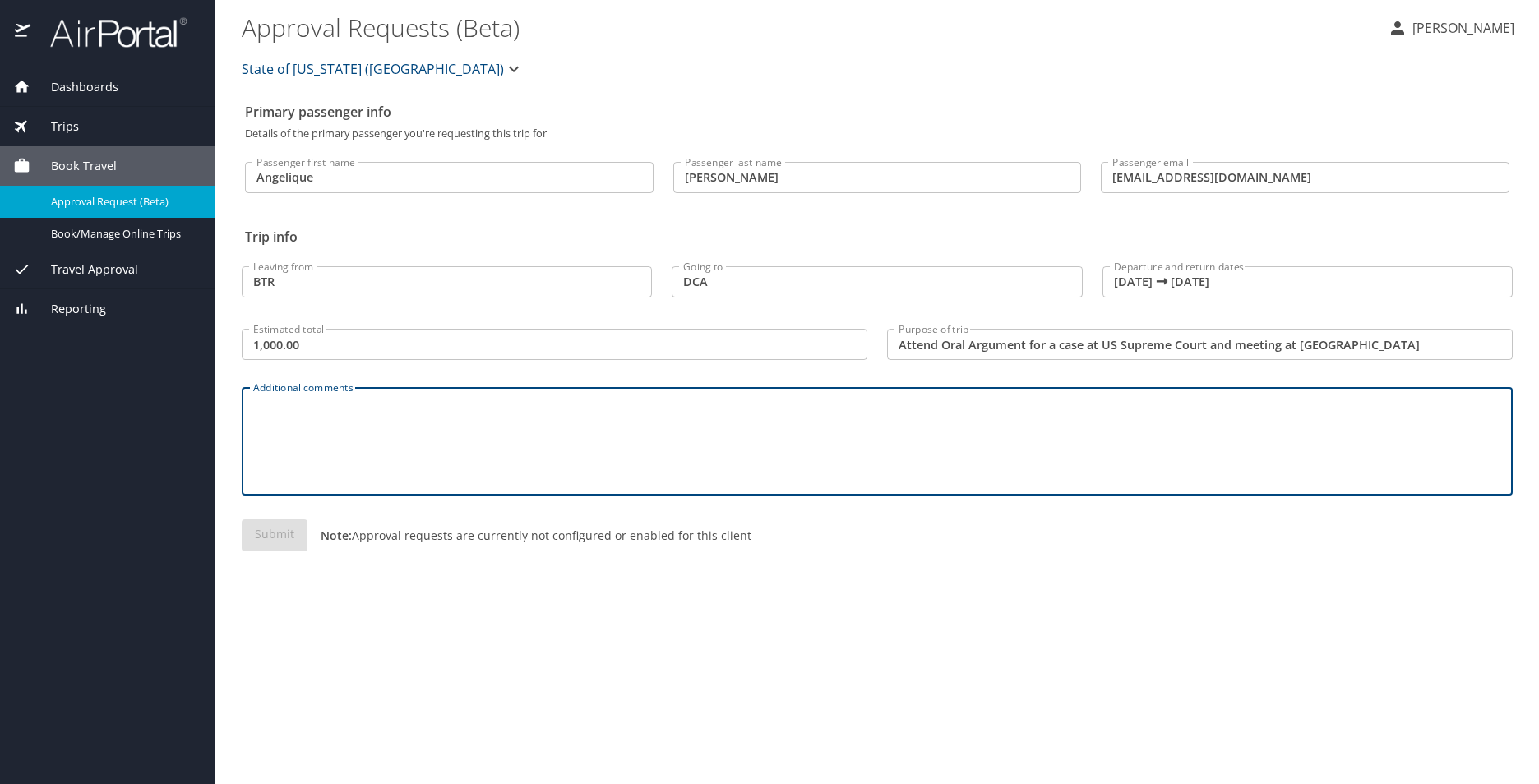
click at [482, 462] on textarea "Additional comments" at bounding box center [877, 441] width 1248 height 78
click at [821, 568] on div "Submit Note: Approval requests are currently not configured or enabled for this…" at bounding box center [877, 548] width 1271 height 58
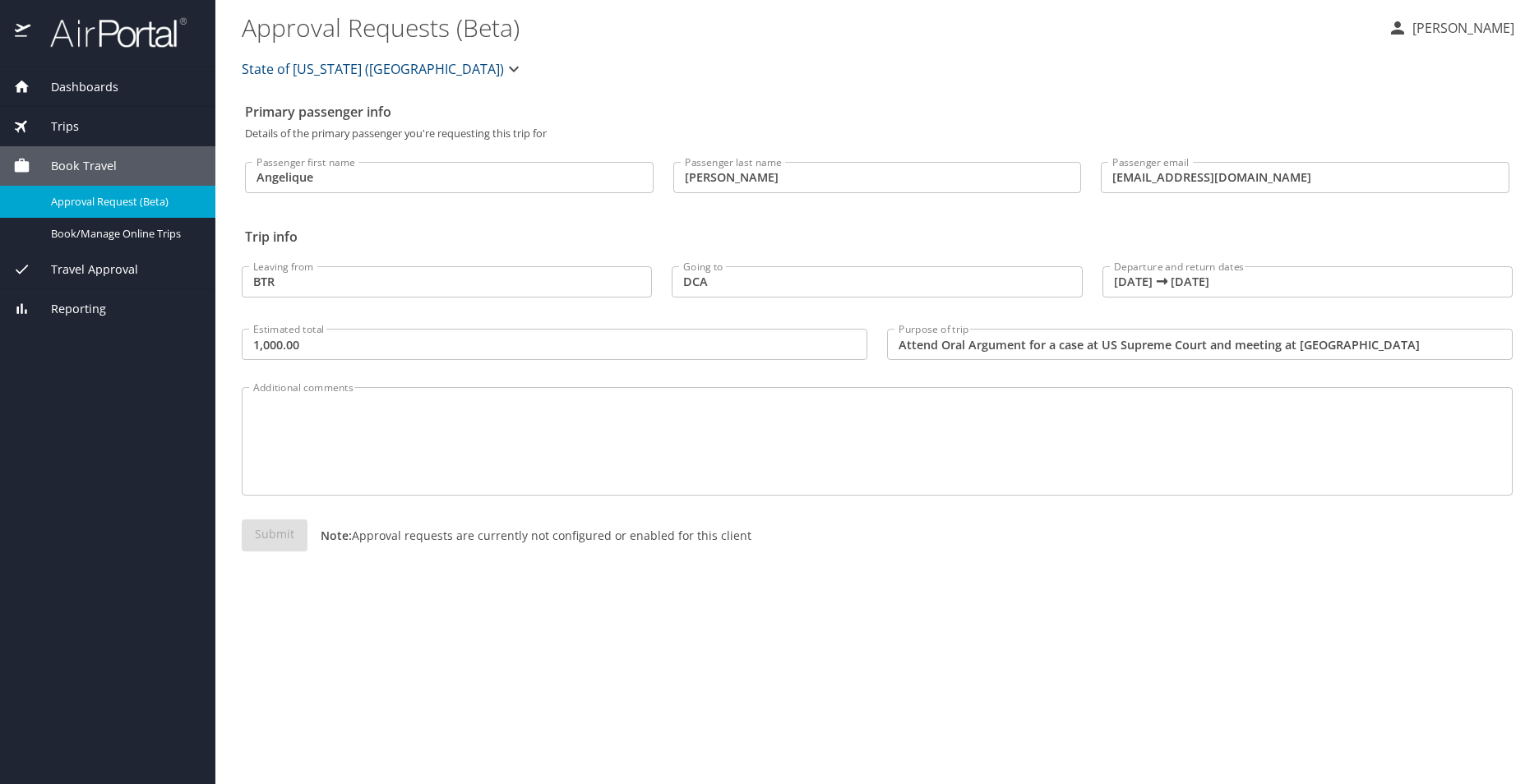
click at [826, 347] on input "1,000.00" at bounding box center [555, 344] width 626 height 31
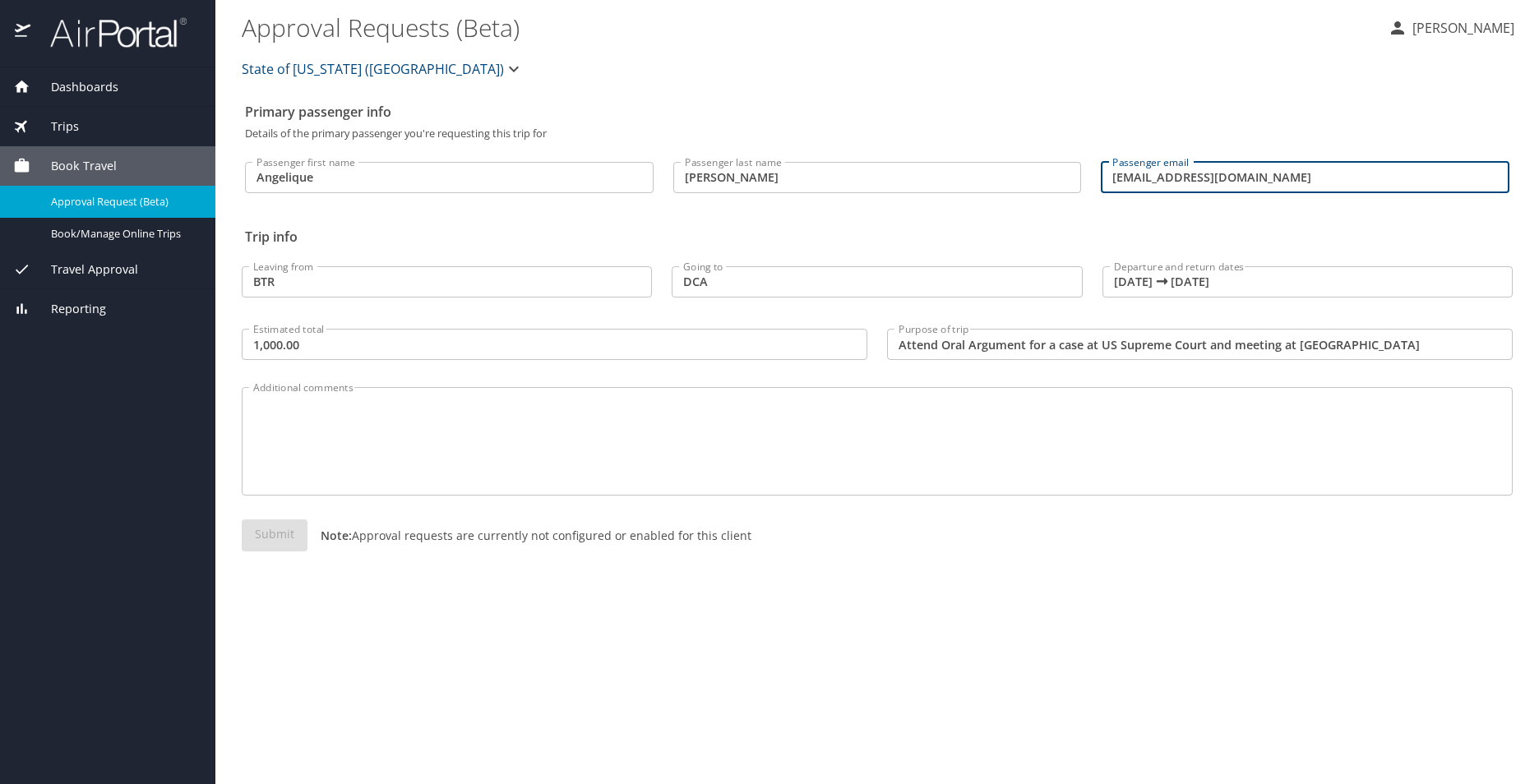
drag, startPoint x: 1311, startPoint y: 181, endPoint x: 1203, endPoint y: 164, distance: 109.3
click at [1203, 164] on input "angeliquedfreel@gmail.com" at bounding box center [1306, 177] width 409 height 31
type input "@"
type input "Angelique.freel@la.gov"
click at [692, 462] on textarea "Additional comments" at bounding box center [877, 441] width 1248 height 78
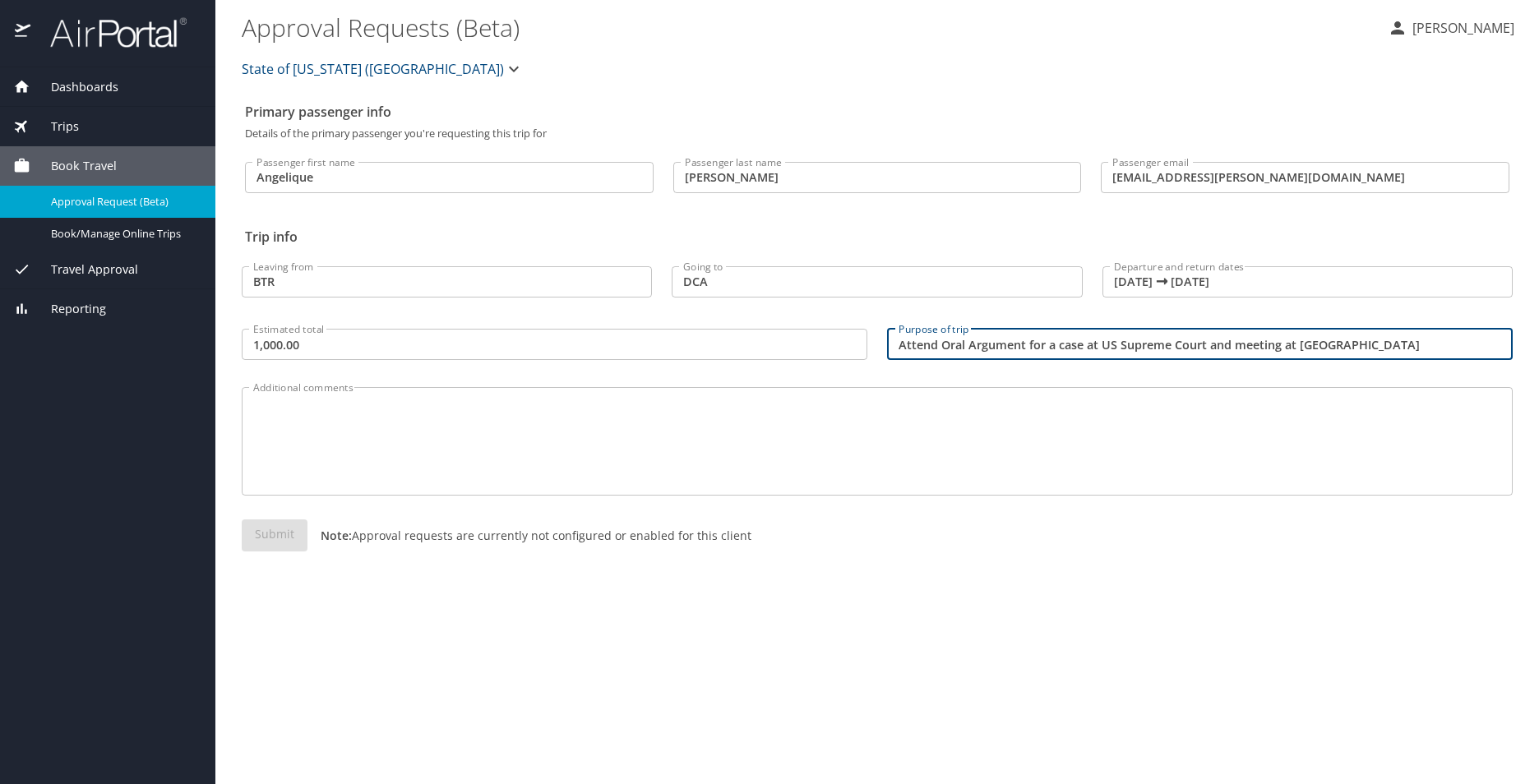
drag, startPoint x: 1400, startPoint y: 343, endPoint x: 881, endPoint y: 341, distance: 519.0
click at [881, 341] on div "Purpose of trip Attend Oral Argument for a case at US Supreme Court and meeting…" at bounding box center [1200, 343] width 646 height 62
click at [294, 412] on textarea "Additional comments" at bounding box center [877, 441] width 1248 height 78
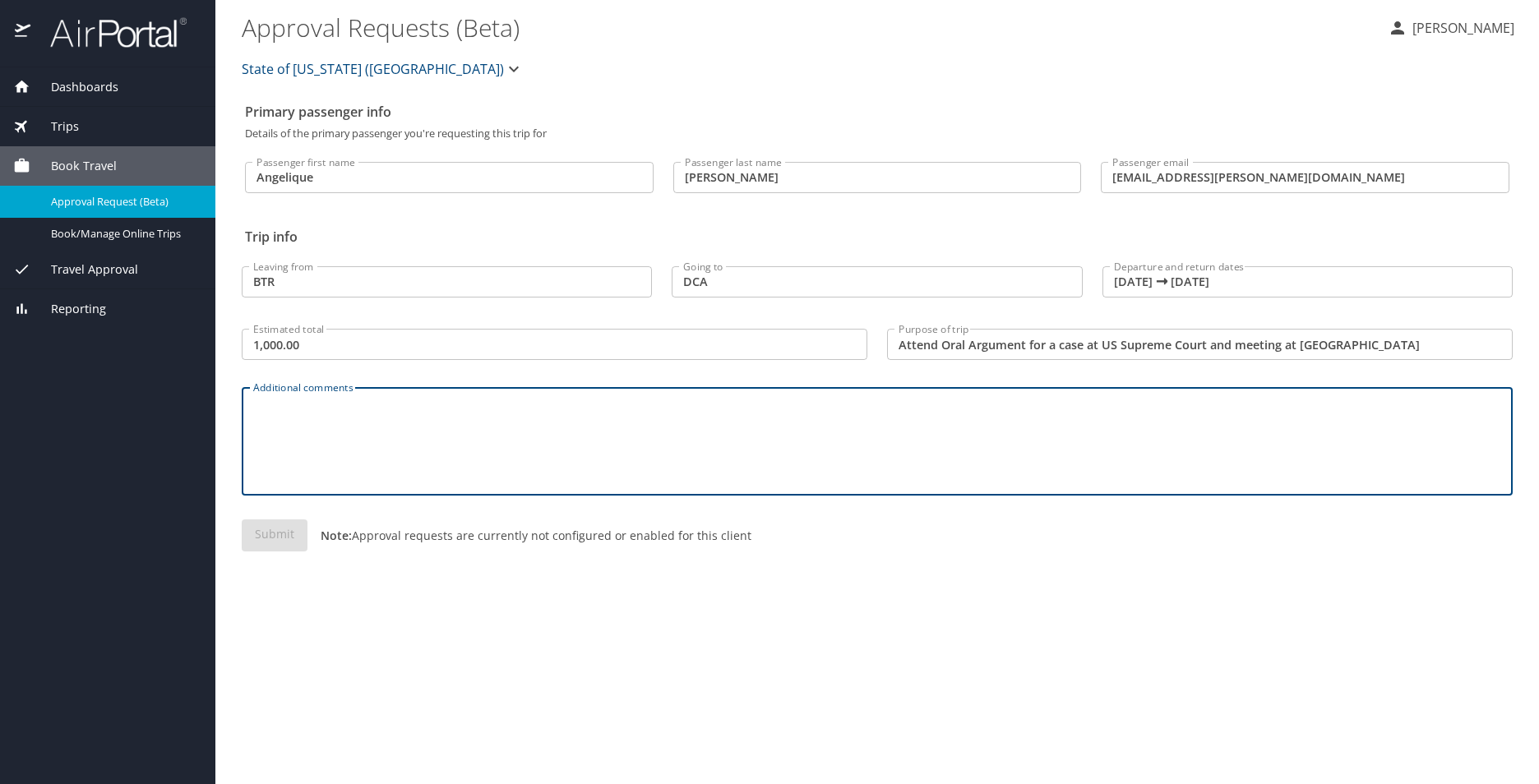
paste textarea "Attend Oral Argument for a case at US Supreme Court and meeting at White House"
type textarea "Attend Oral Argument for a case at US Supreme Court and meeting at White House"
click at [339, 519] on div "Submit Note: Approval requests are currently not configured or enabled for this…" at bounding box center [876, 548] width 1291 height 78
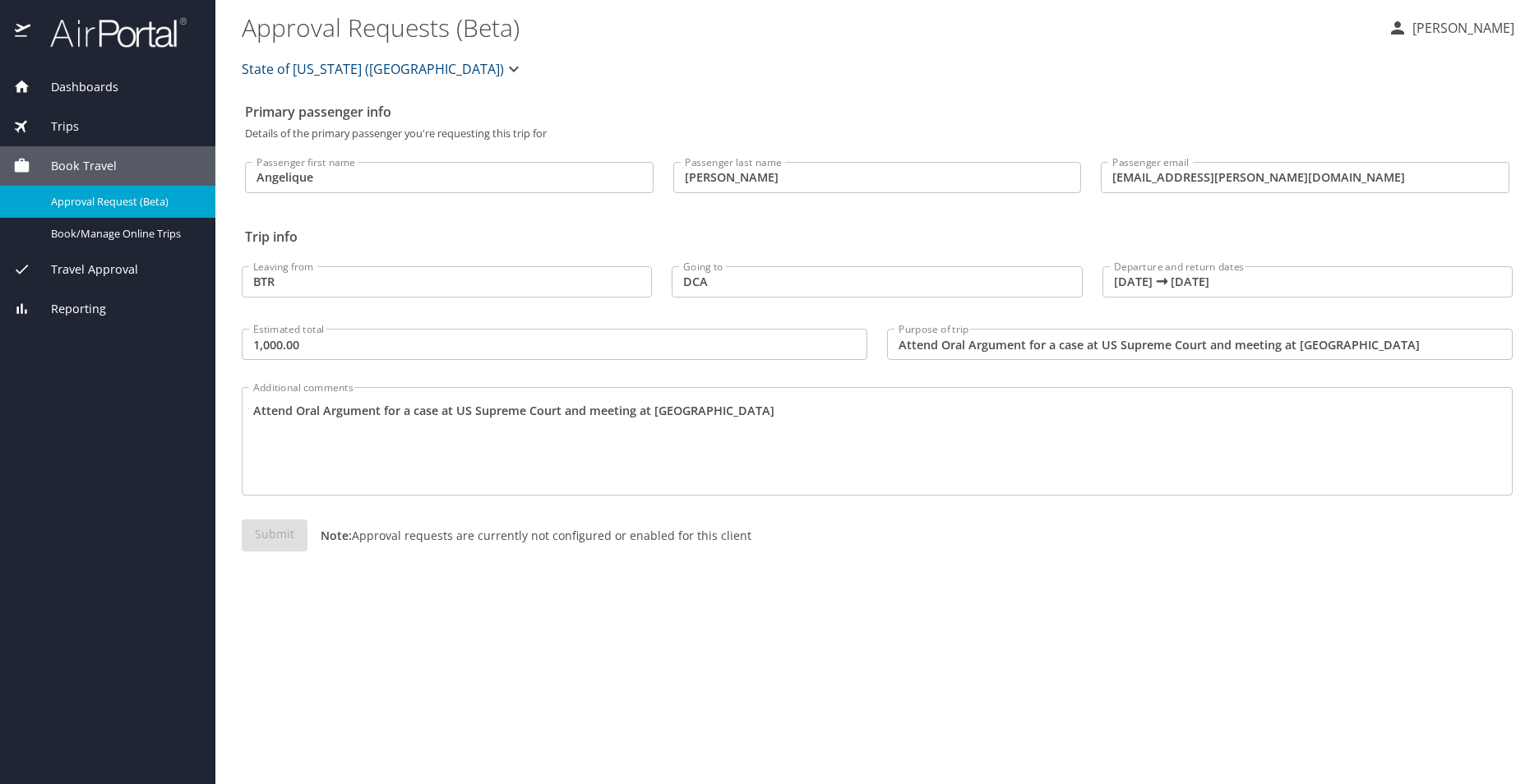
click at [426, 593] on div "Primary passenger info Details of the primary passenger you're requesting this …" at bounding box center [877, 439] width 1271 height 688
click at [79, 80] on span "Dashboards" at bounding box center [74, 86] width 88 height 18
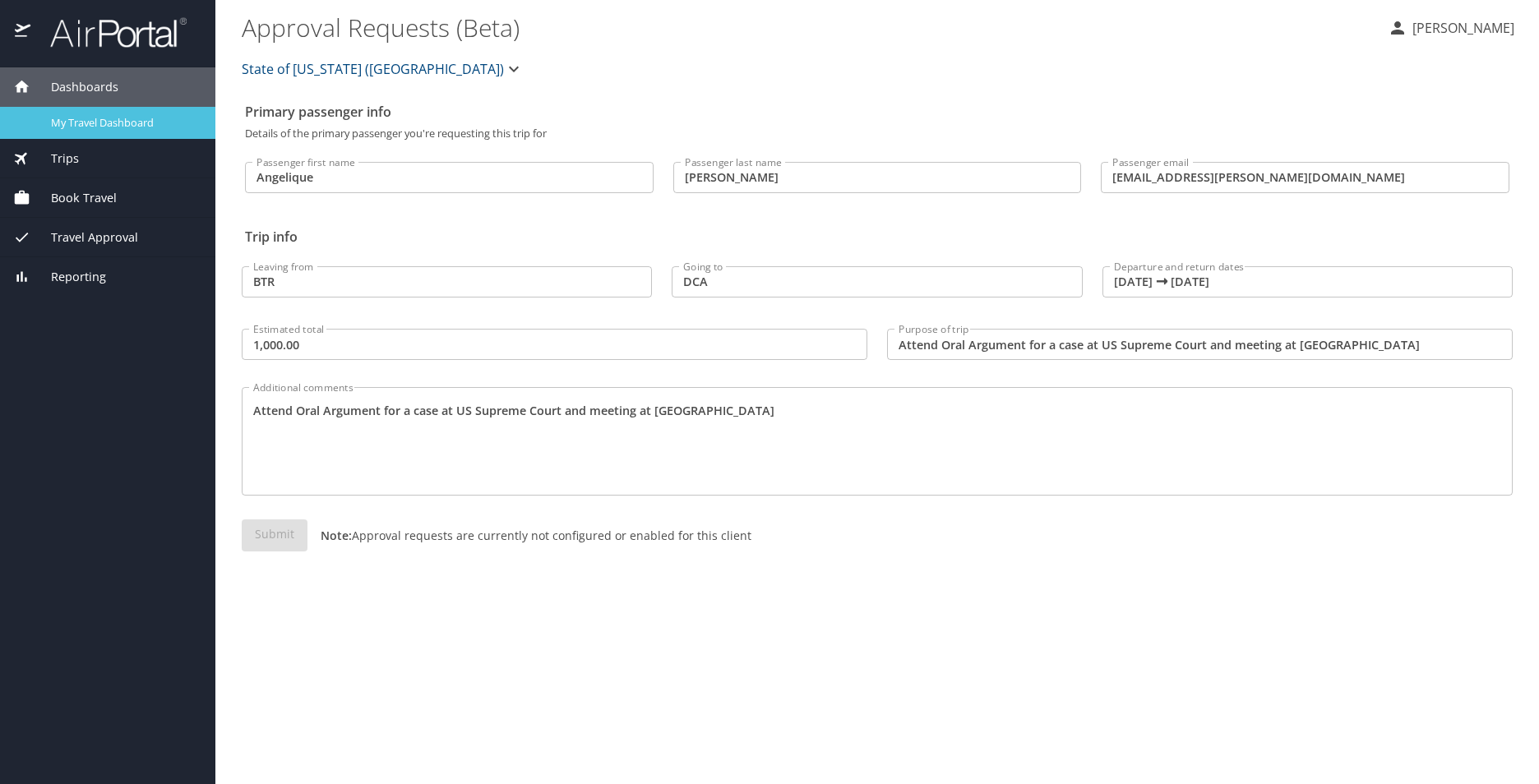
click at [104, 120] on span "My Travel Dashboard" at bounding box center [123, 123] width 144 height 16
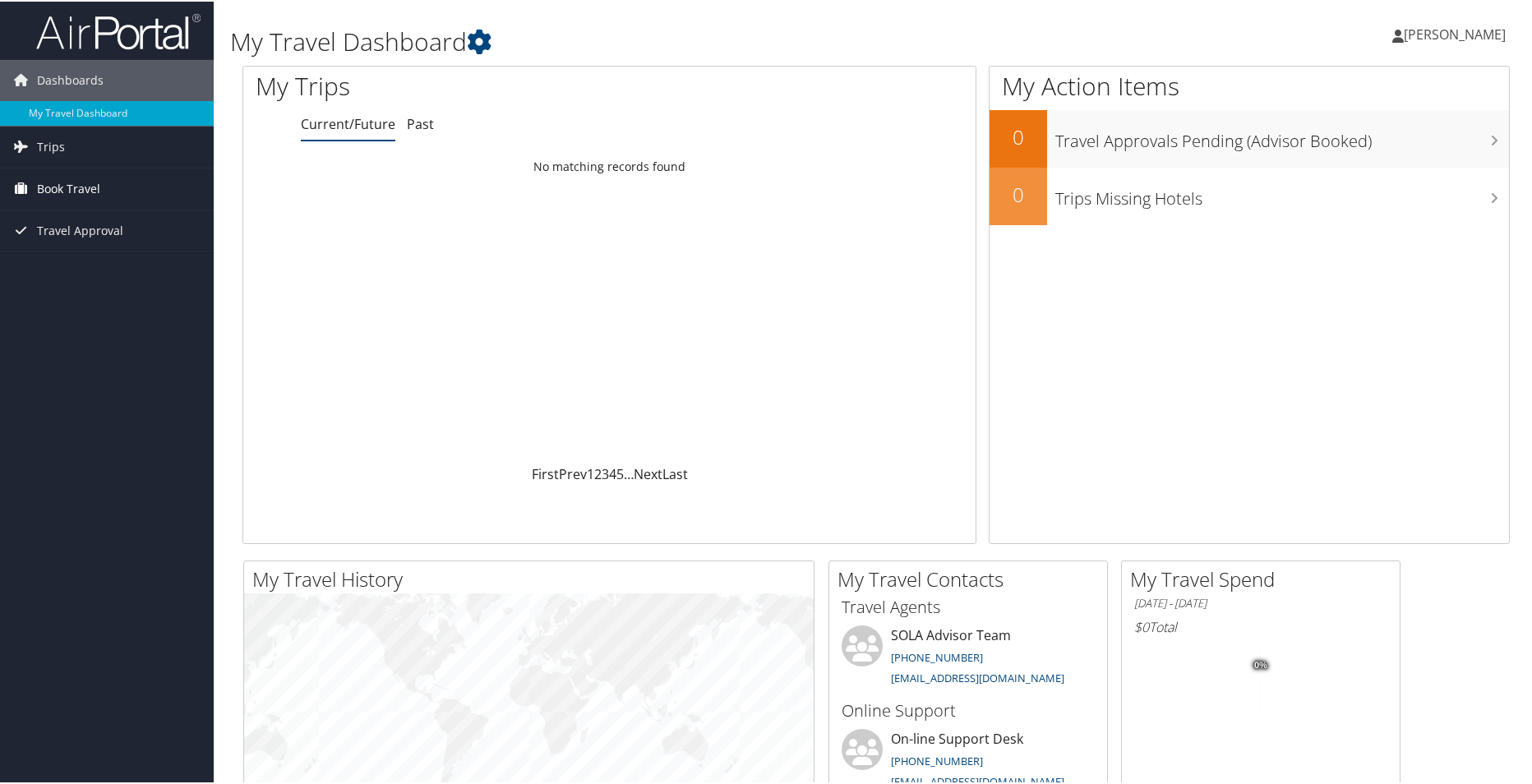
click at [50, 185] on span "Book Travel" at bounding box center [68, 187] width 64 height 41
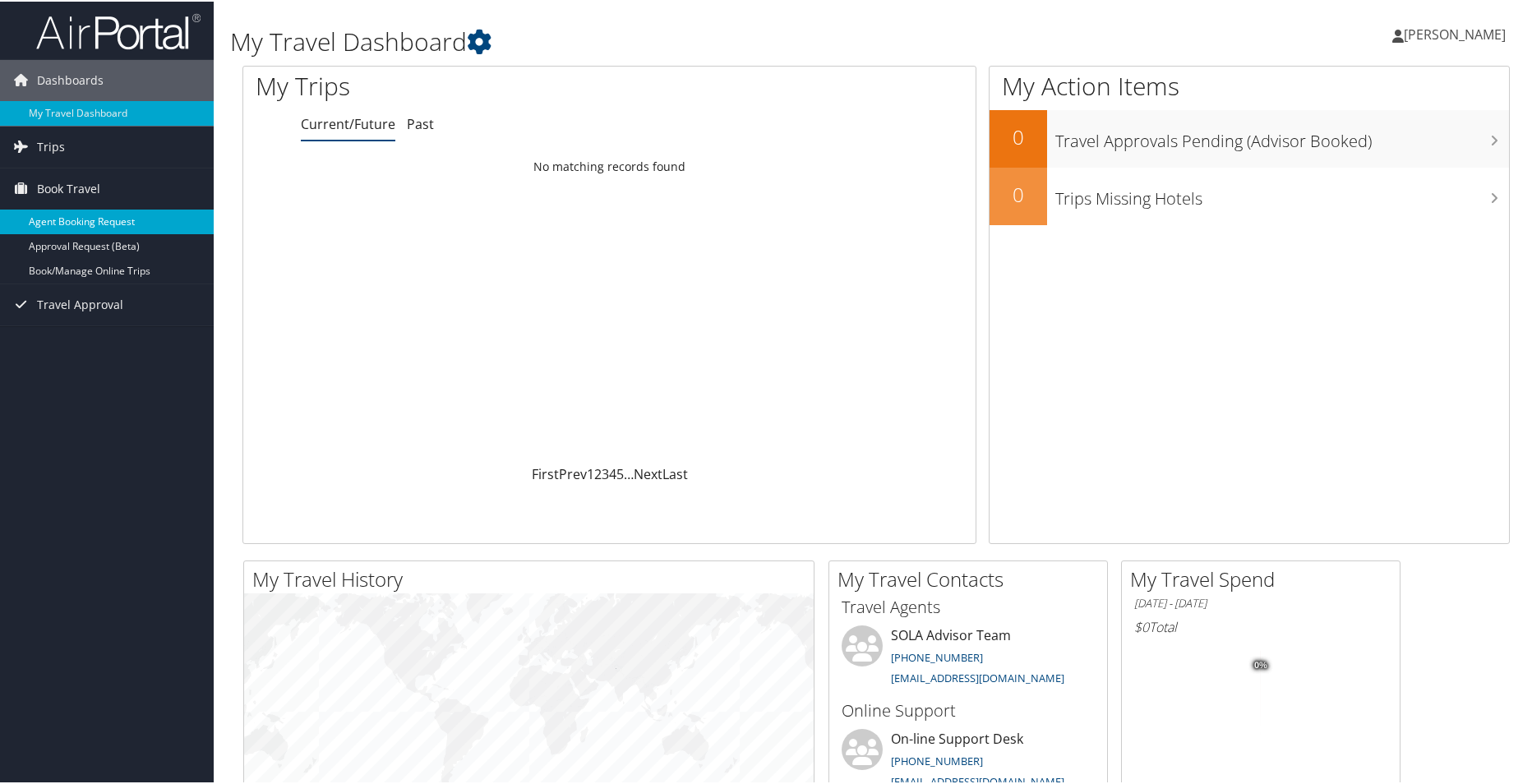
click at [82, 217] on link "Agent Booking Request" at bounding box center [107, 220] width 214 height 24
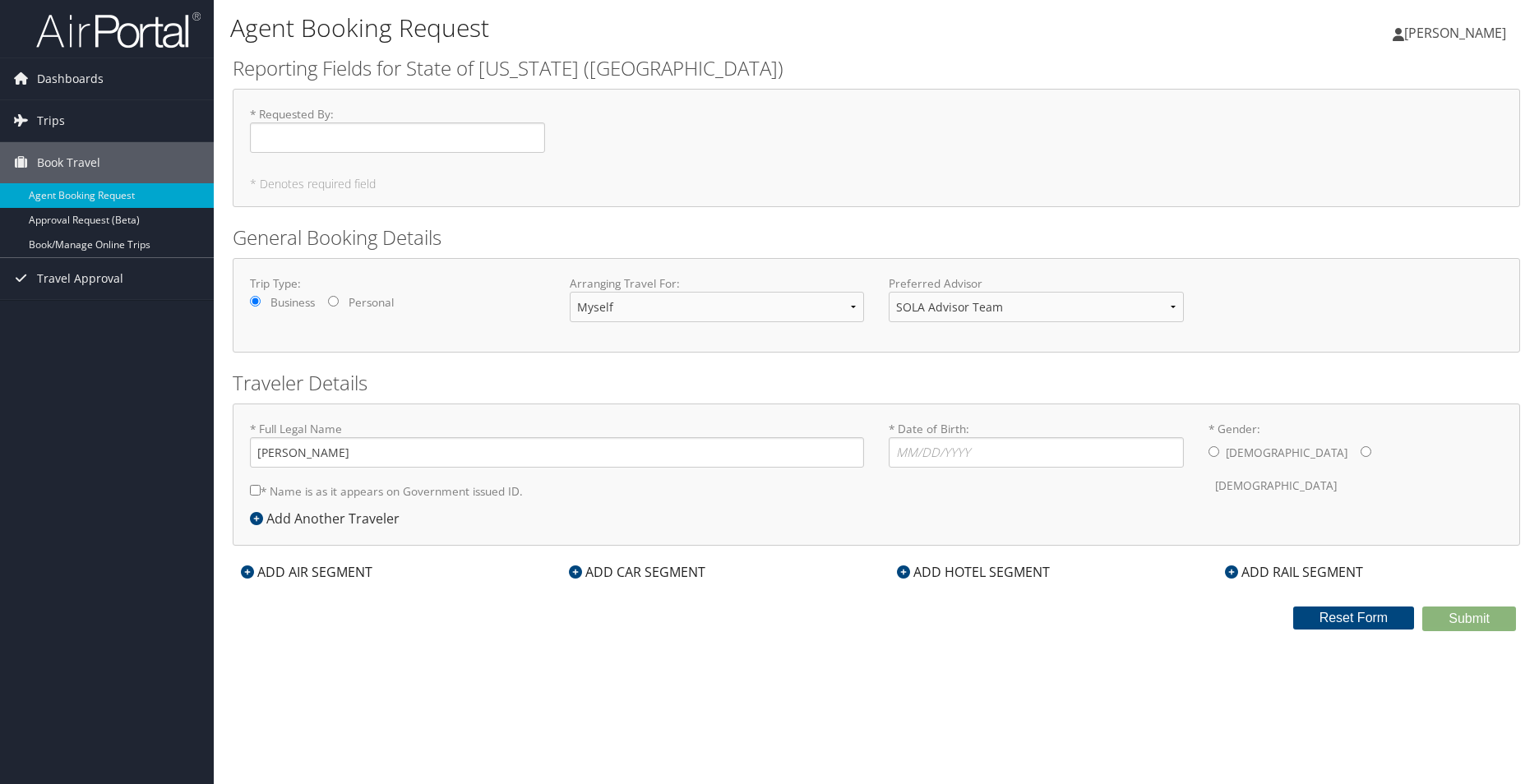
click at [555, 542] on div "* Full Legal Name [PERSON_NAME] * Name is as it appears on Government issued ID…" at bounding box center [876, 475] width 1288 height 142
click at [926, 459] on input "* Date of Birth: Invalid Date" at bounding box center [1036, 452] width 295 height 30
type input "[DATE]"
click at [1288, 470] on label "[DEMOGRAPHIC_DATA]" at bounding box center [1277, 485] width 122 height 31
click at [1361, 452] on input "* Gender: [DEMOGRAPHIC_DATA] [DEMOGRAPHIC_DATA]" at bounding box center [1366, 451] width 10 height 10
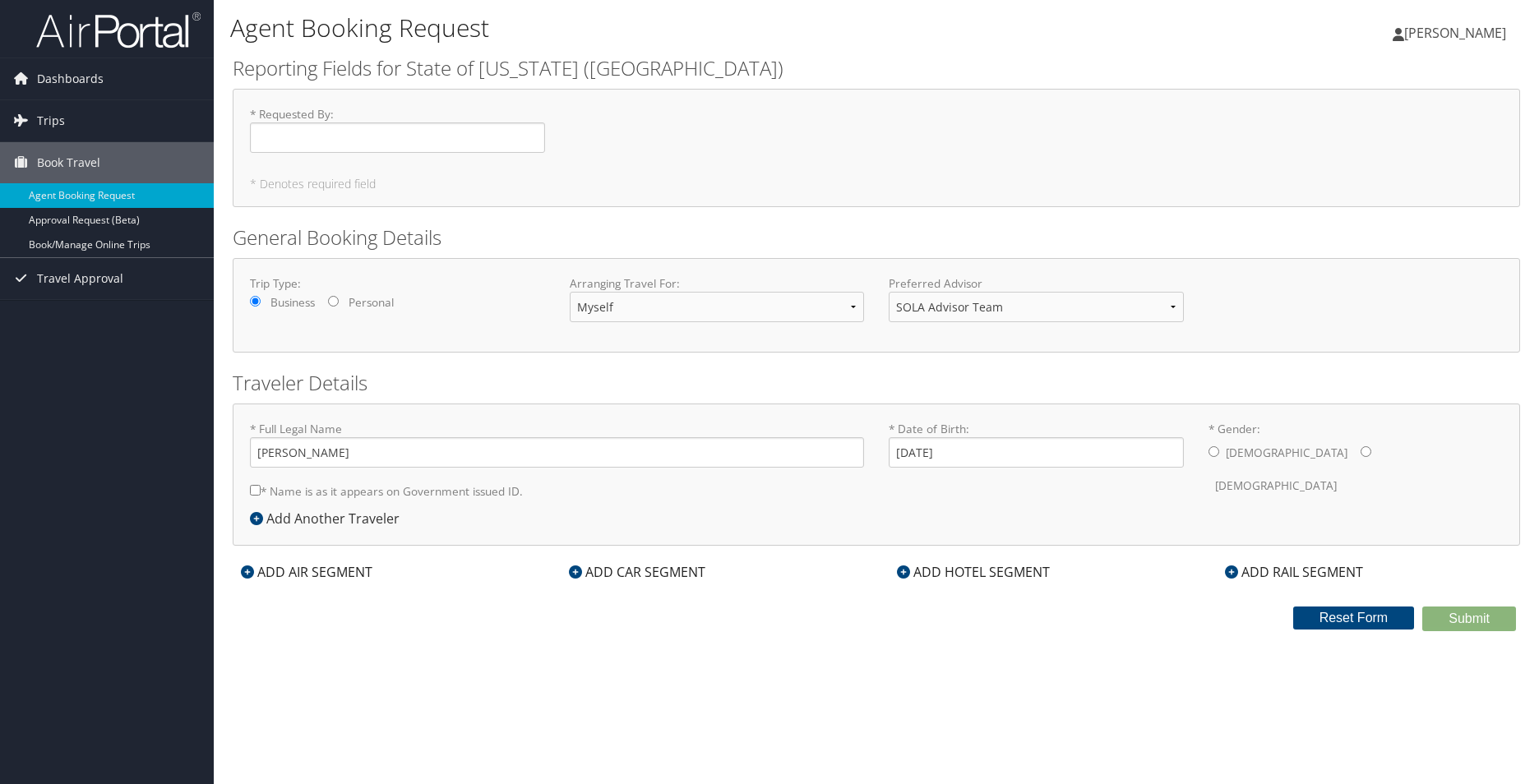
radio input "true"
click at [1229, 713] on div "Agent Booking Request [PERSON_NAME] [PERSON_NAME] My Settings Travel Agency Con…" at bounding box center [876, 392] width 1325 height 784
click at [353, 143] on input "* Requested By : Required" at bounding box center [397, 138] width 295 height 30
type input "[PERSON_NAME]"
click at [1144, 671] on div "Agent Booking Request [PERSON_NAME] [PERSON_NAME] My Settings Travel Agency Con…" at bounding box center [876, 392] width 1325 height 784
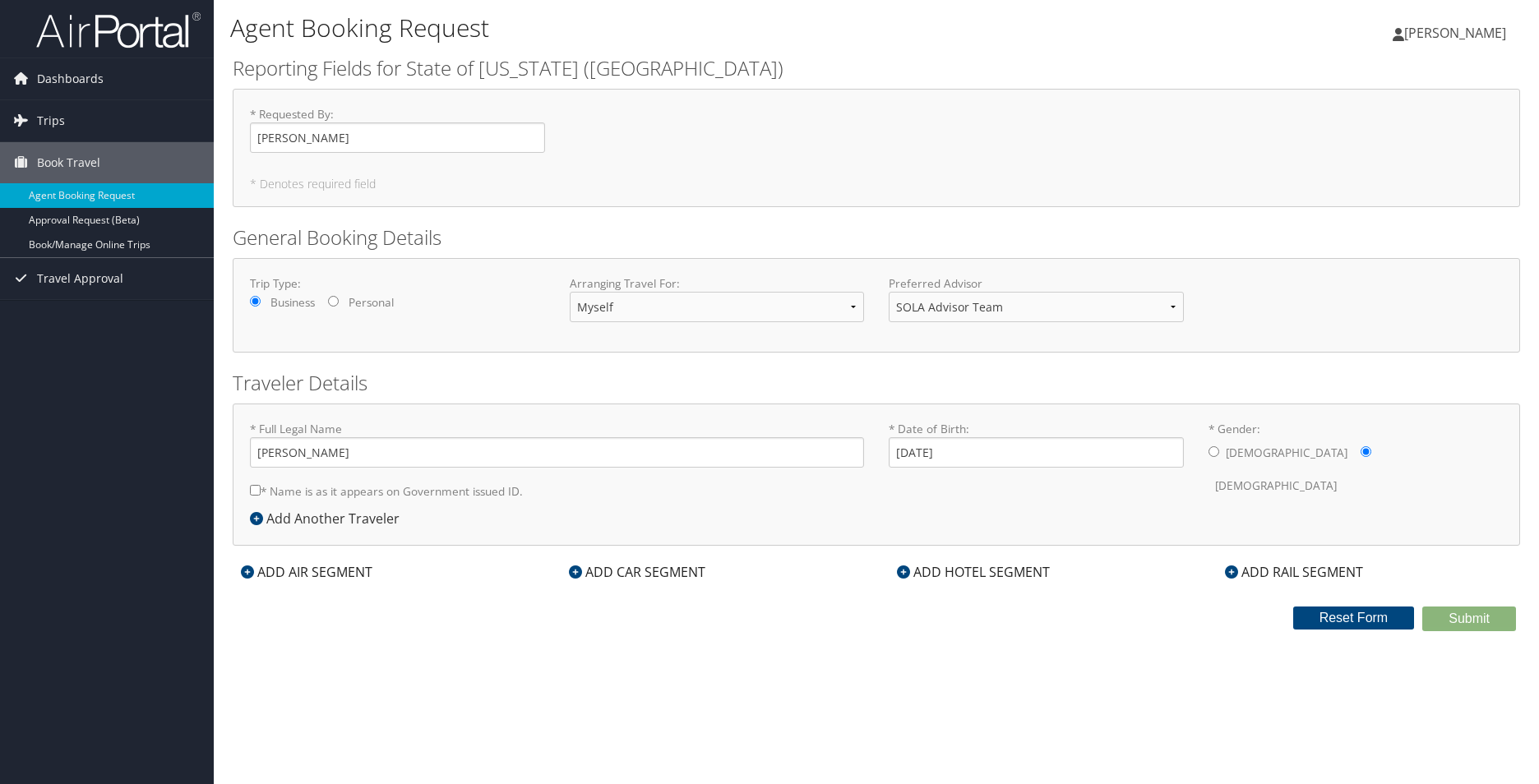
click at [1107, 682] on div "Agent Booking Request [PERSON_NAME] [PERSON_NAME] My Settings Travel Agency Con…" at bounding box center [876, 392] width 1325 height 784
click at [1179, 314] on select "SOLA Advisor Team" at bounding box center [1036, 306] width 295 height 30
click at [889, 291] on select "SOLA Advisor Team" at bounding box center [1036, 306] width 295 height 30
click at [526, 376] on h2 "Traveler Details" at bounding box center [876, 383] width 1288 height 28
click at [371, 144] on input "[PERSON_NAME]" at bounding box center [397, 138] width 295 height 30
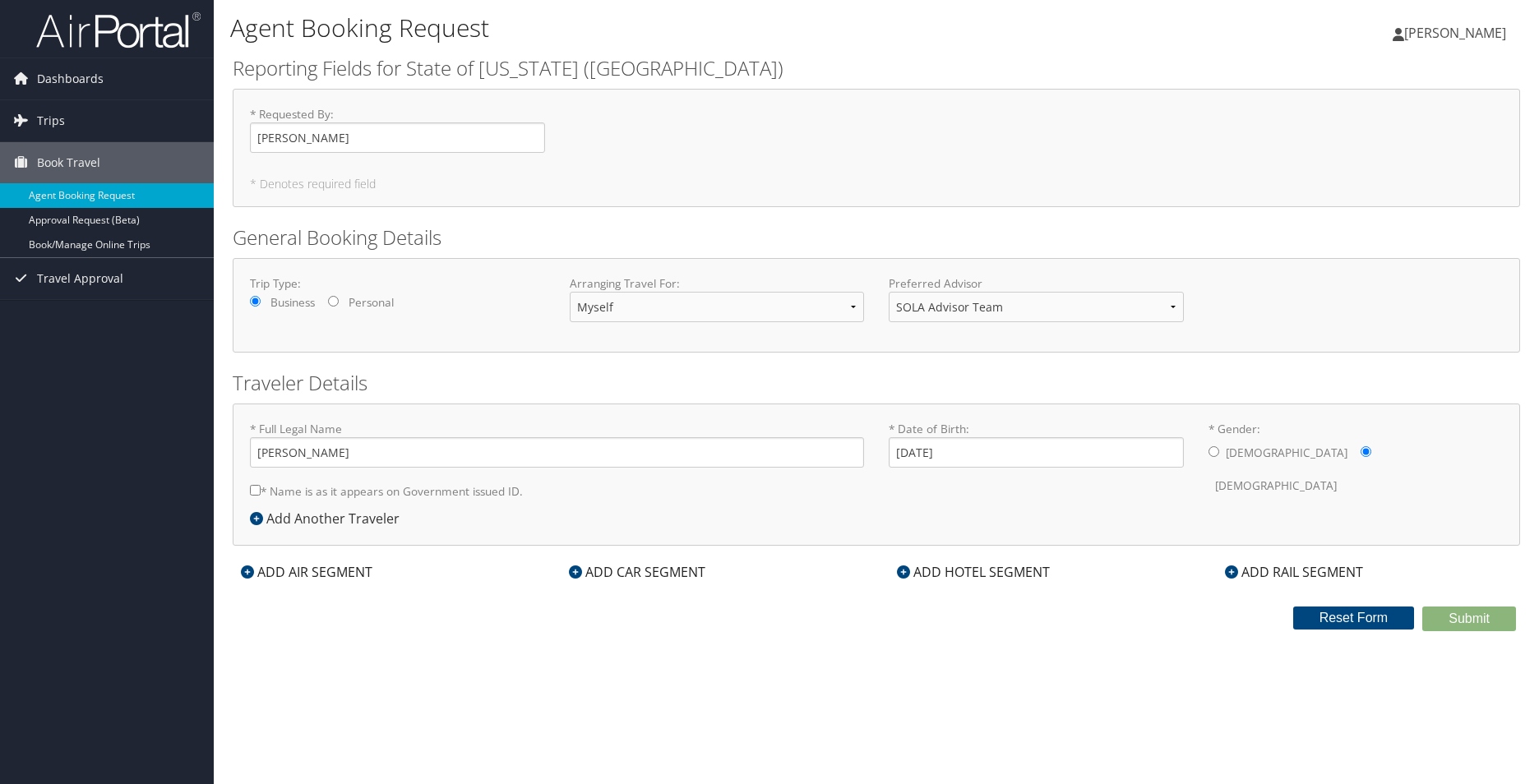
click at [261, 181] on h5 "* Denotes required field" at bounding box center [876, 184] width 1253 height 11
click at [349, 143] on input "[PERSON_NAME]" at bounding box center [397, 138] width 295 height 30
click at [316, 141] on input "[PERSON_NAME]" at bounding box center [397, 138] width 295 height 30
click at [445, 304] on div "Trip Type: Business Personal" at bounding box center [397, 297] width 320 height 44
click at [86, 81] on span "Dashboards" at bounding box center [69, 79] width 67 height 41
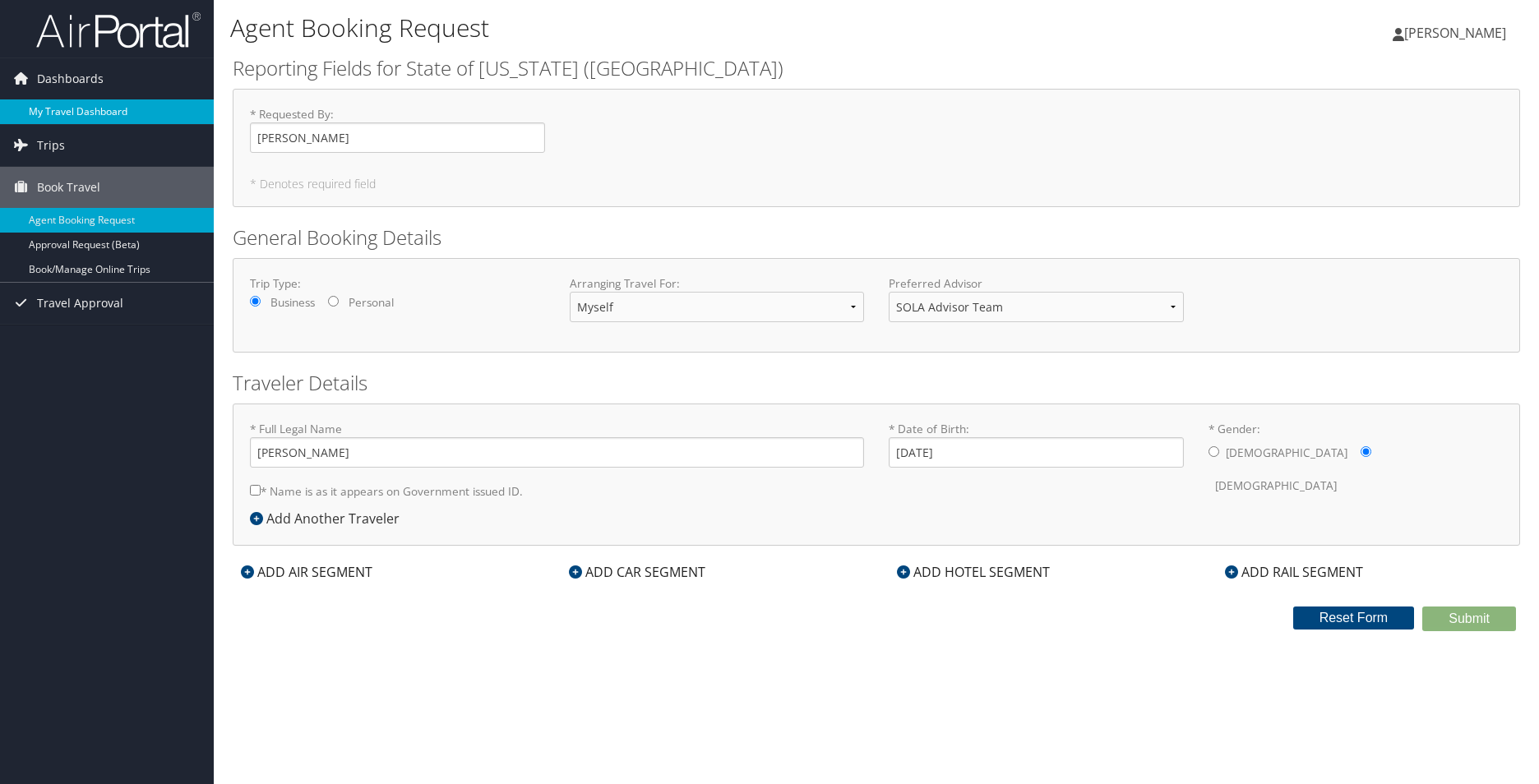
click at [76, 106] on link "My Travel Dashboard" at bounding box center [107, 111] width 214 height 24
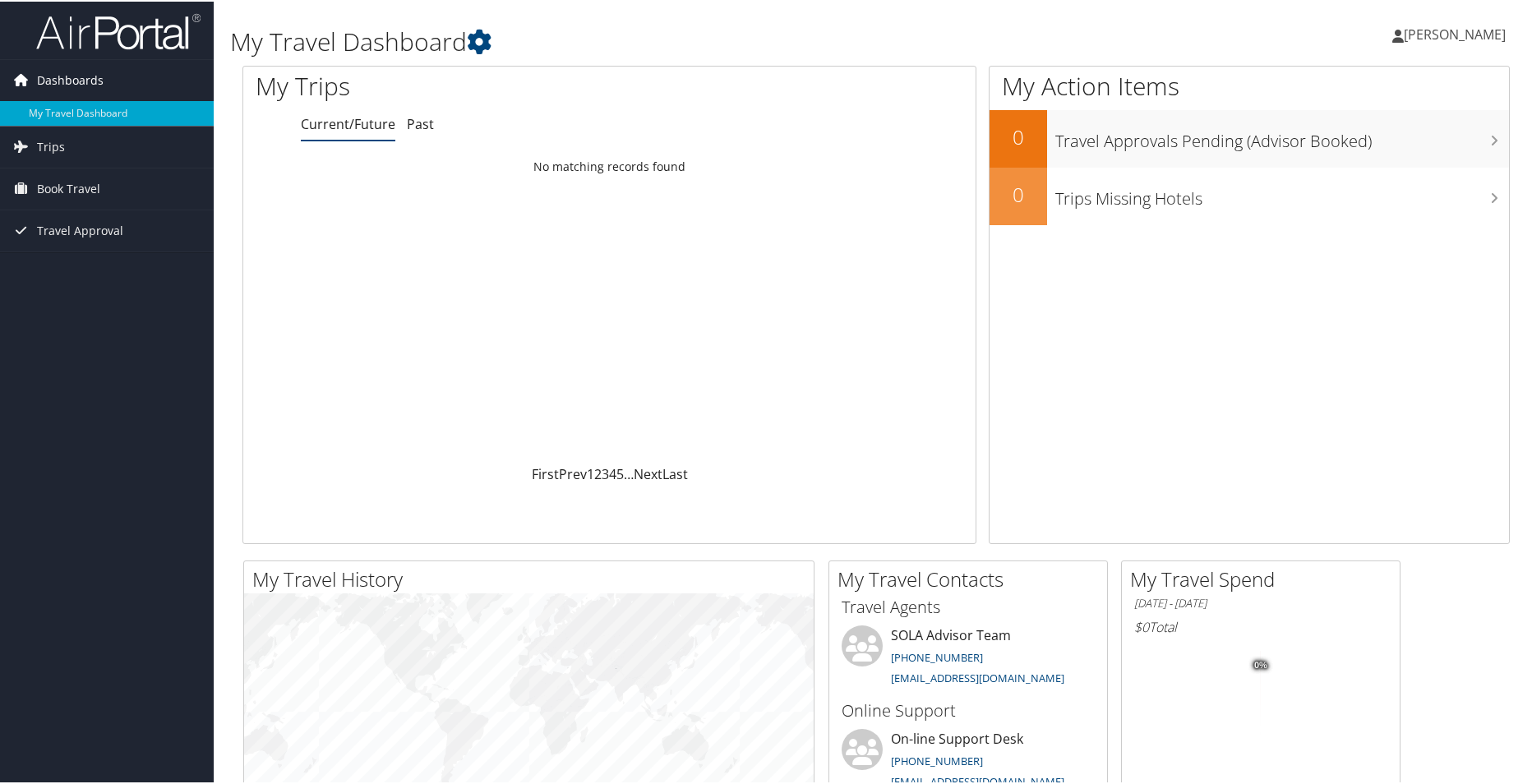
drag, startPoint x: 74, startPoint y: 74, endPoint x: 64, endPoint y: 94, distance: 22.4
click at [74, 74] on span "Dashboards" at bounding box center [69, 79] width 67 height 41
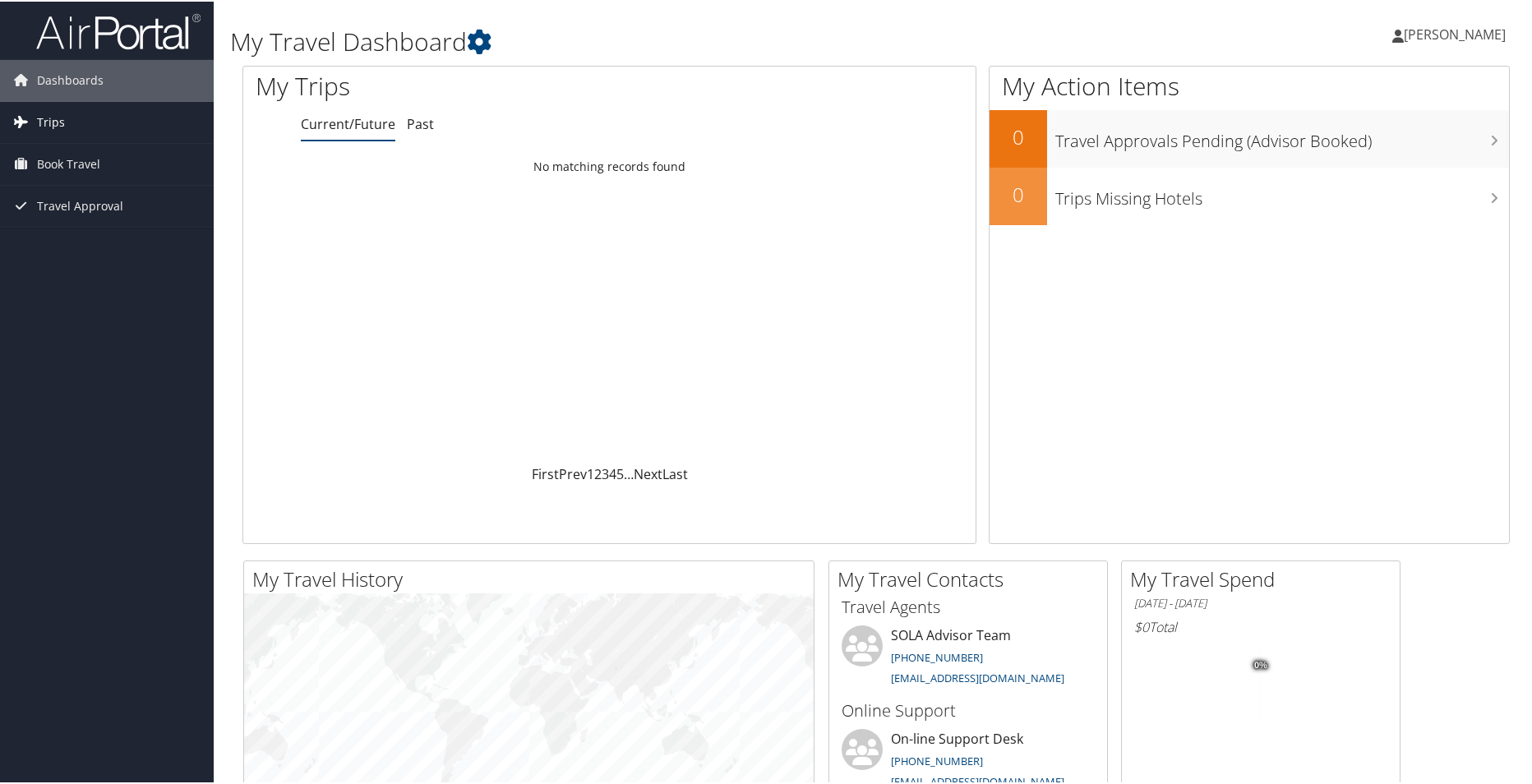
click at [54, 117] on span "Trips" at bounding box center [51, 121] width 28 height 41
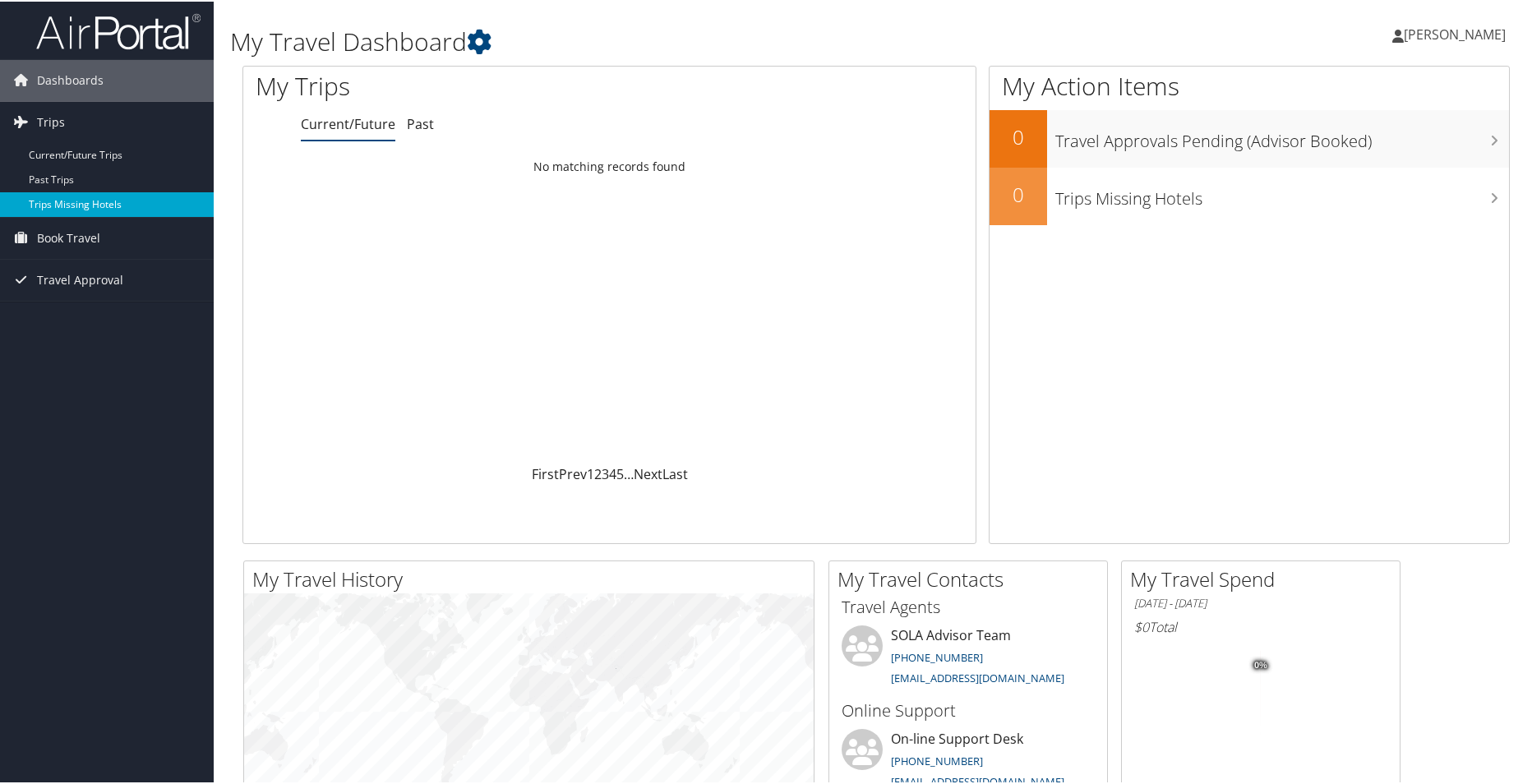
click at [66, 202] on link "Trips Missing Hotels" at bounding box center [107, 203] width 214 height 24
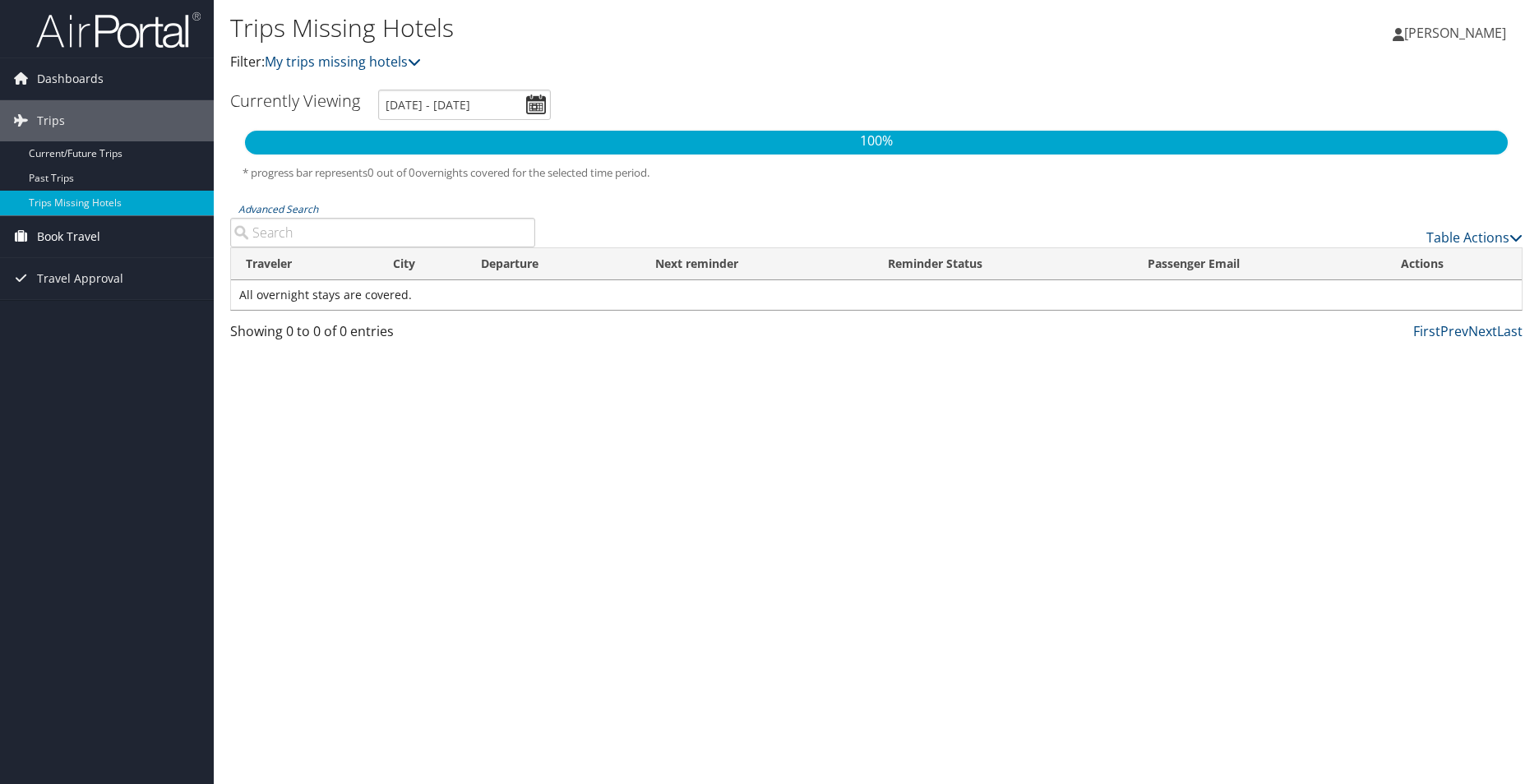
click at [76, 242] on span "Book Travel" at bounding box center [68, 237] width 64 height 41
click at [104, 319] on link "Book/Manage Online Trips" at bounding box center [107, 318] width 214 height 24
